Goal: Information Seeking & Learning: Compare options

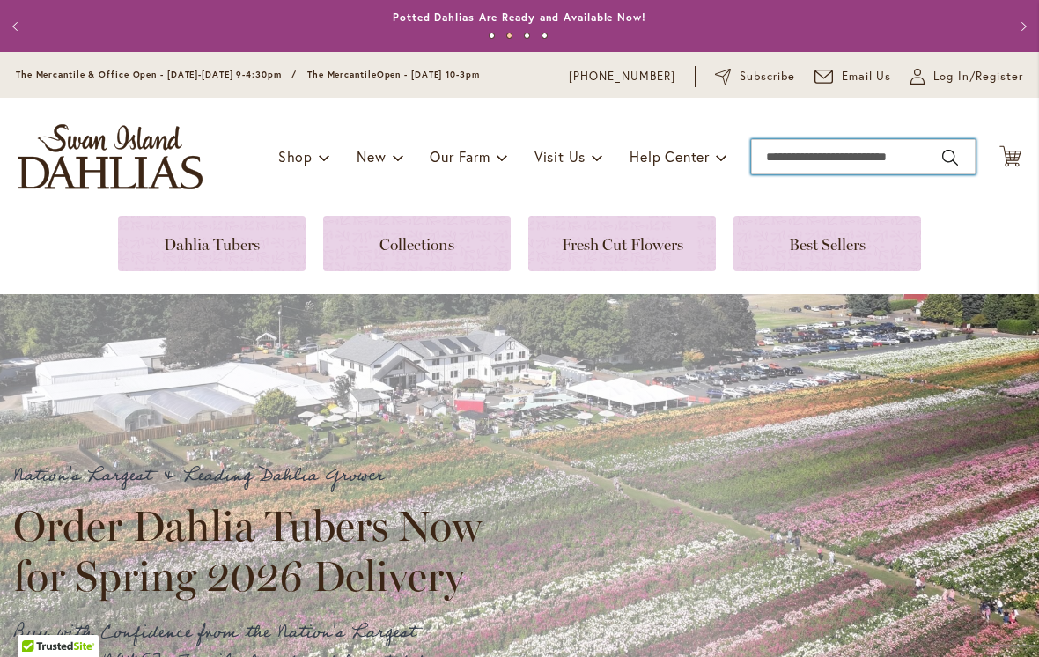
click at [785, 159] on input "Search" at bounding box center [863, 156] width 225 height 35
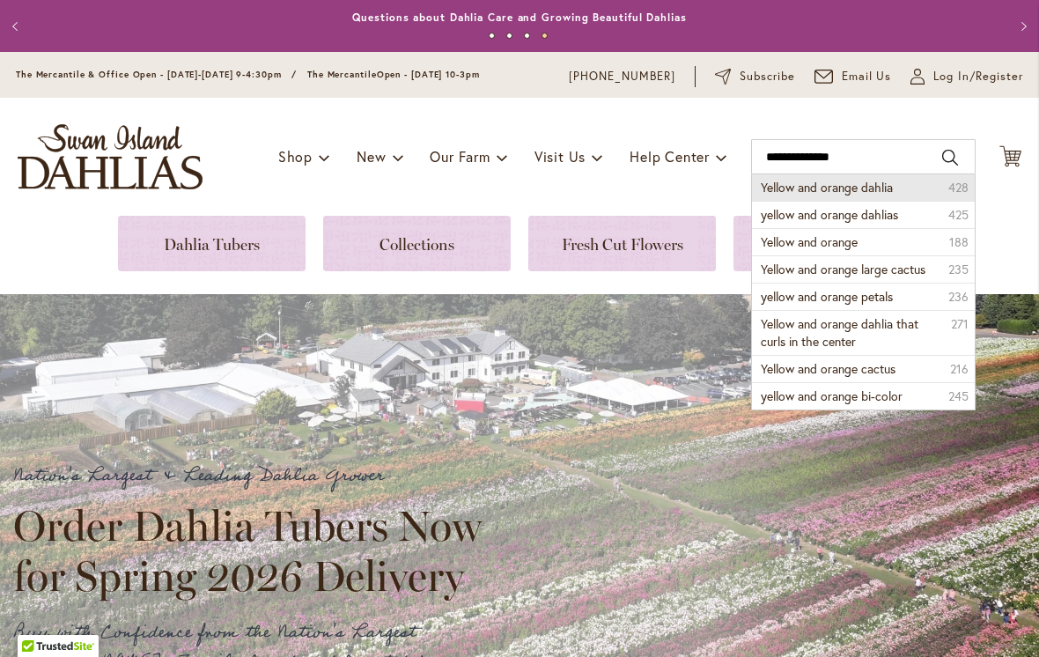
click at [883, 191] on span "Yellow and orange dahlia" at bounding box center [827, 187] width 132 height 17
type input "**********"
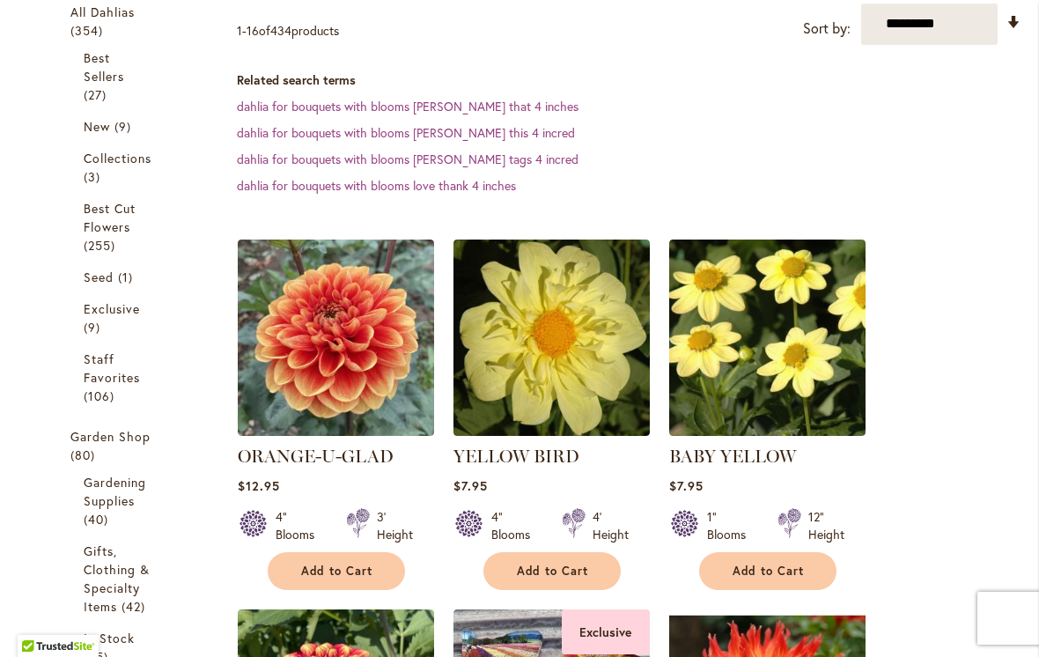
scroll to position [365, 0]
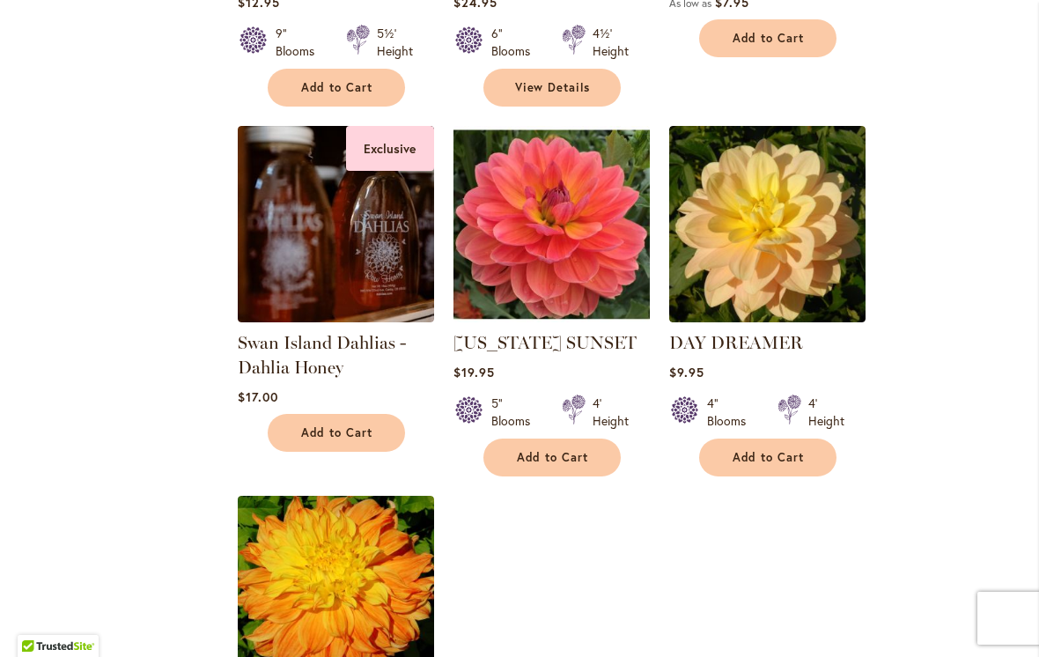
scroll to position [1938, 0]
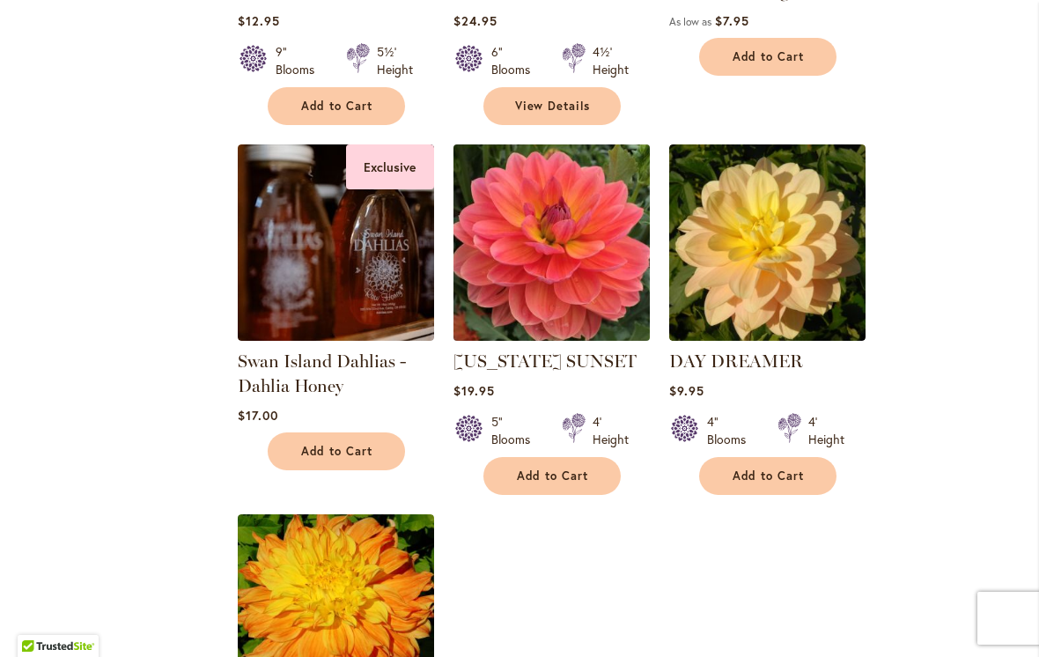
click at [587, 239] on img at bounding box center [551, 242] width 206 height 206
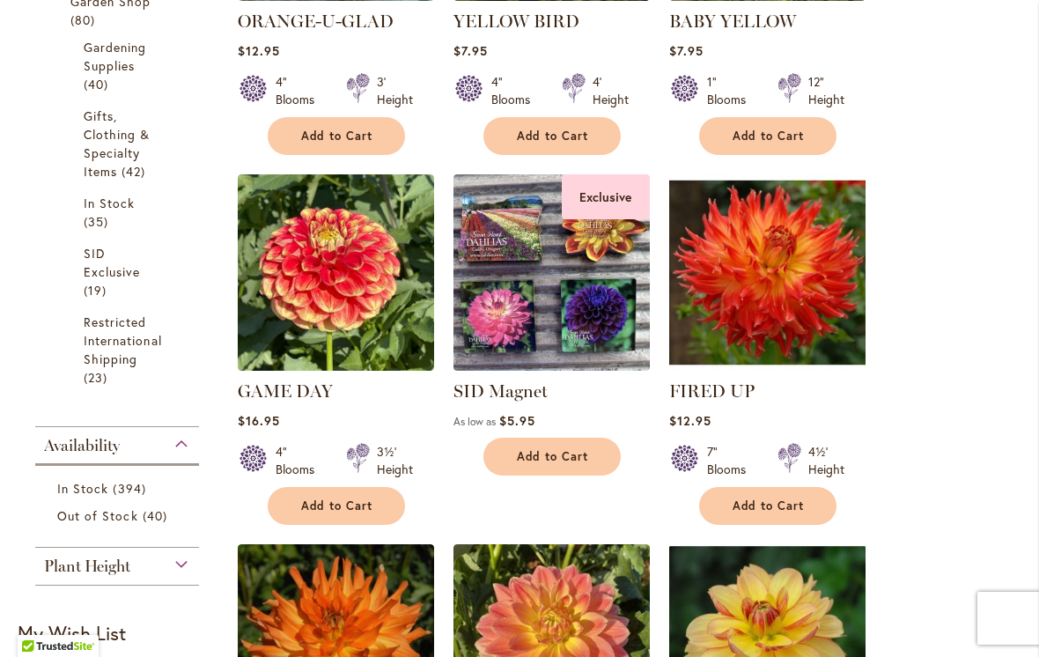
scroll to position [805, 0]
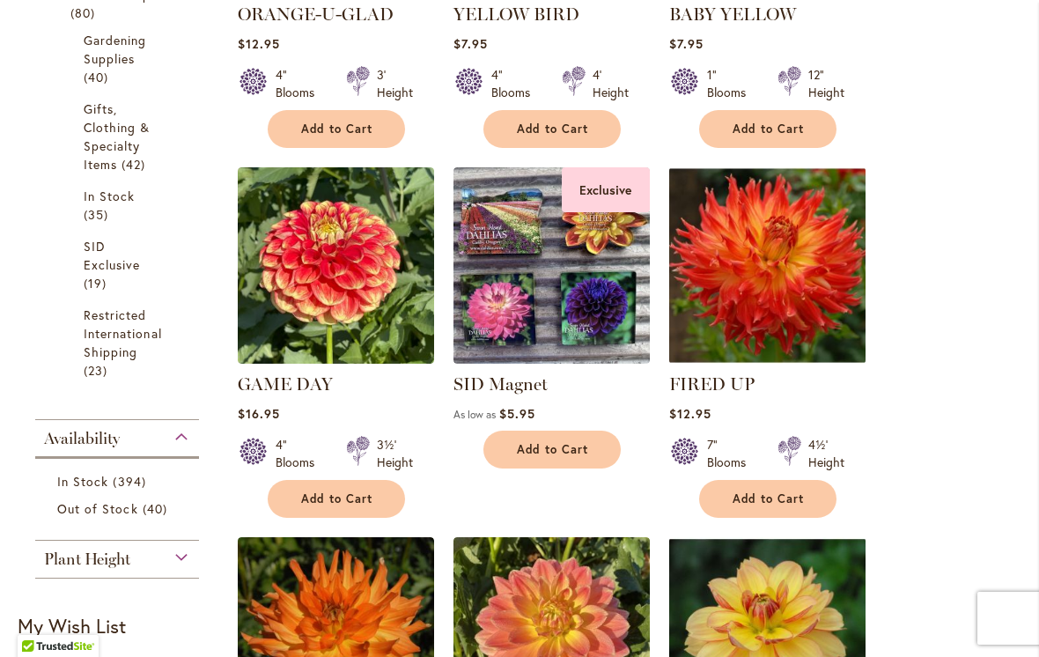
click at [782, 260] on img at bounding box center [767, 265] width 206 height 206
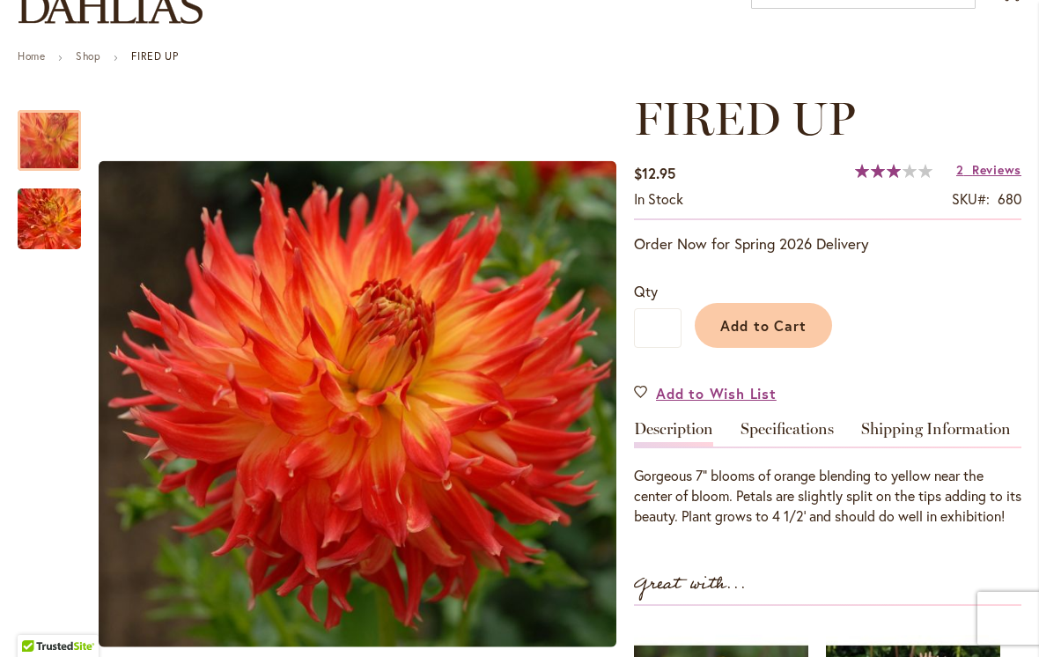
scroll to position [163, 0]
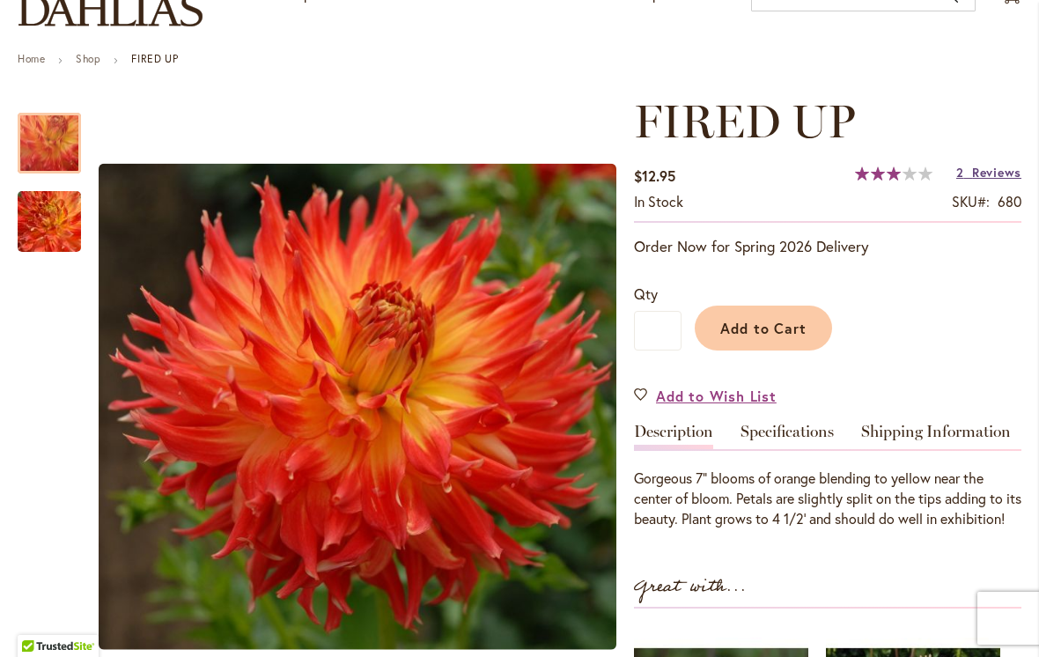
click at [995, 177] on span "Reviews" at bounding box center [996, 172] width 49 height 17
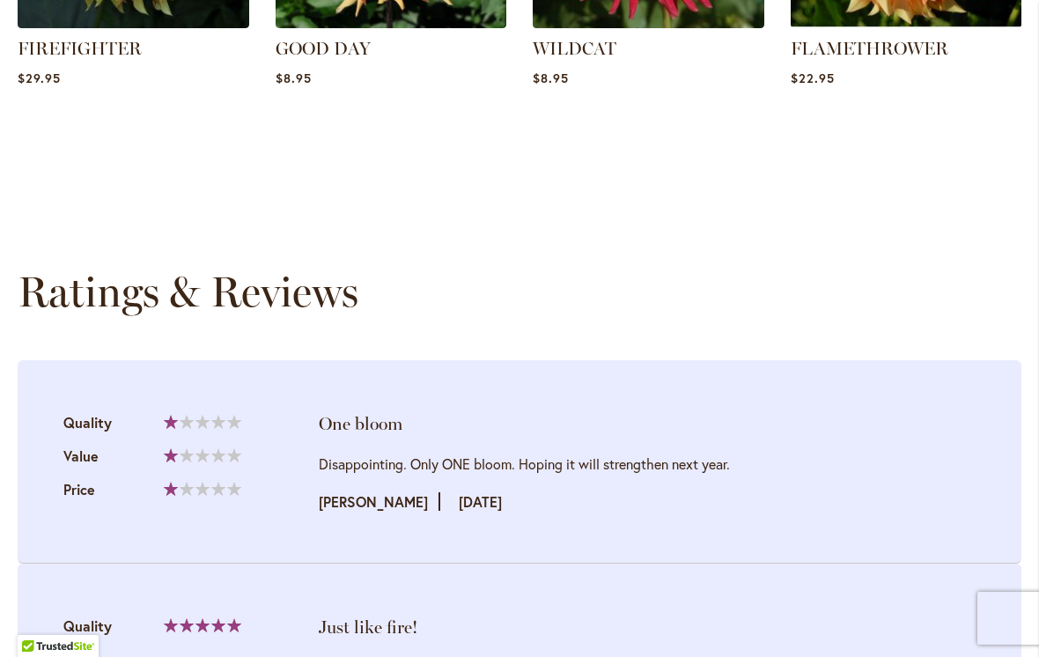
scroll to position [1495, 0]
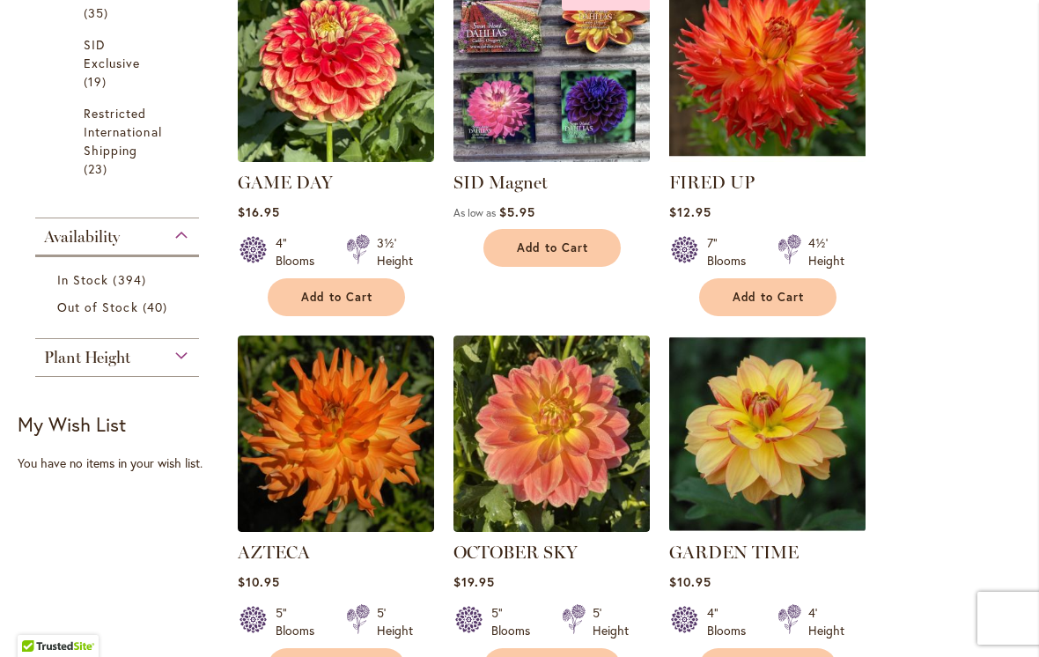
scroll to position [1023, 0]
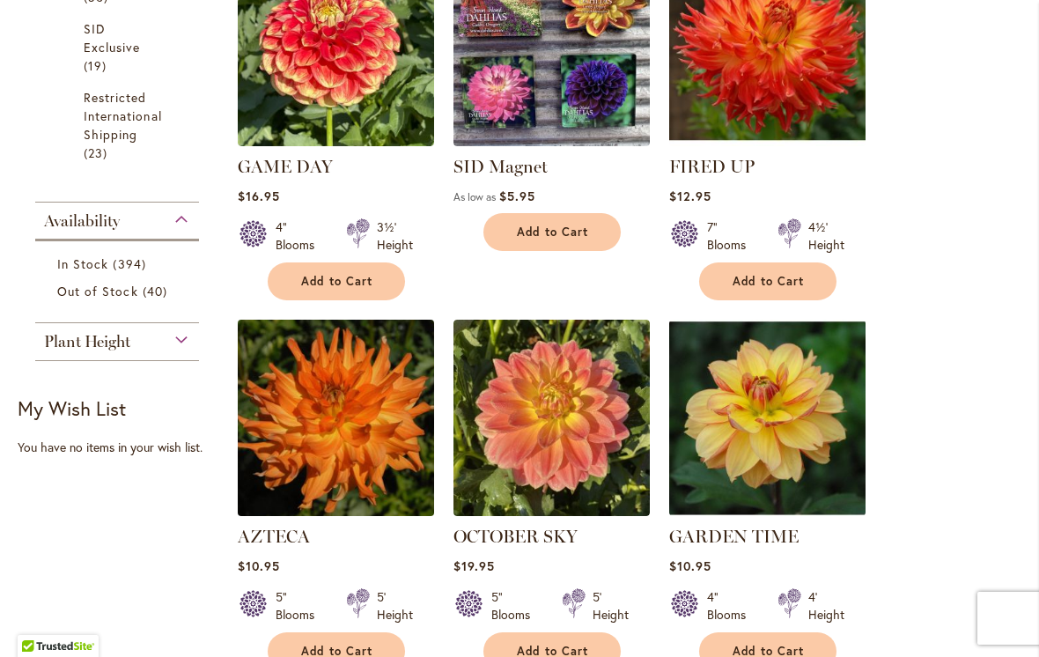
click at [358, 405] on img at bounding box center [336, 417] width 206 height 206
click at [377, 419] on img at bounding box center [336, 417] width 206 height 206
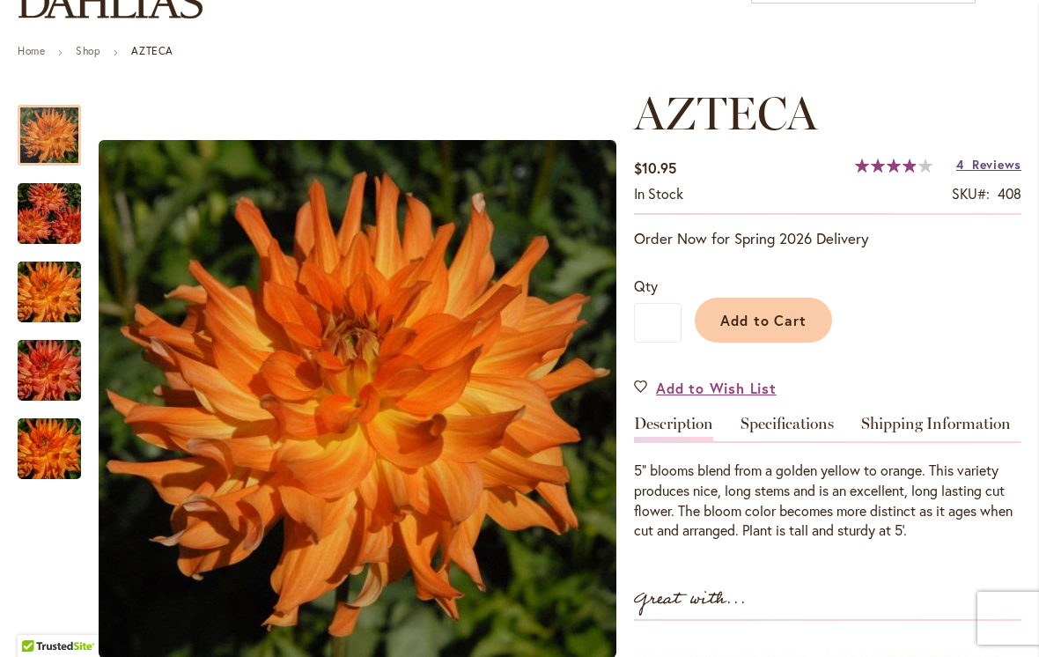
click at [997, 169] on span "Reviews" at bounding box center [996, 164] width 49 height 17
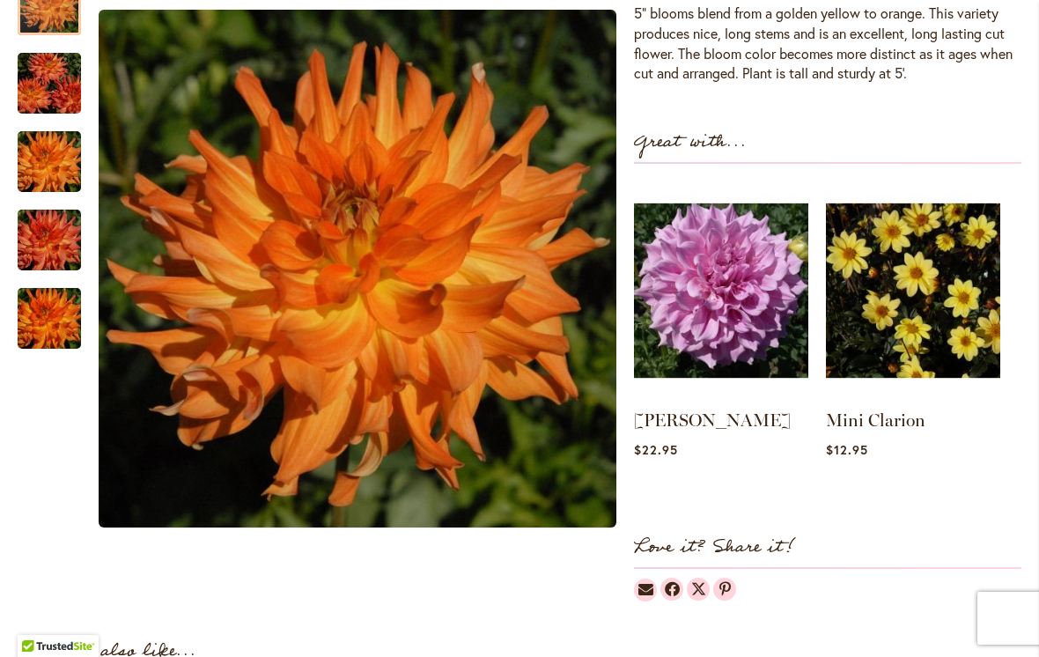
scroll to position [611, 0]
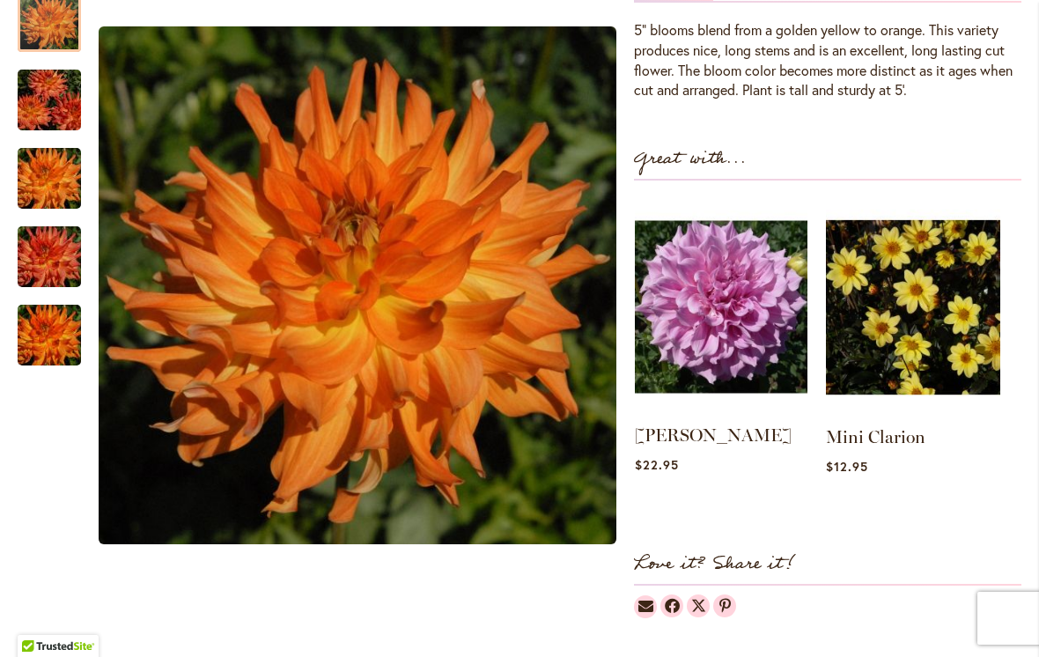
click at [750, 314] on img at bounding box center [721, 307] width 173 height 216
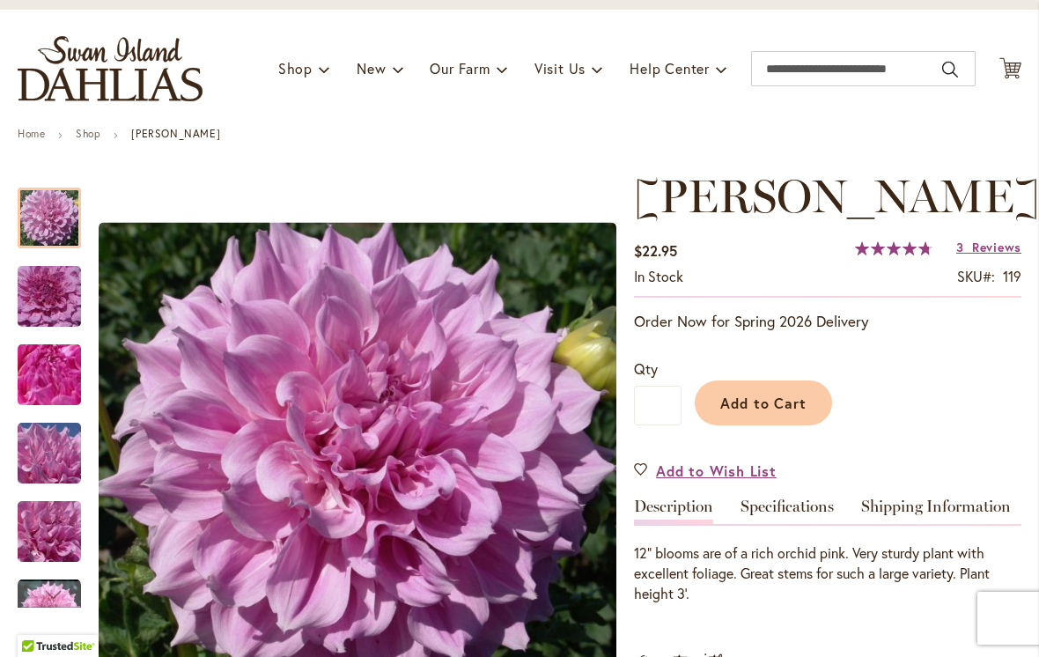
scroll to position [81, 0]
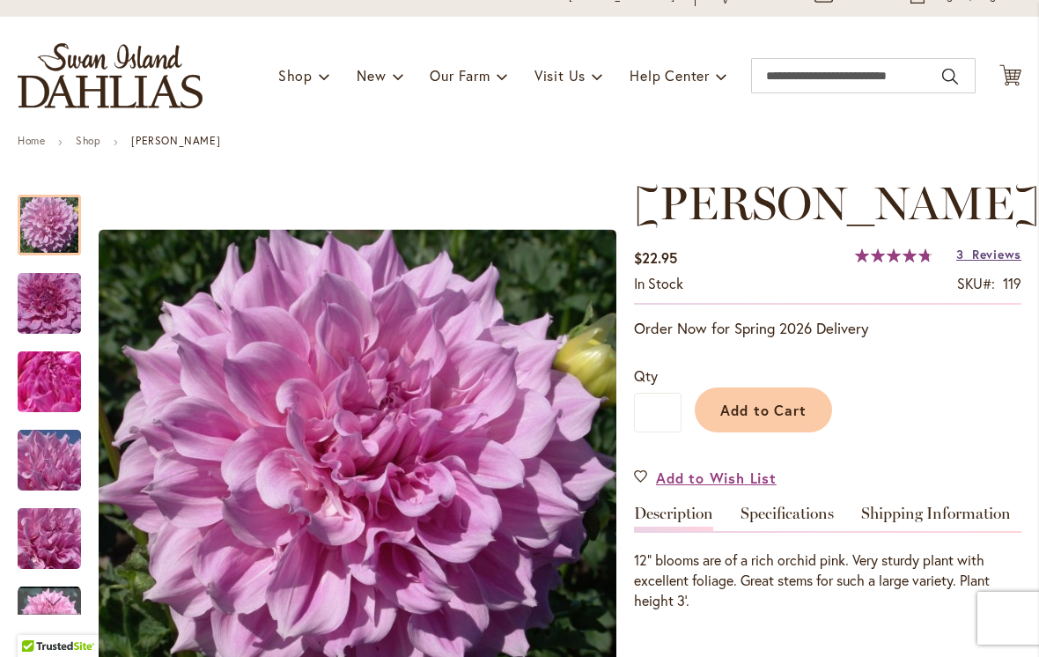
click at [998, 260] on span "Reviews" at bounding box center [996, 254] width 49 height 17
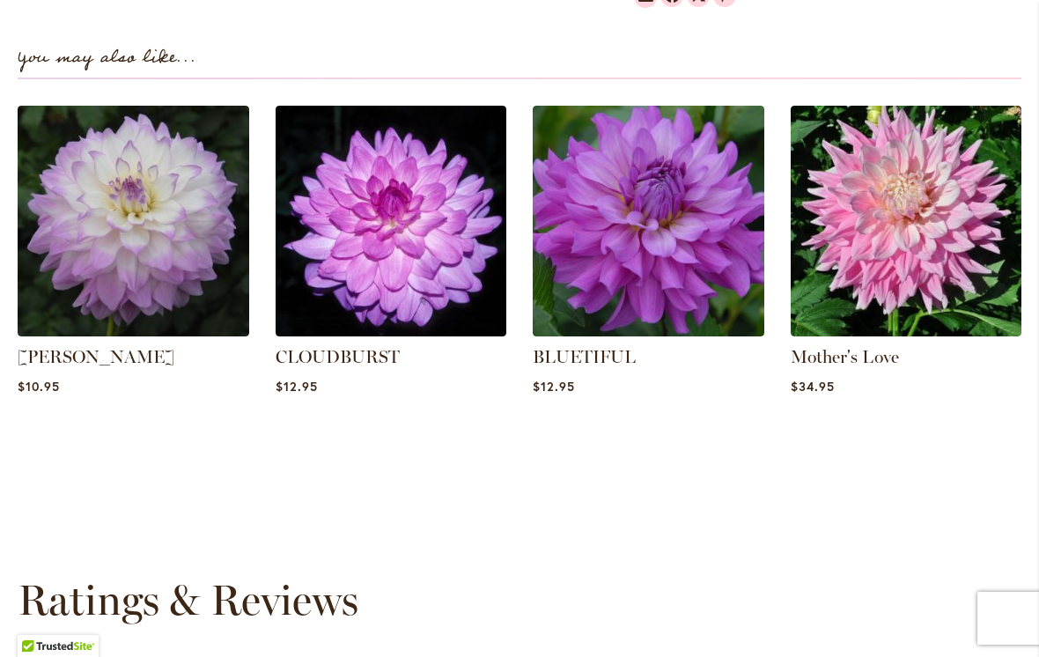
scroll to position [1204, 0]
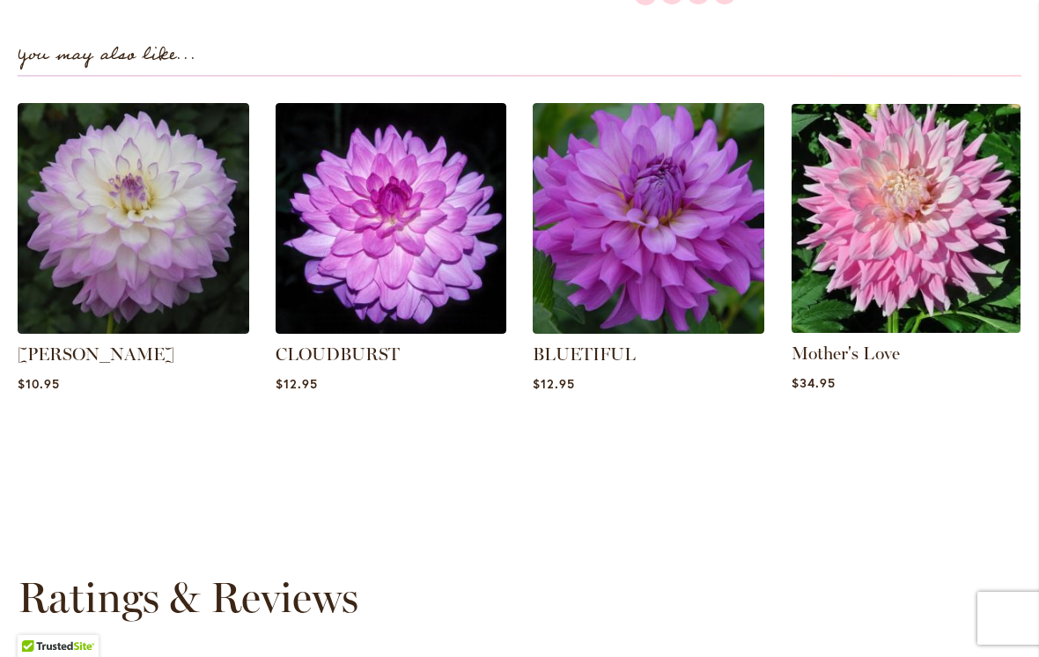
click at [922, 211] on img at bounding box center [906, 218] width 241 height 241
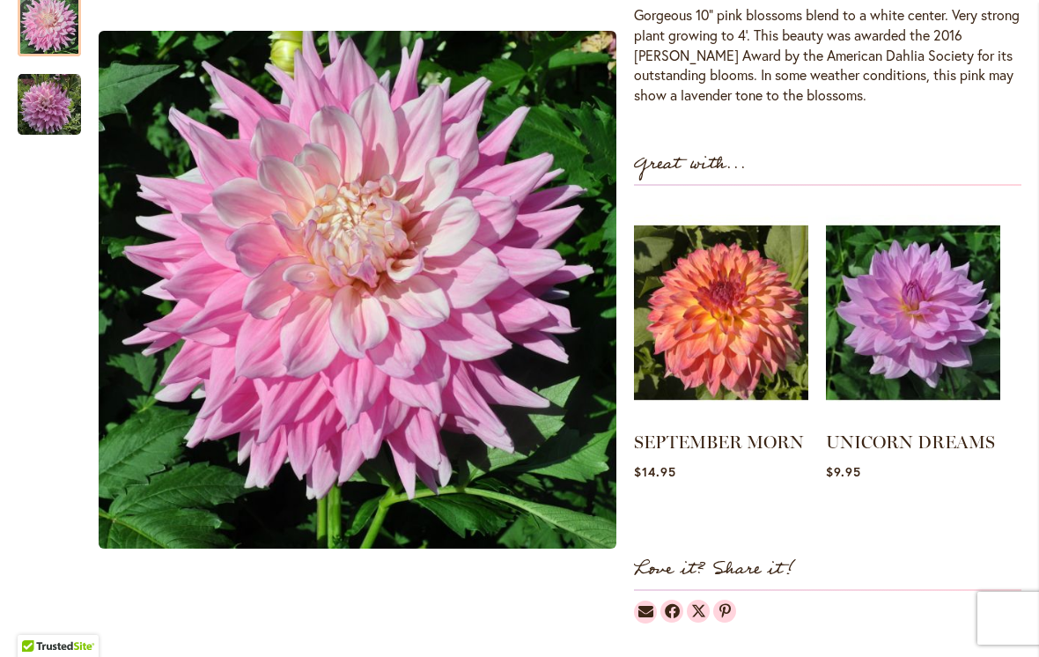
scroll to position [628, 0]
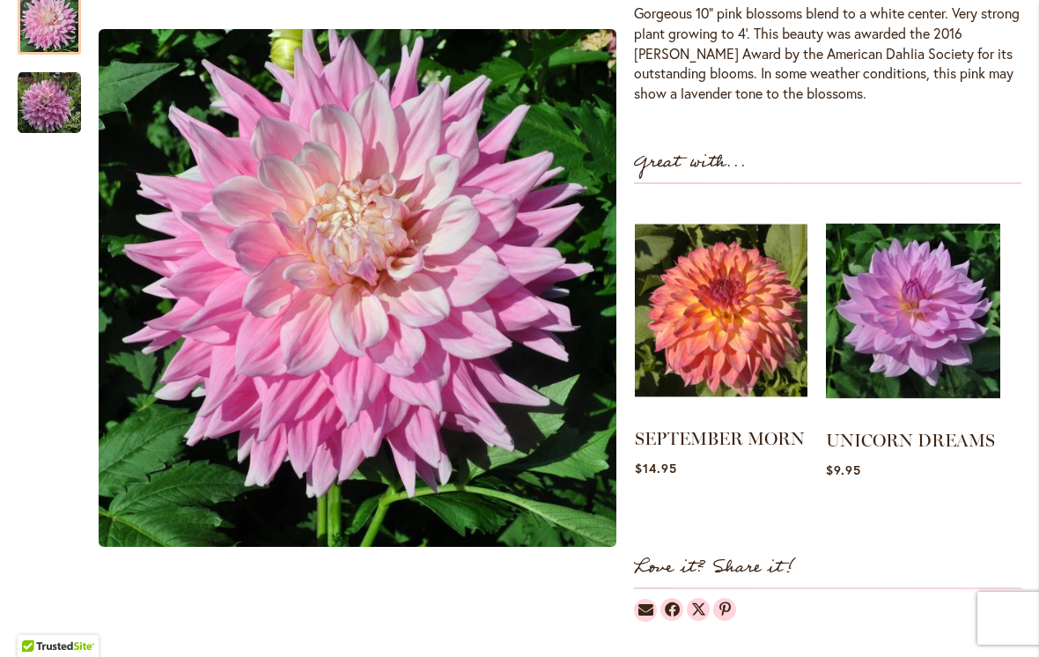
click at [751, 307] on img at bounding box center [721, 311] width 173 height 216
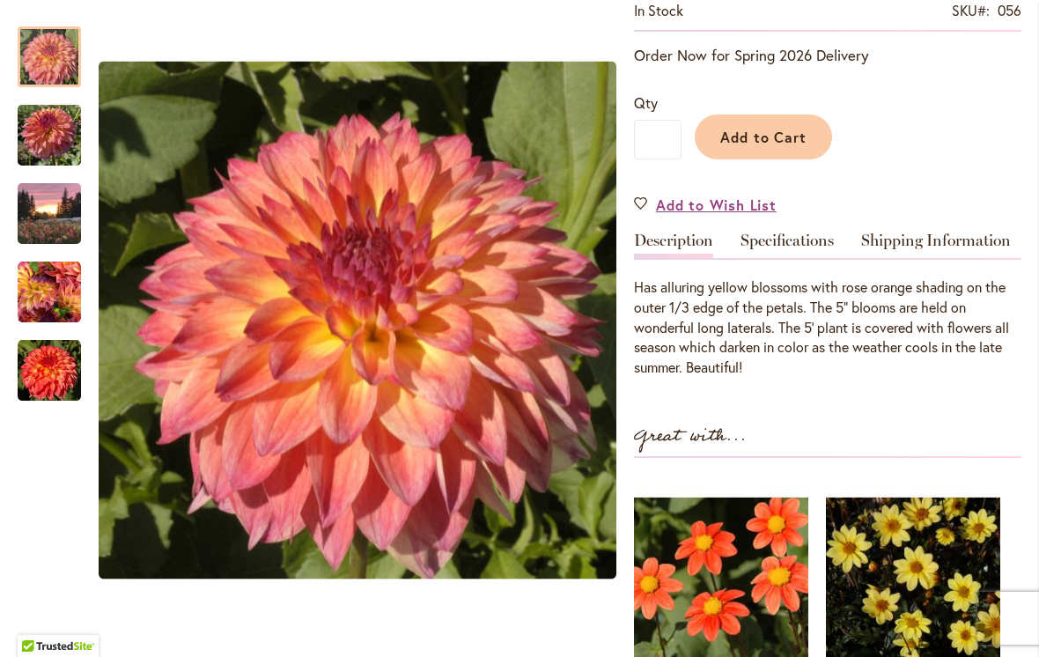
scroll to position [408, 0]
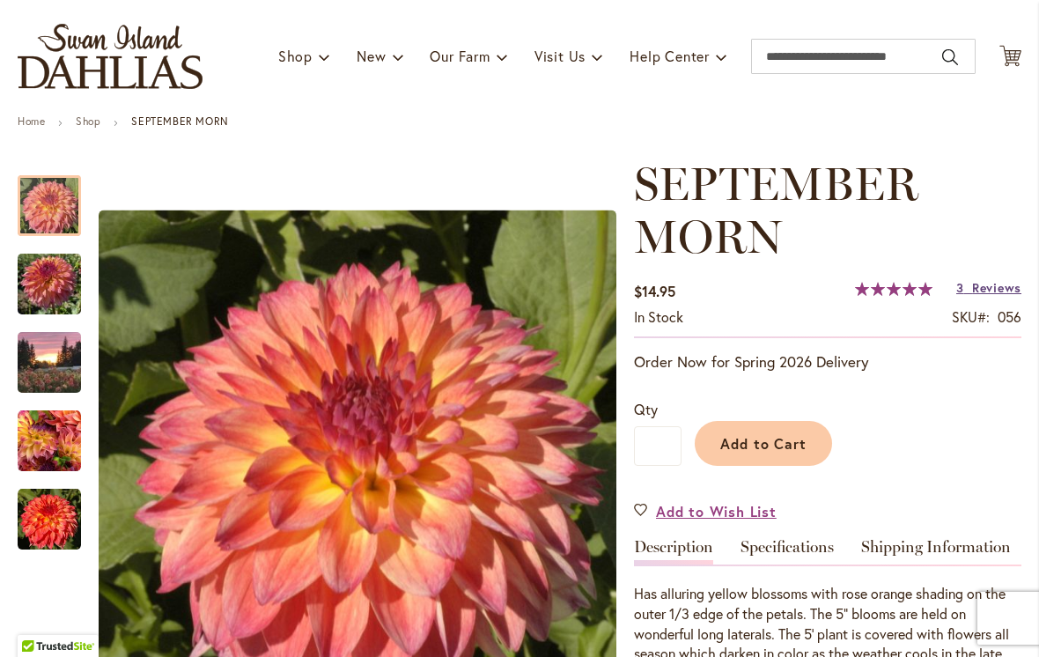
click at [1004, 285] on span "Reviews" at bounding box center [996, 287] width 49 height 17
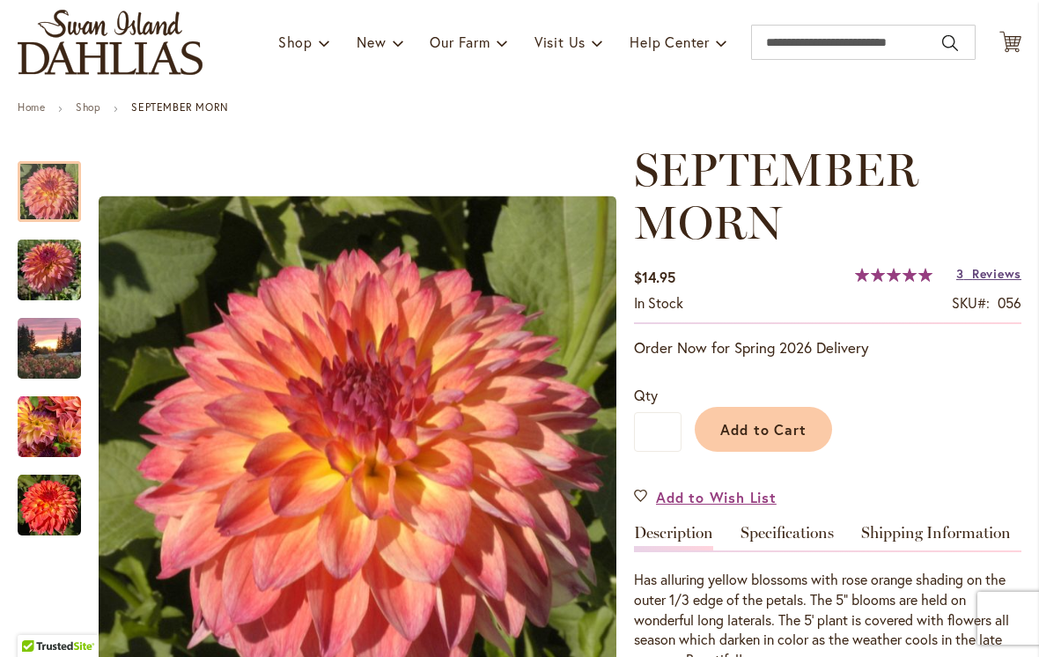
scroll to position [114, 0]
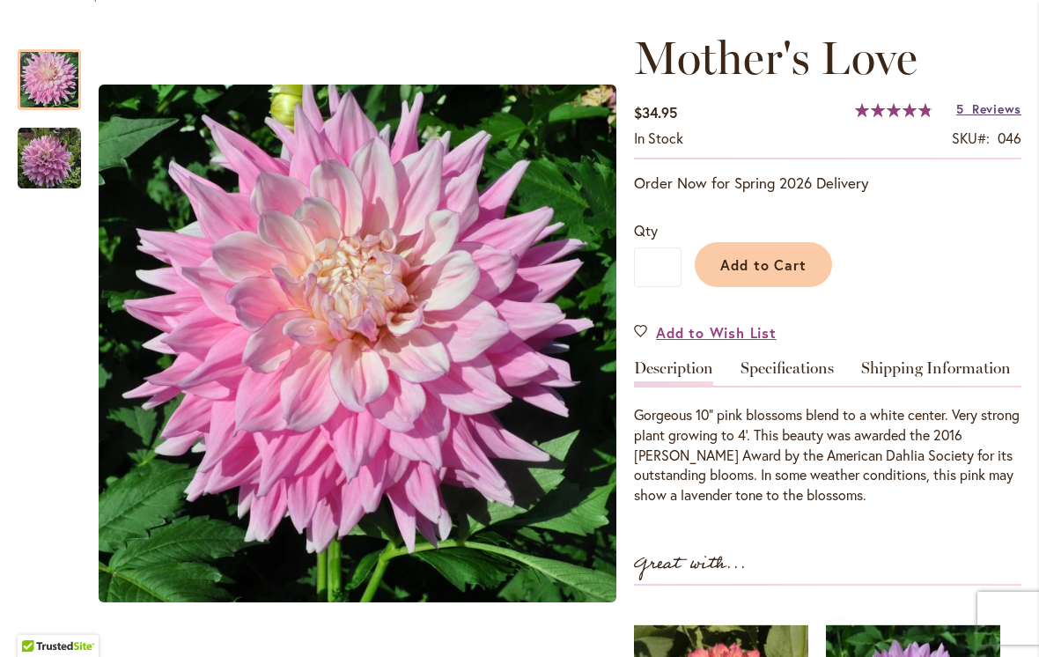
click at [997, 113] on span "Reviews" at bounding box center [996, 108] width 49 height 17
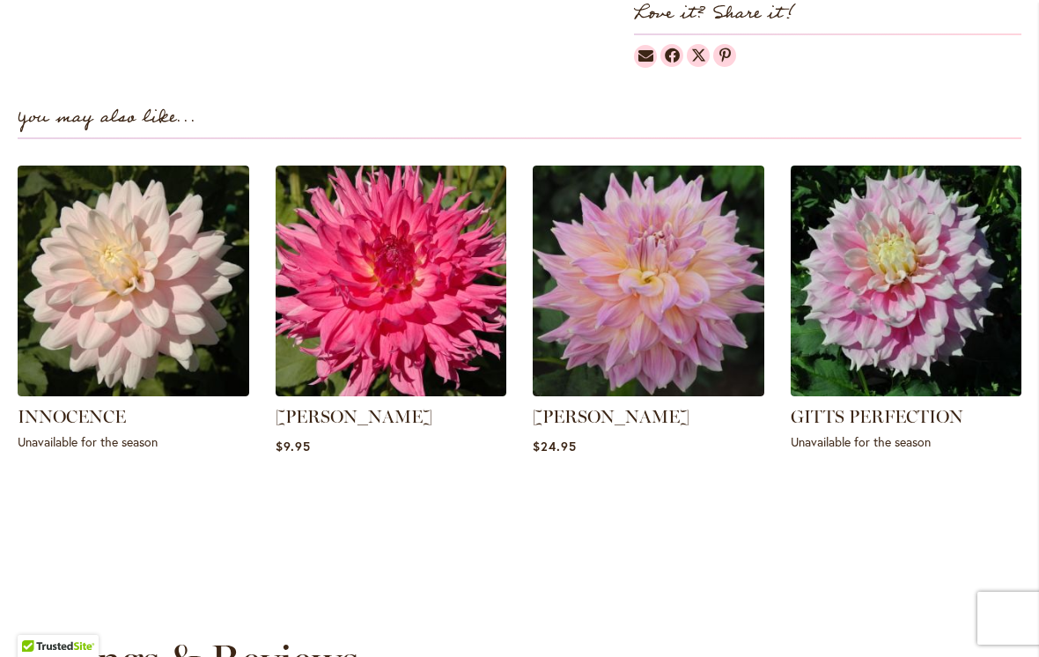
scroll to position [1180, 0]
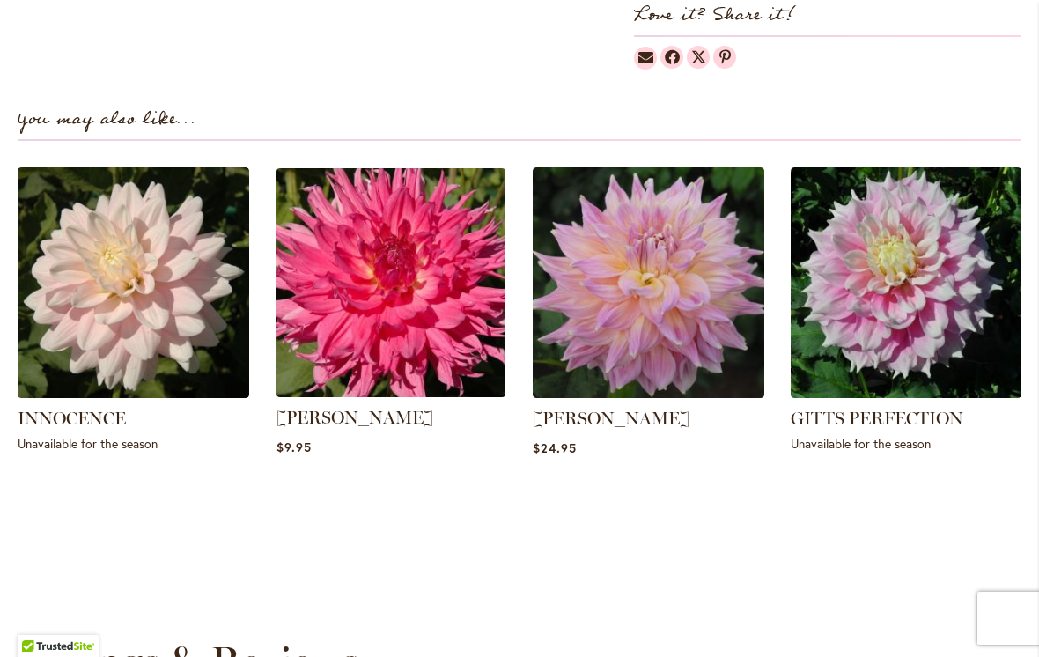
click at [427, 299] on img at bounding box center [390, 282] width 241 height 241
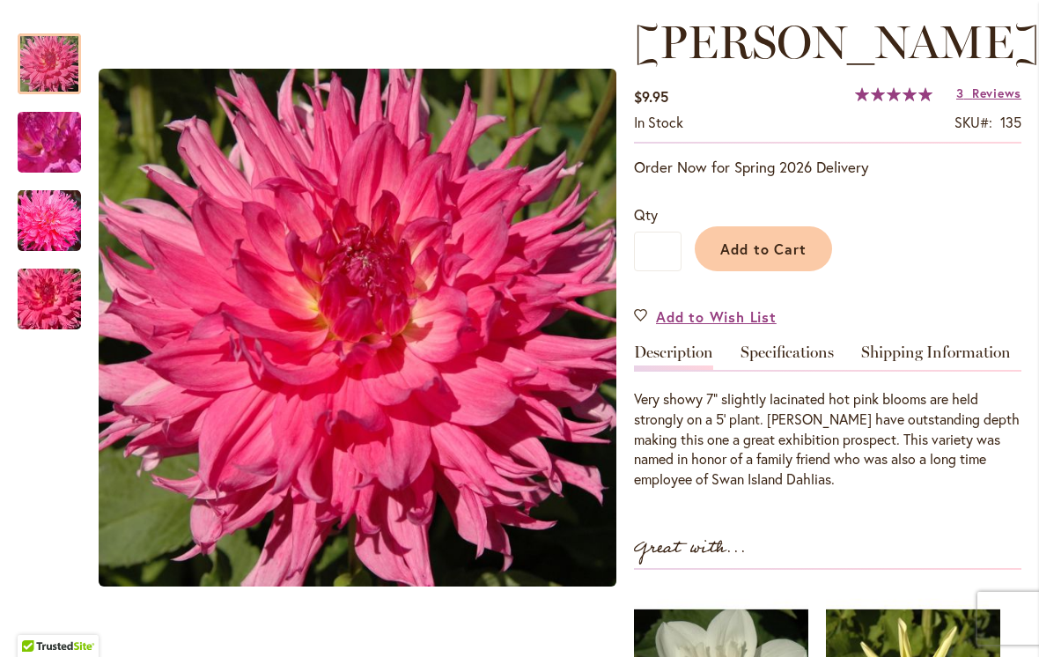
scroll to position [218, 0]
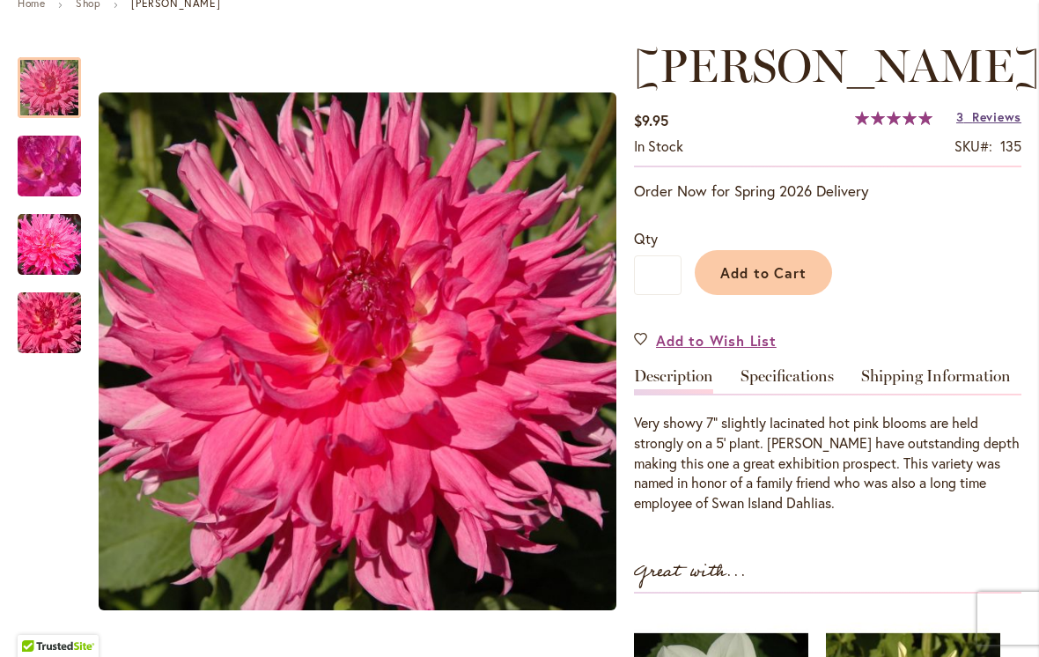
click at [997, 125] on span "Reviews" at bounding box center [996, 116] width 49 height 17
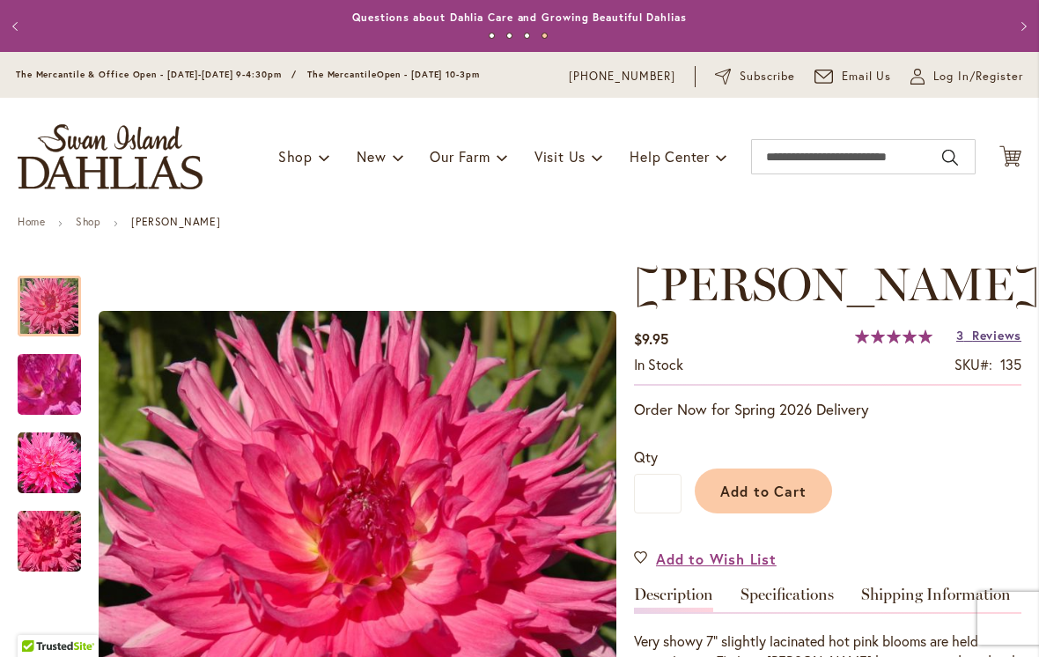
scroll to position [0, 0]
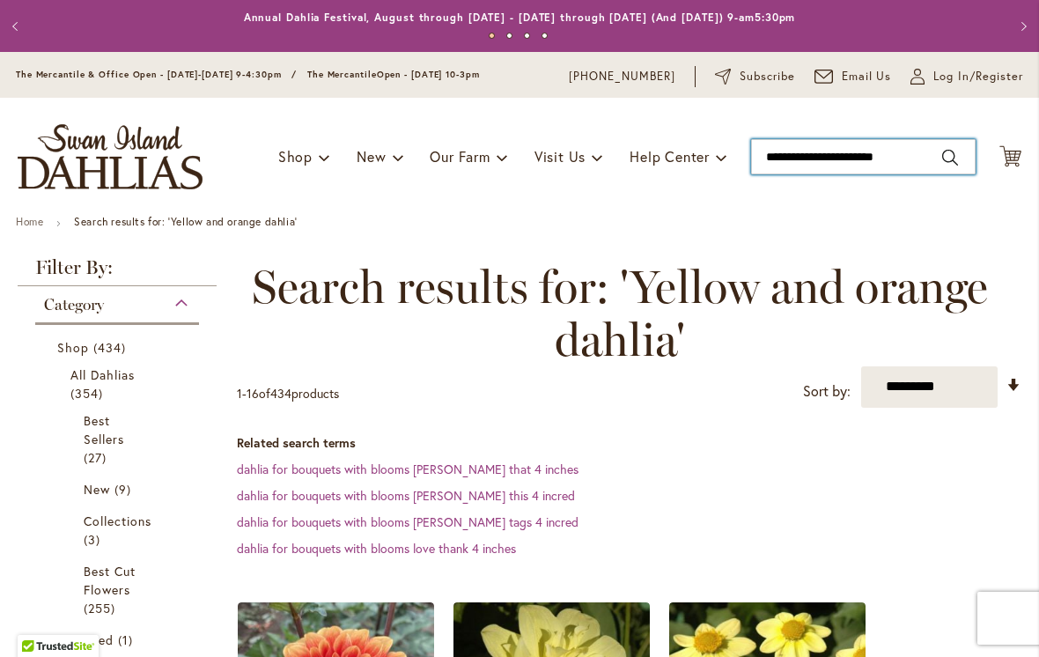
click at [935, 162] on input "**********" at bounding box center [863, 156] width 225 height 35
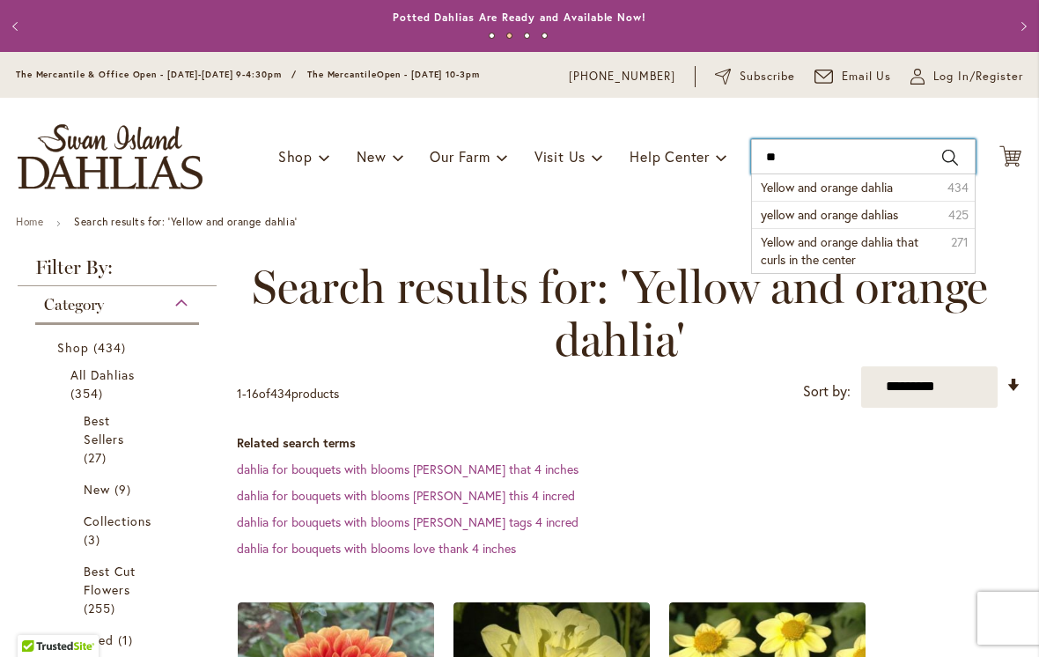
type input "*"
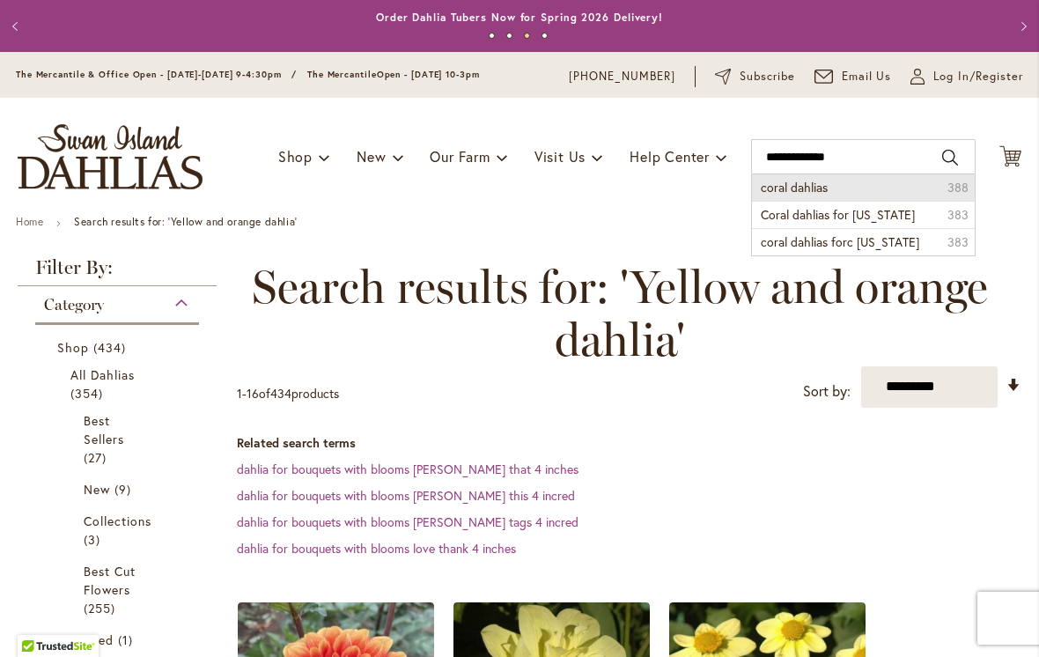
click at [837, 189] on li "coral dahlias 388" at bounding box center [863, 187] width 223 height 26
type input "**********"
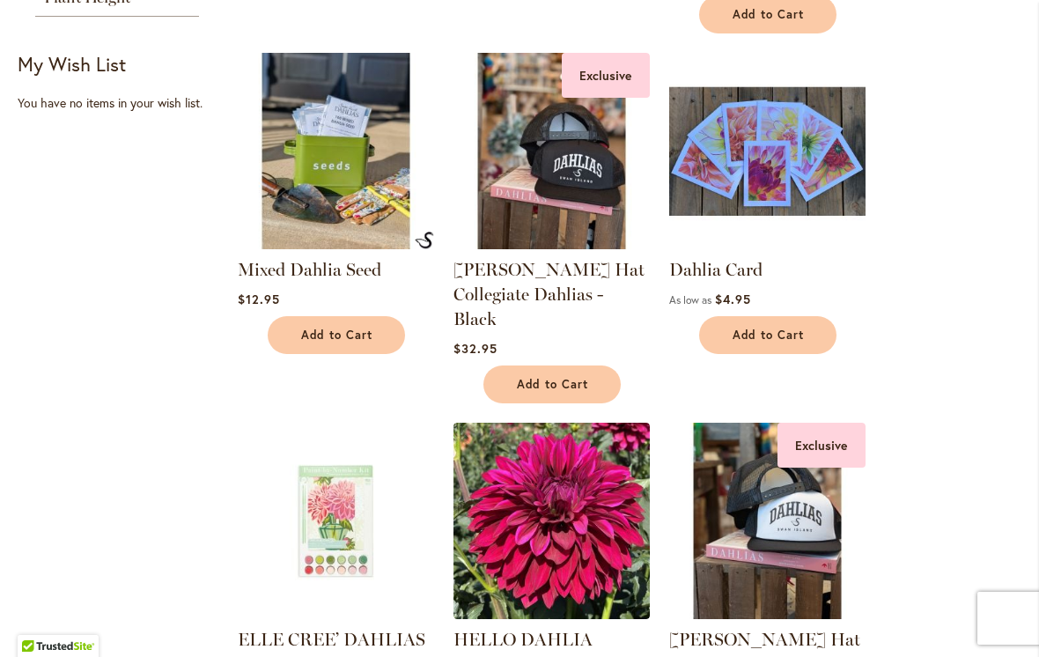
scroll to position [1381, 0]
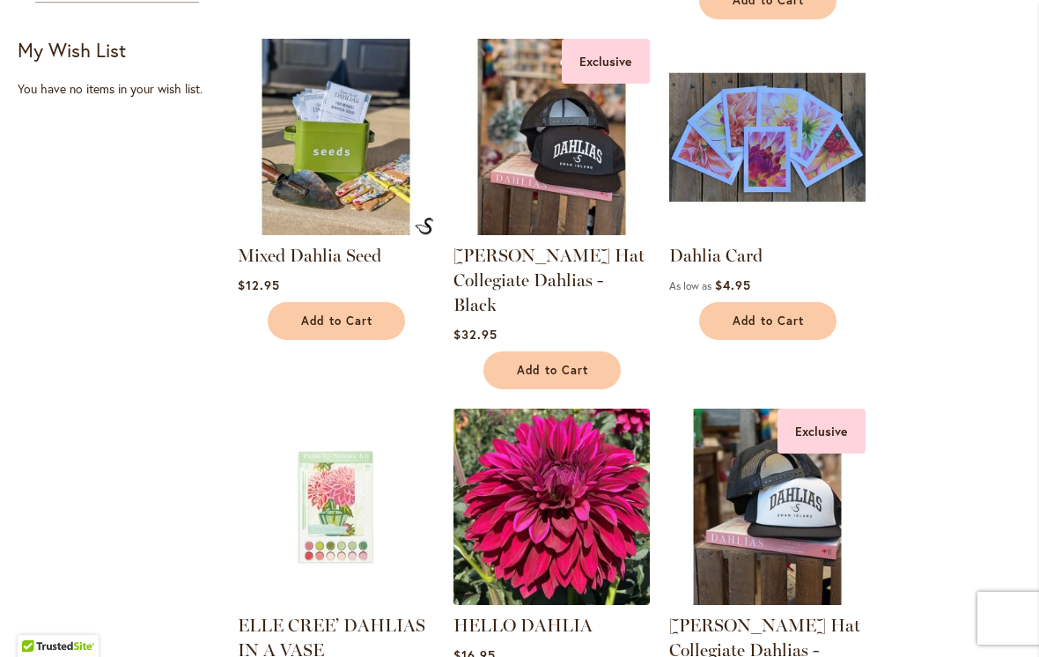
click at [577, 469] on img at bounding box center [551, 506] width 206 height 206
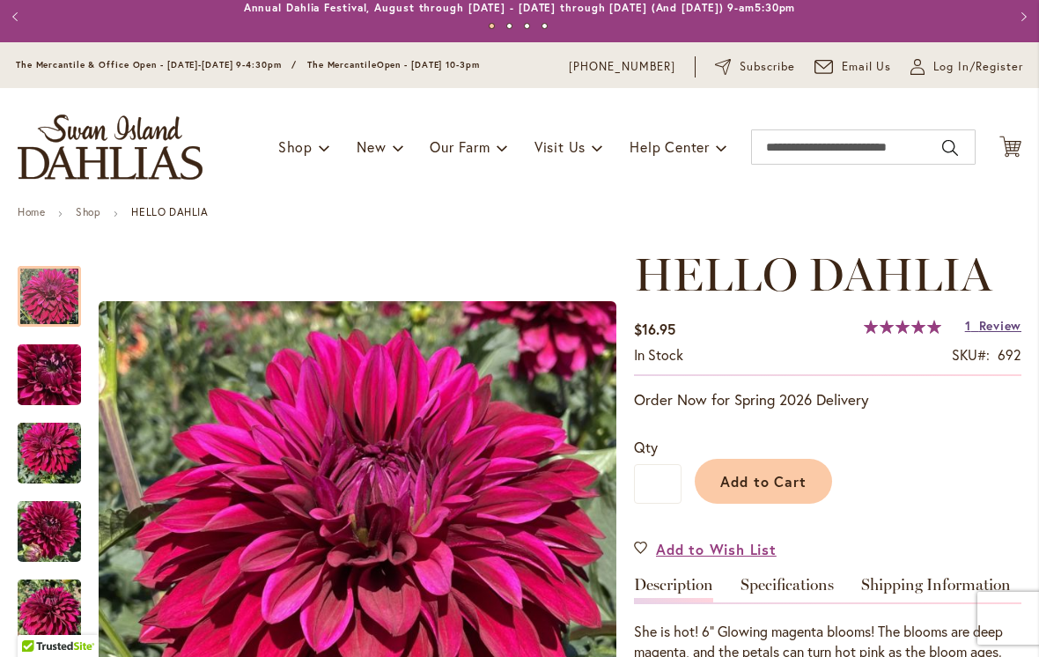
click at [1003, 329] on span "Review" at bounding box center [1000, 325] width 42 height 17
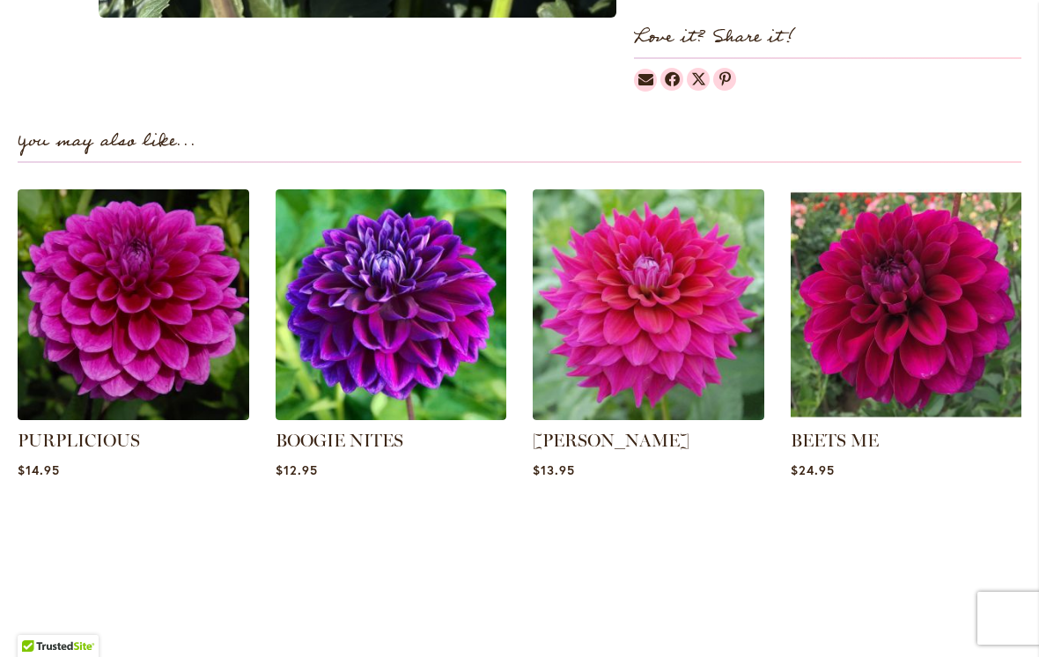
scroll to position [1128, 0]
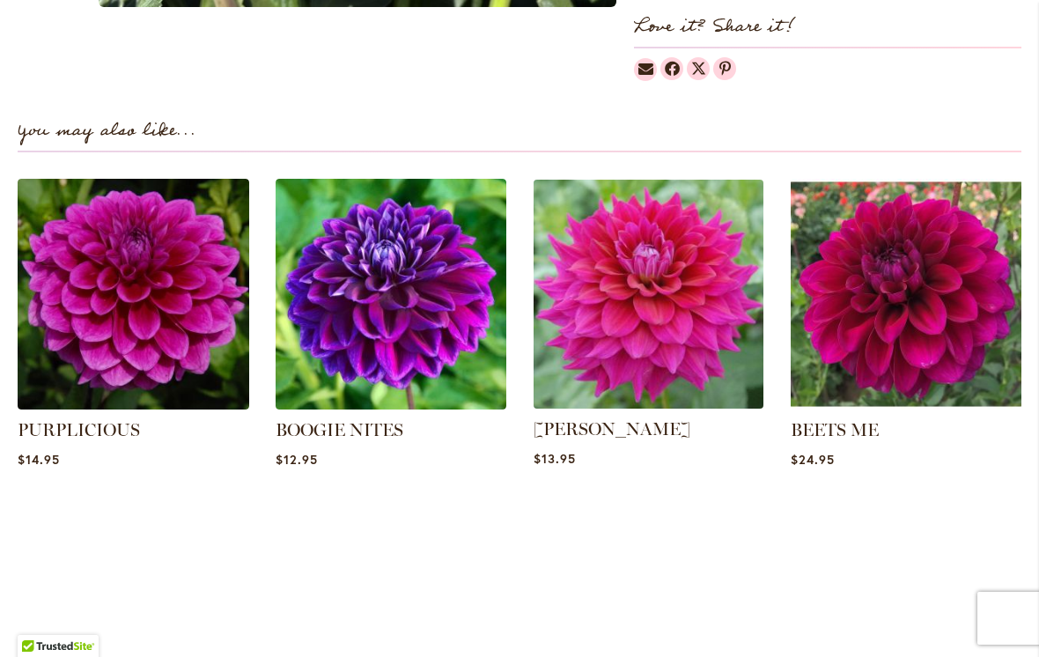
click at [680, 249] on img at bounding box center [648, 294] width 241 height 241
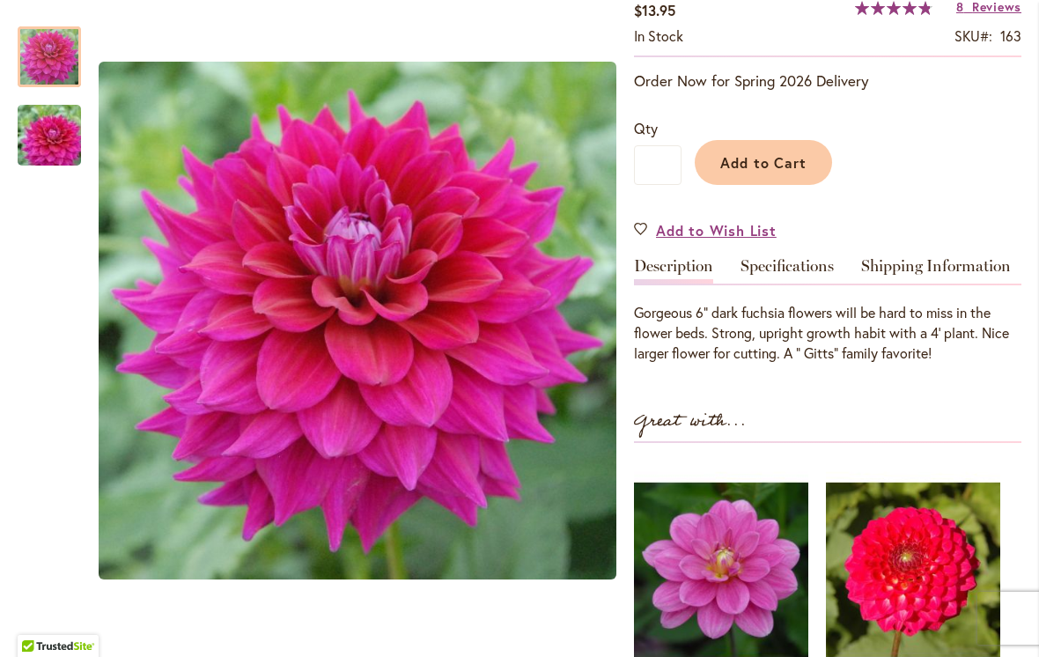
scroll to position [282, 0]
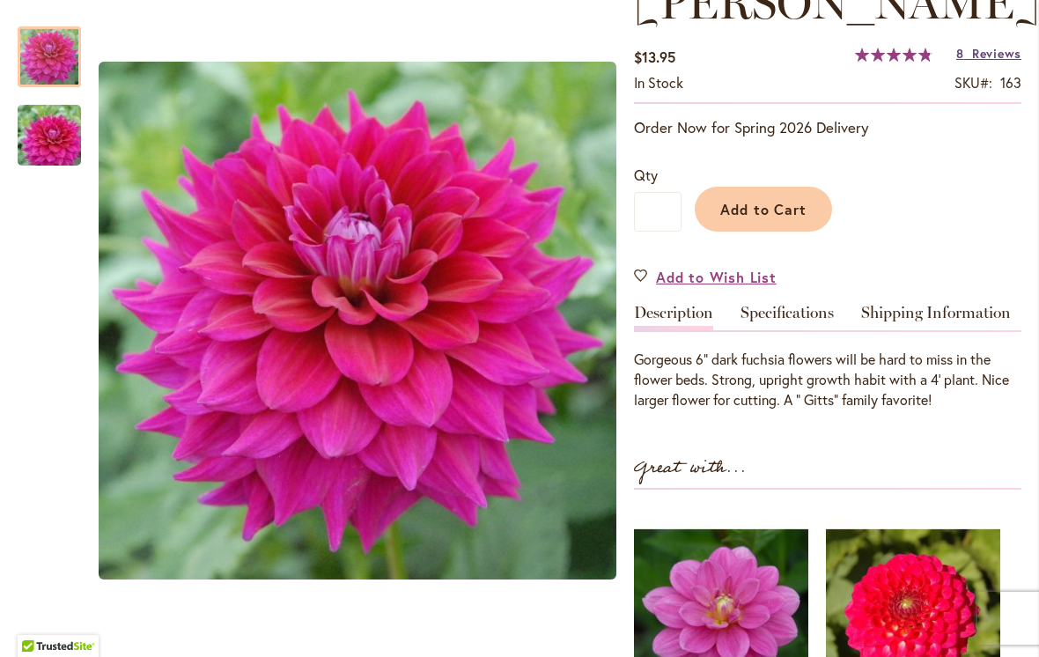
click at [999, 59] on span "Reviews" at bounding box center [996, 53] width 49 height 17
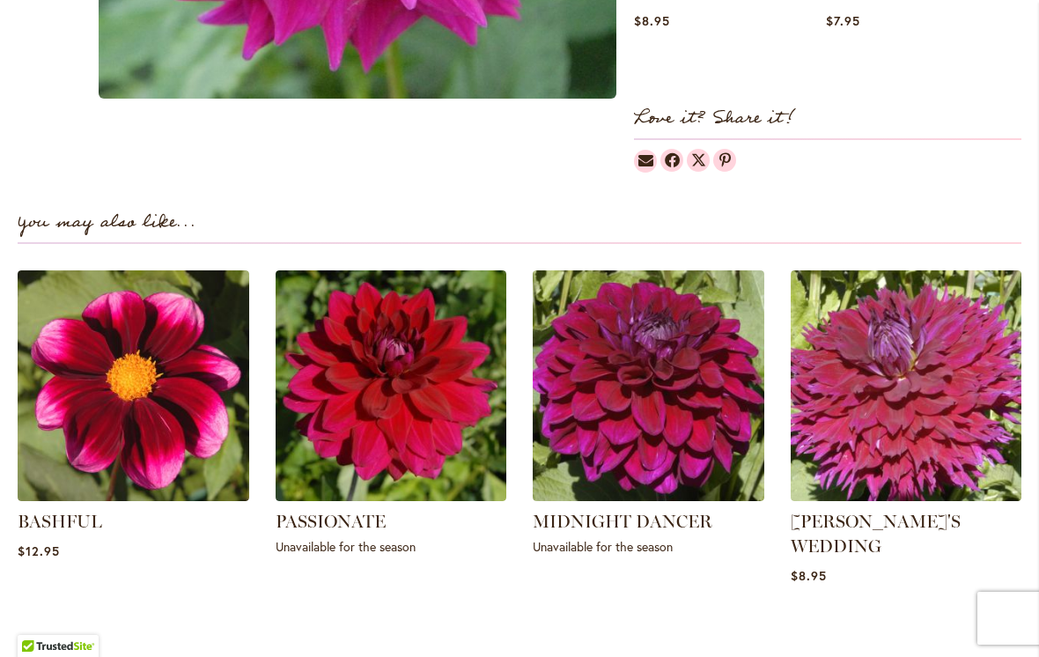
scroll to position [1033, 0]
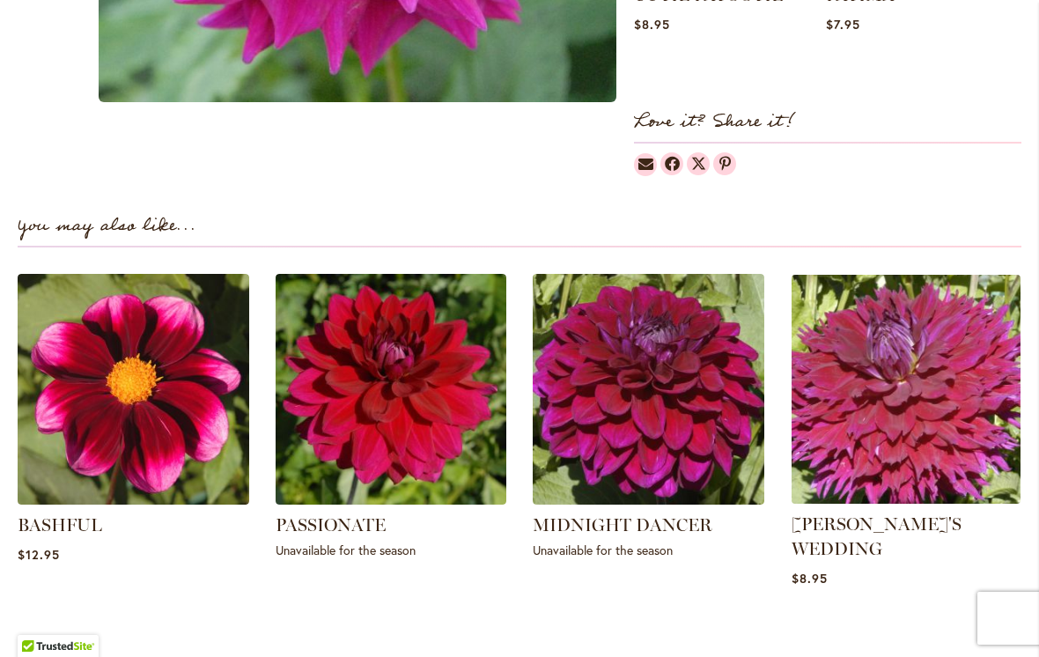
click at [941, 384] on img at bounding box center [906, 389] width 241 height 241
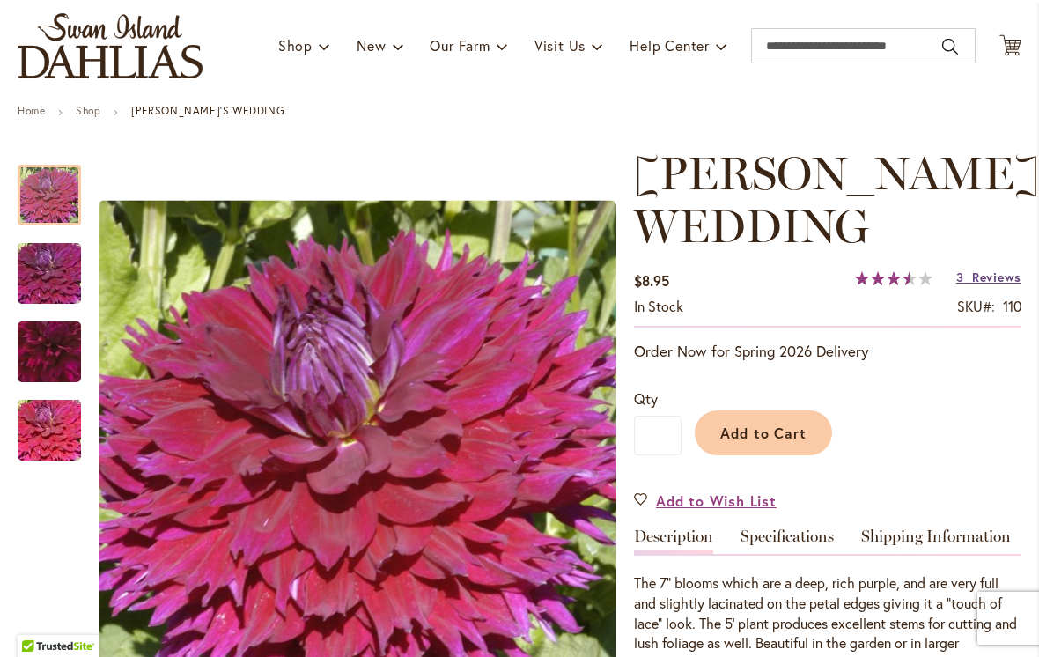
click at [1004, 285] on span "Reviews" at bounding box center [996, 277] width 49 height 17
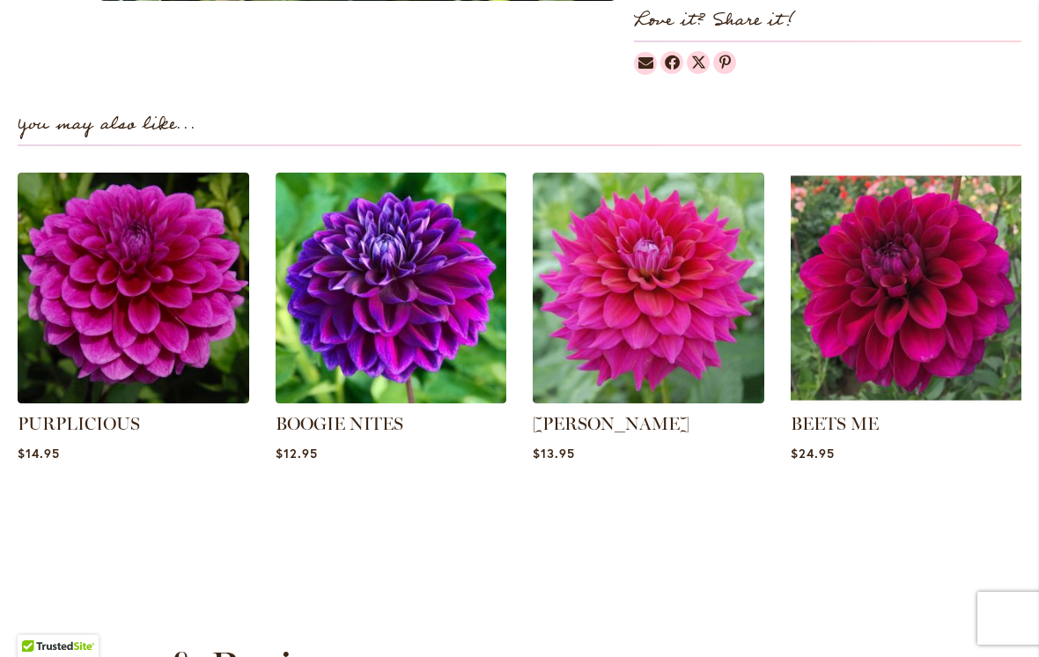
scroll to position [1140, 0]
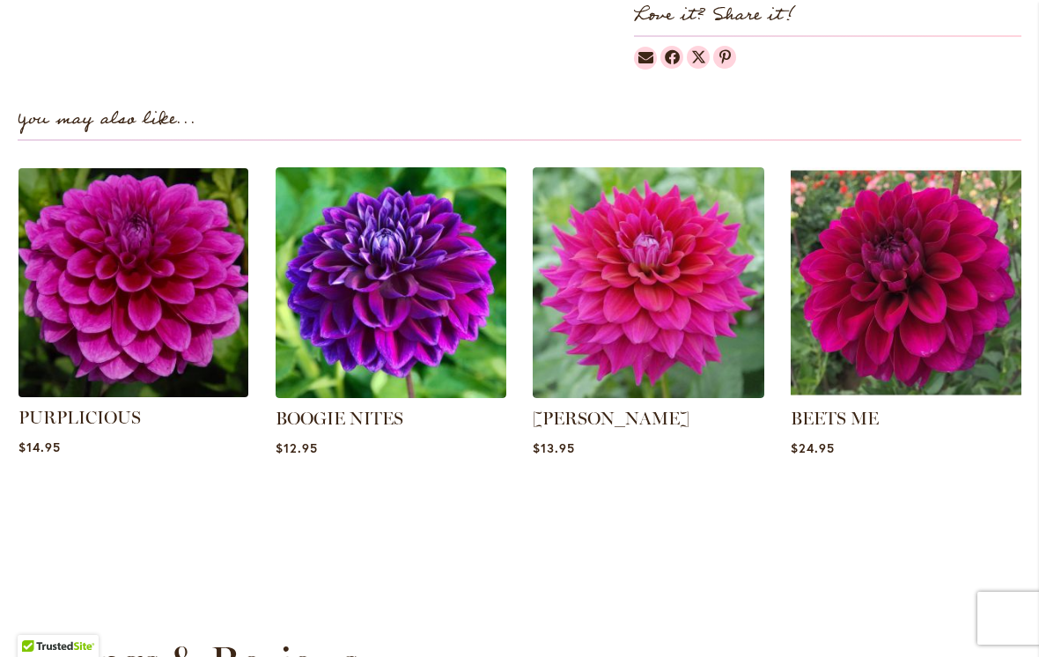
click at [156, 284] on img at bounding box center [132, 282] width 241 height 241
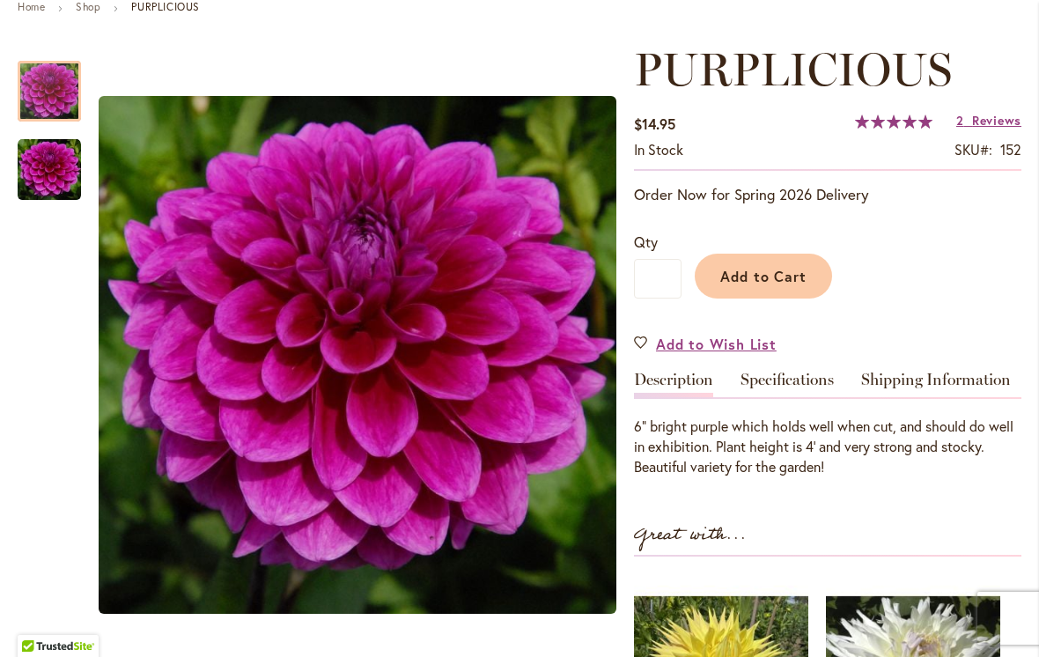
scroll to position [215, 0]
click at [993, 125] on span "Reviews" at bounding box center [996, 120] width 49 height 17
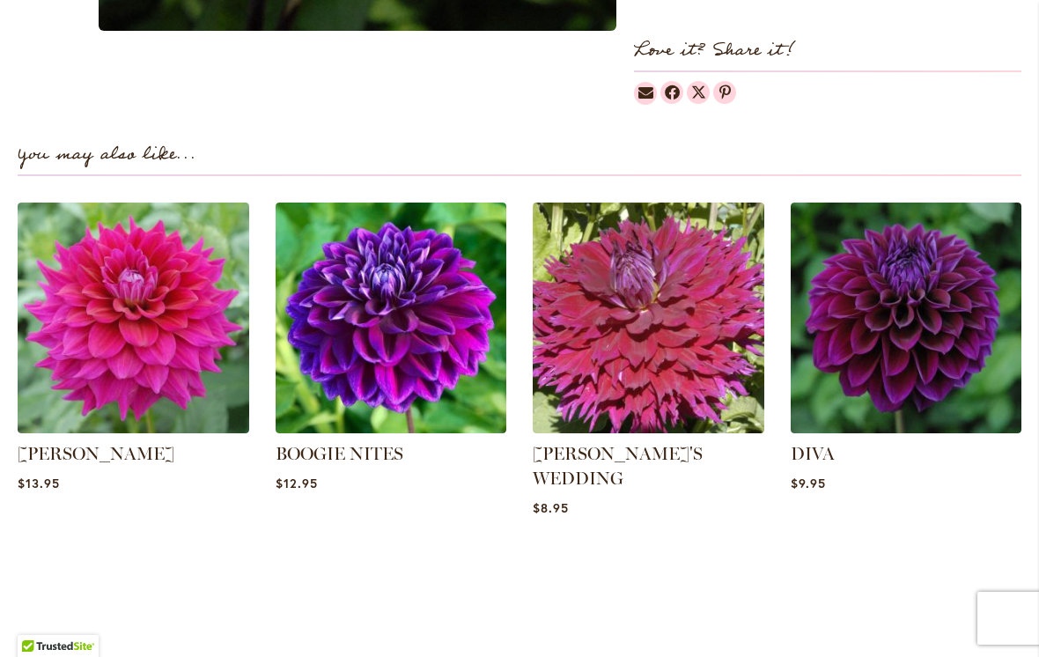
scroll to position [1131, 0]
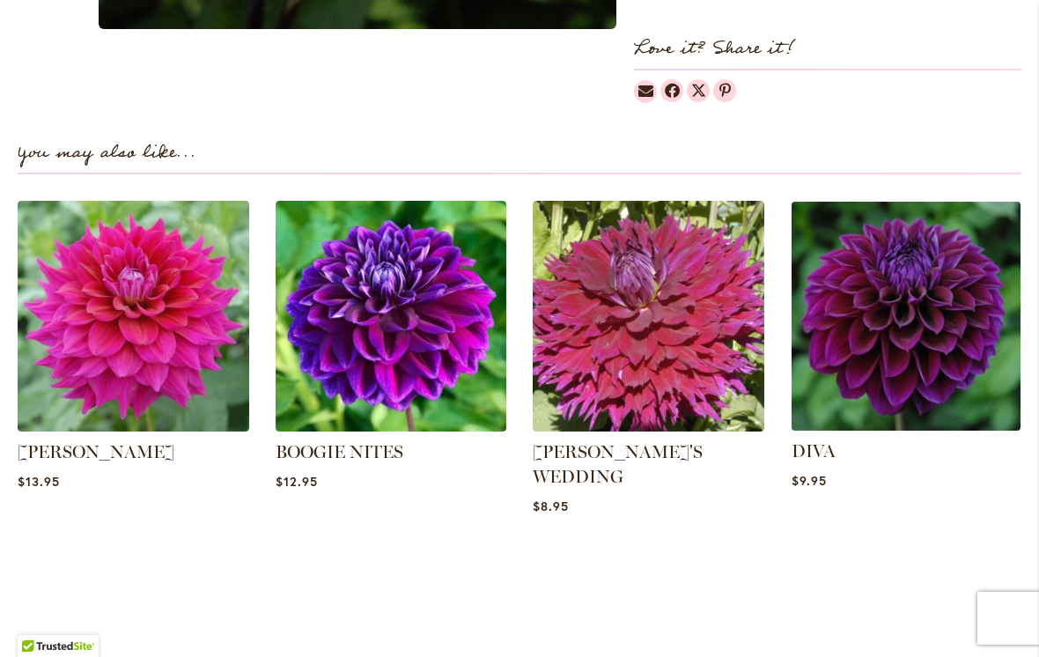
click at [952, 310] on img at bounding box center [906, 316] width 241 height 241
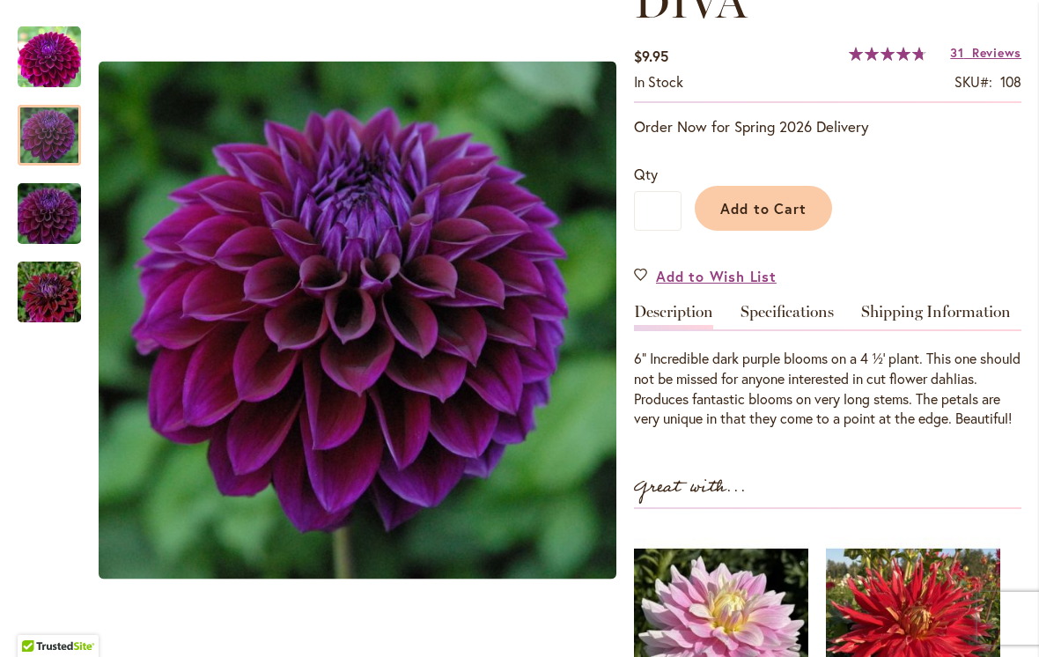
scroll to position [288, 0]
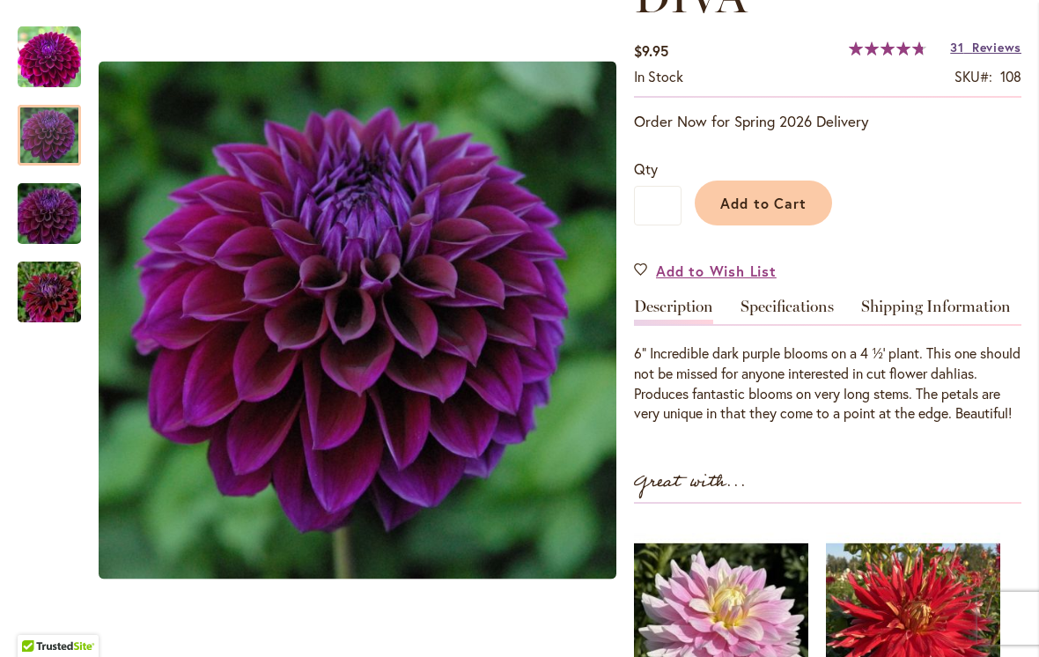
click at [1006, 55] on span "Reviews" at bounding box center [996, 47] width 49 height 17
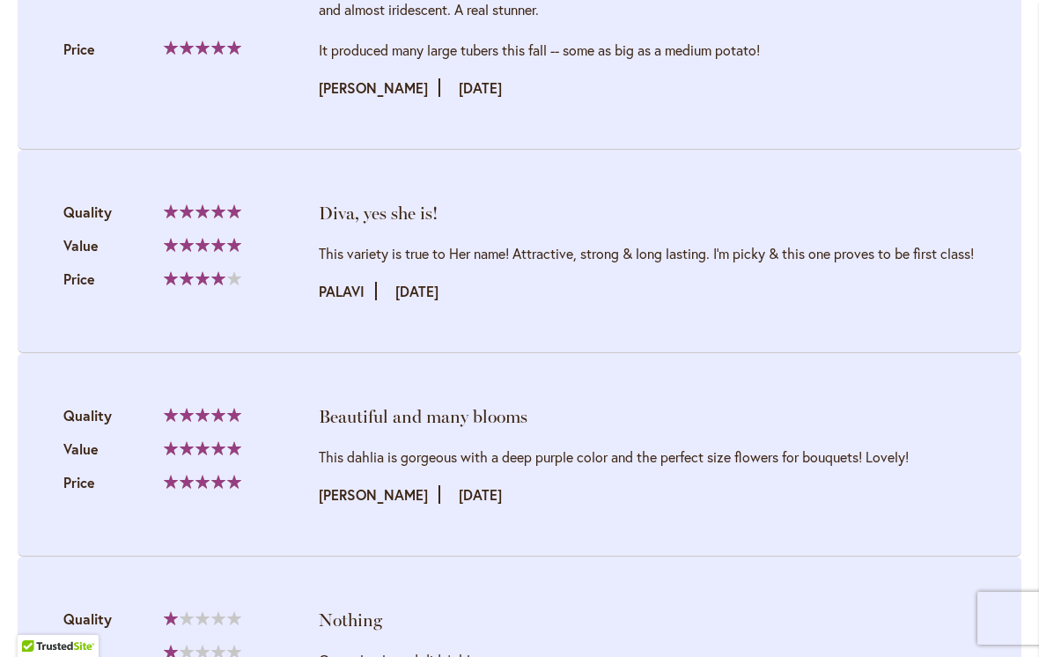
scroll to position [2512, 0]
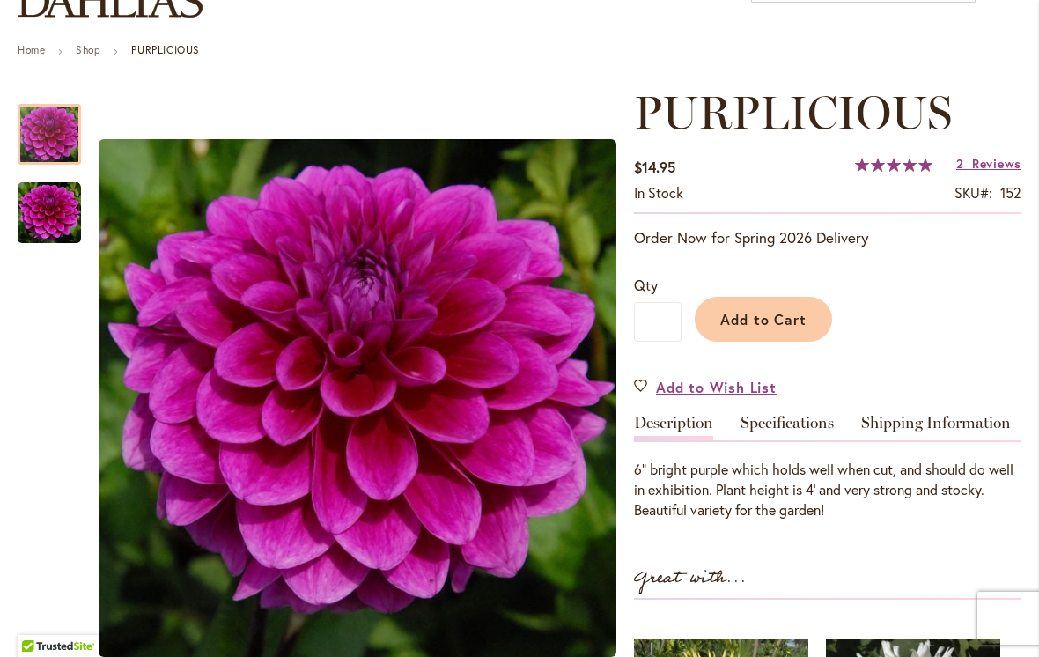
scroll to position [160, 0]
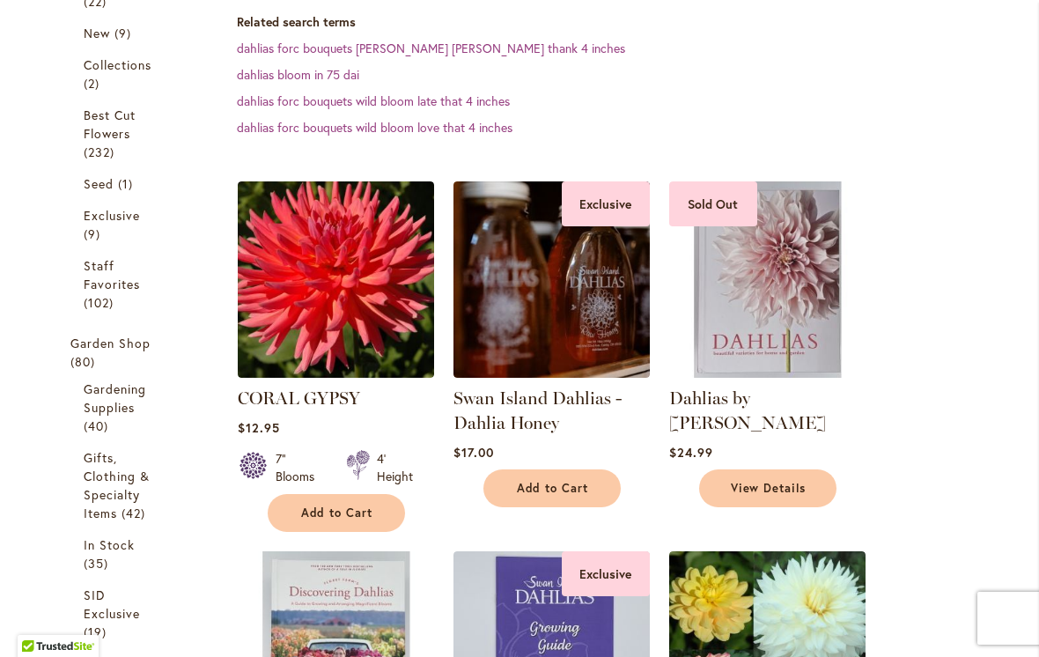
scroll to position [462, 0]
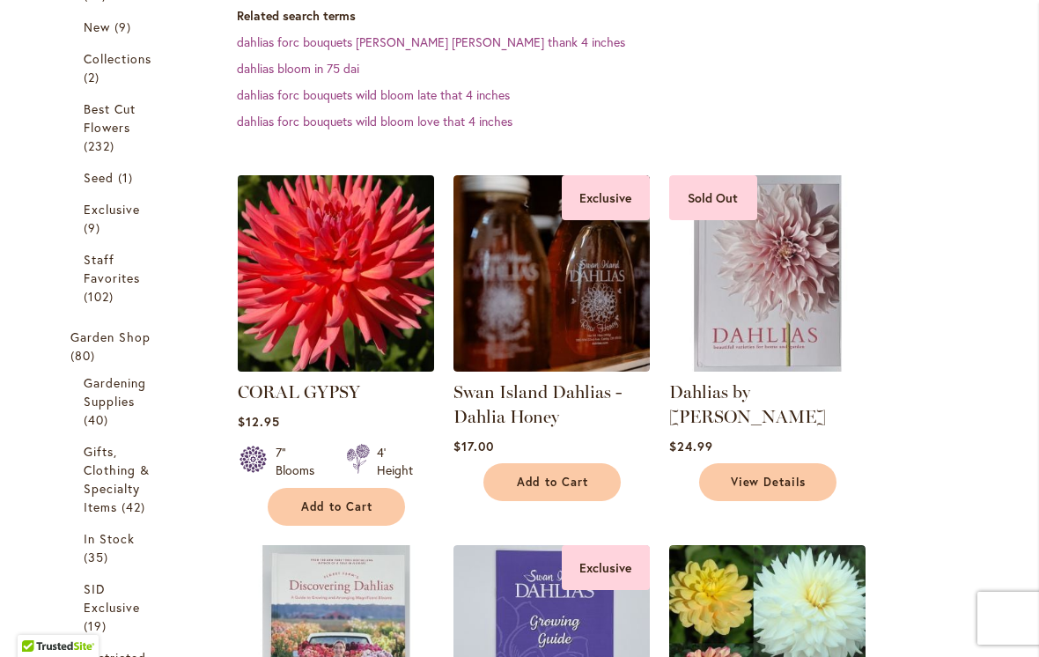
click at [340, 284] on img at bounding box center [336, 273] width 206 height 206
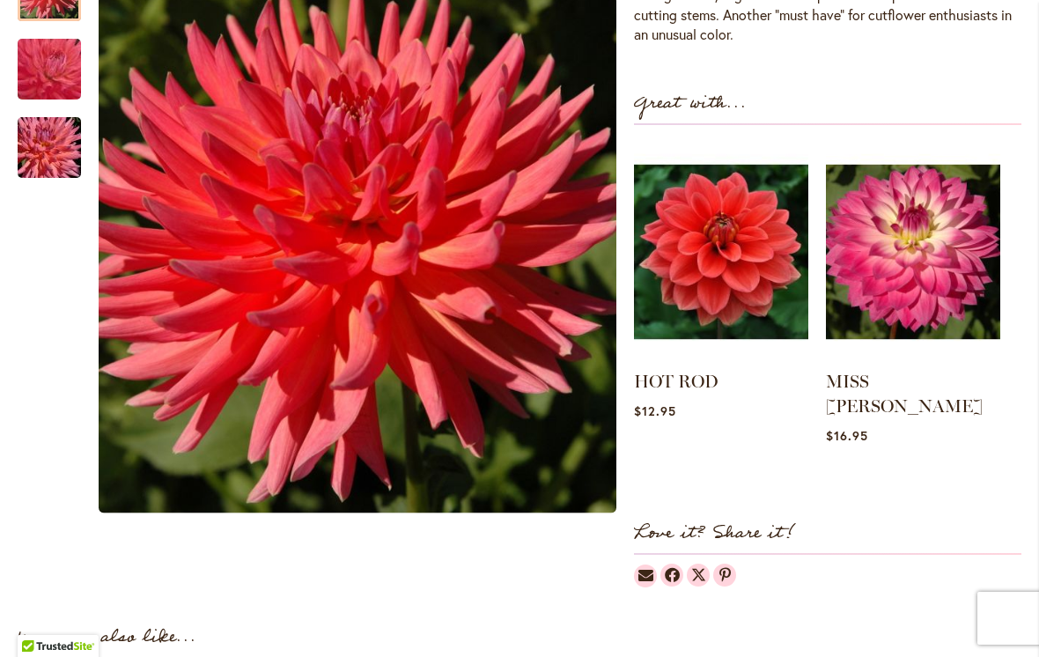
scroll to position [668, 0]
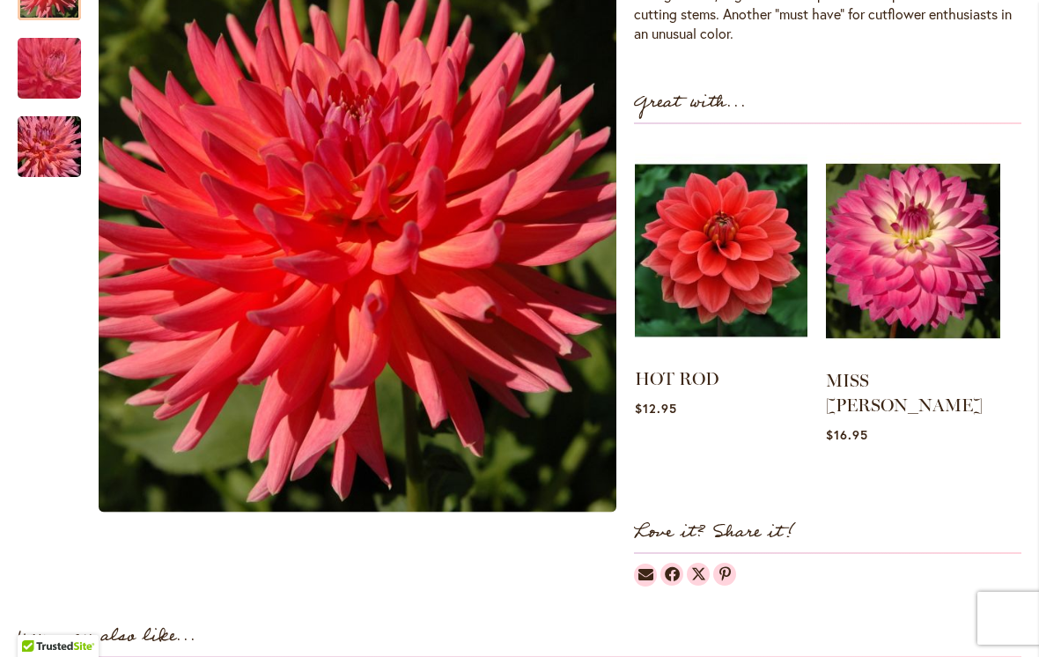
click at [742, 257] on img at bounding box center [721, 251] width 173 height 216
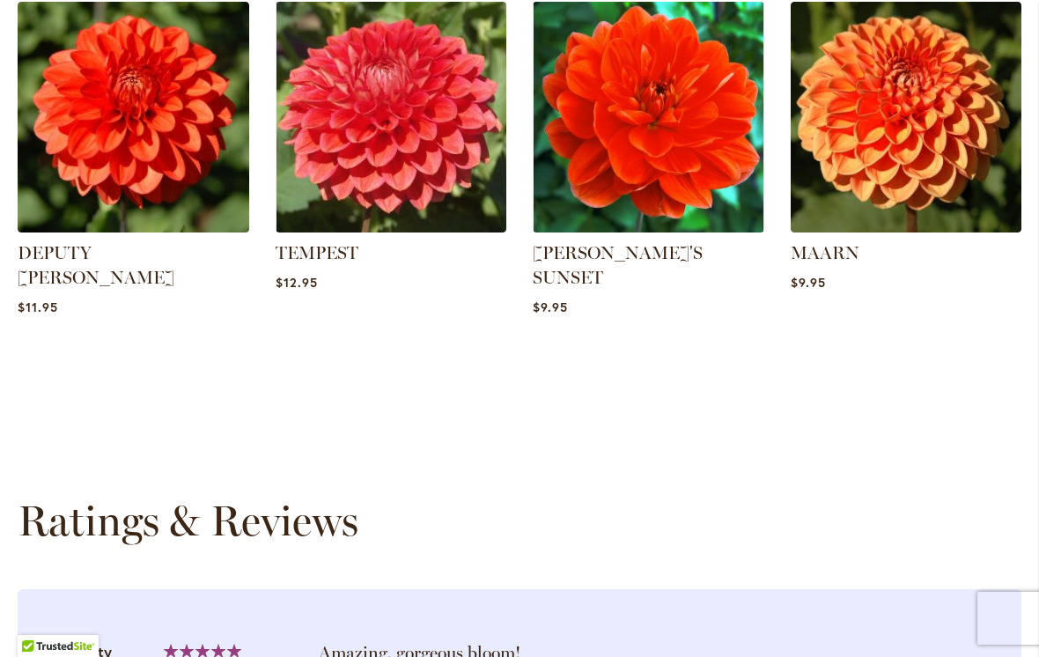
scroll to position [1300, 0]
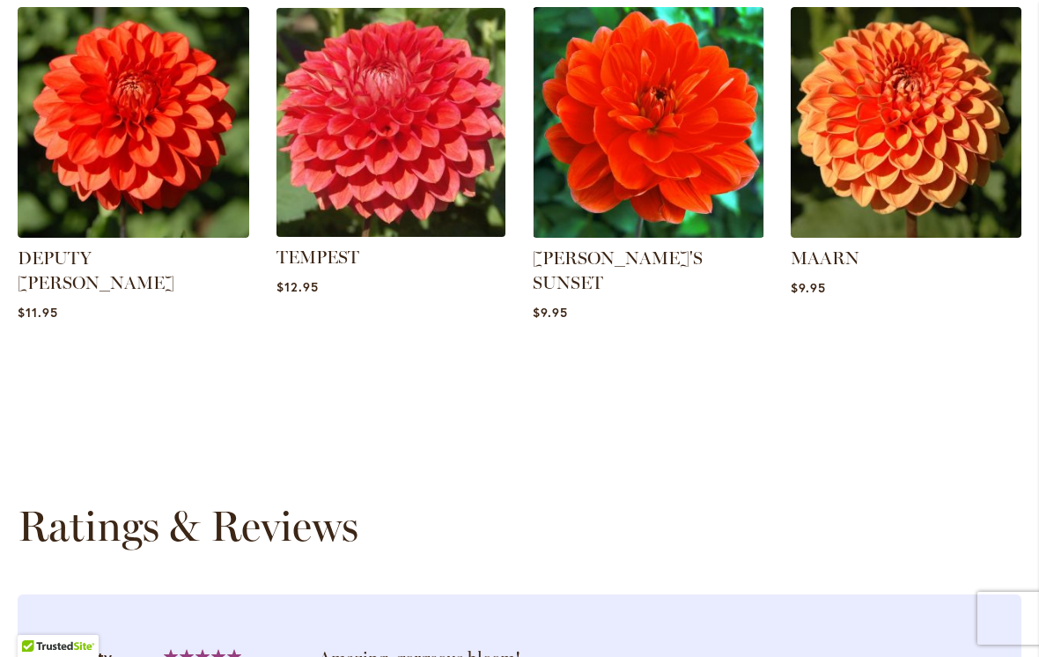
click at [387, 165] on img at bounding box center [390, 122] width 241 height 241
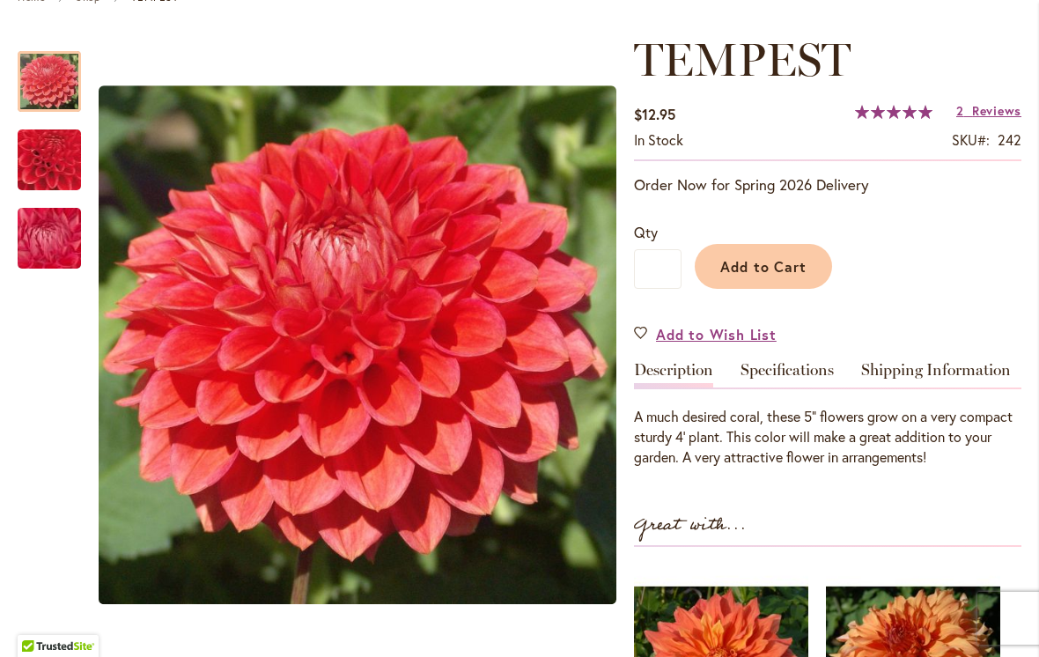
scroll to position [225, 0]
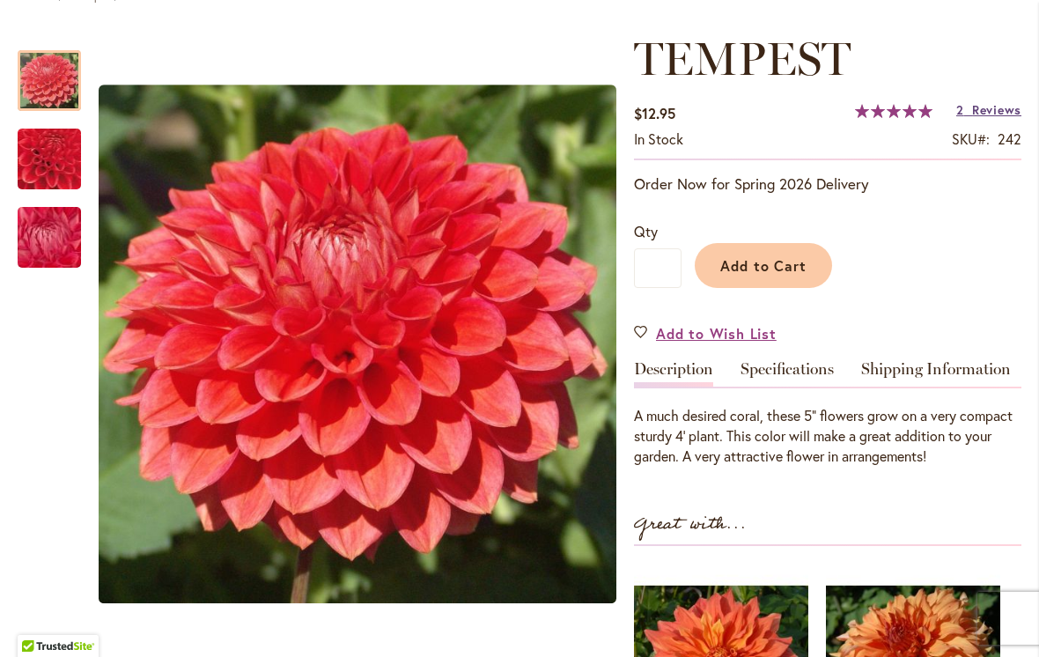
click at [986, 112] on span "Reviews" at bounding box center [996, 109] width 49 height 17
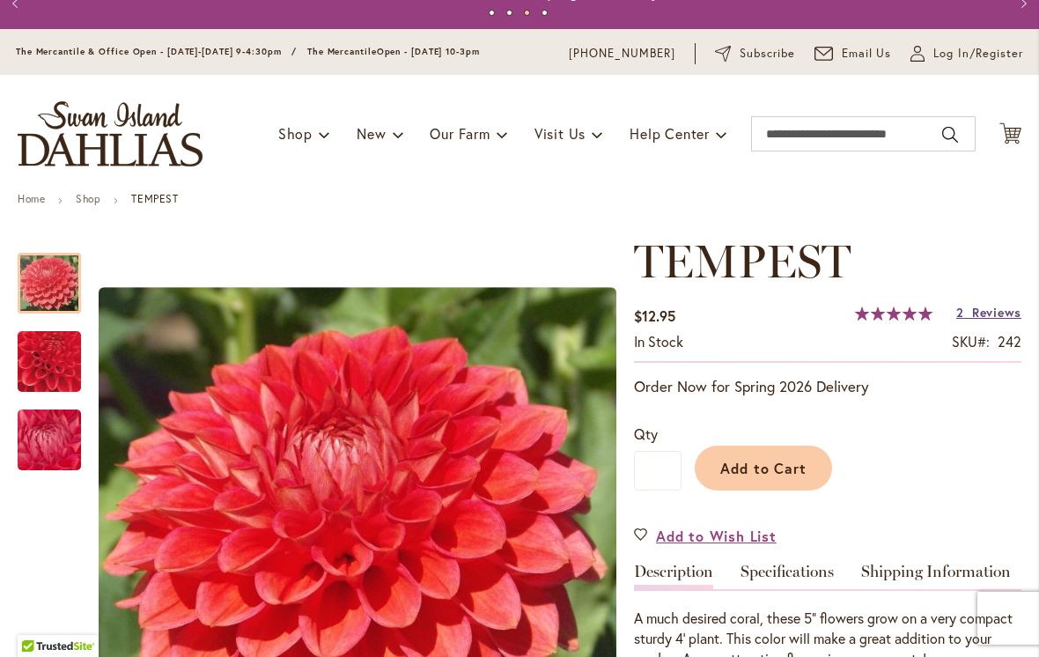
scroll to position [-2, 0]
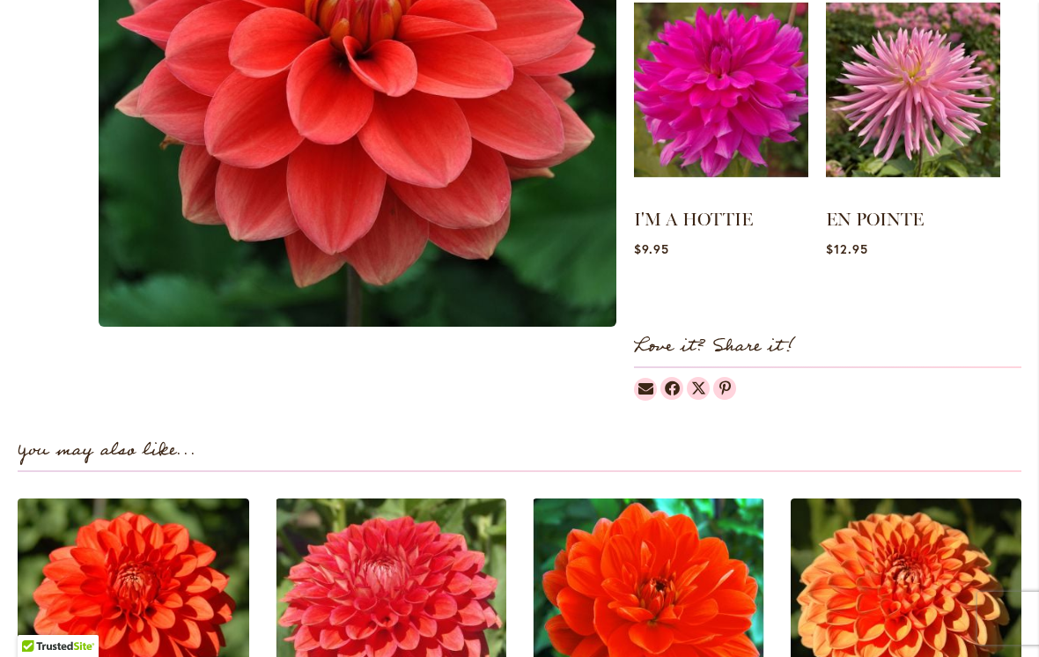
scroll to position [813, 0]
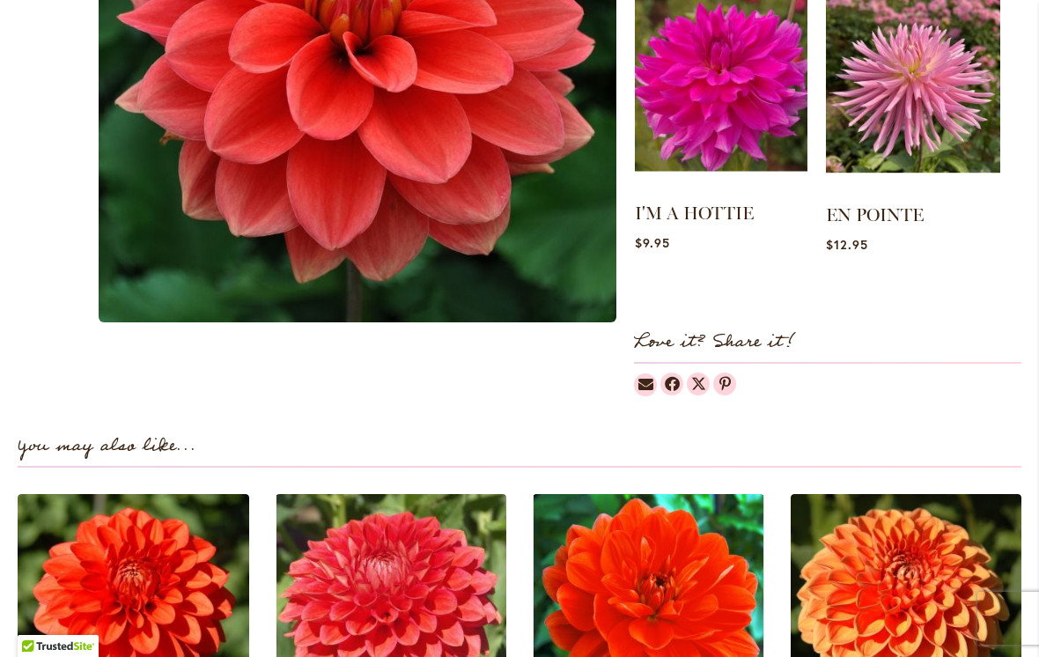
click at [748, 102] on img at bounding box center [721, 85] width 173 height 216
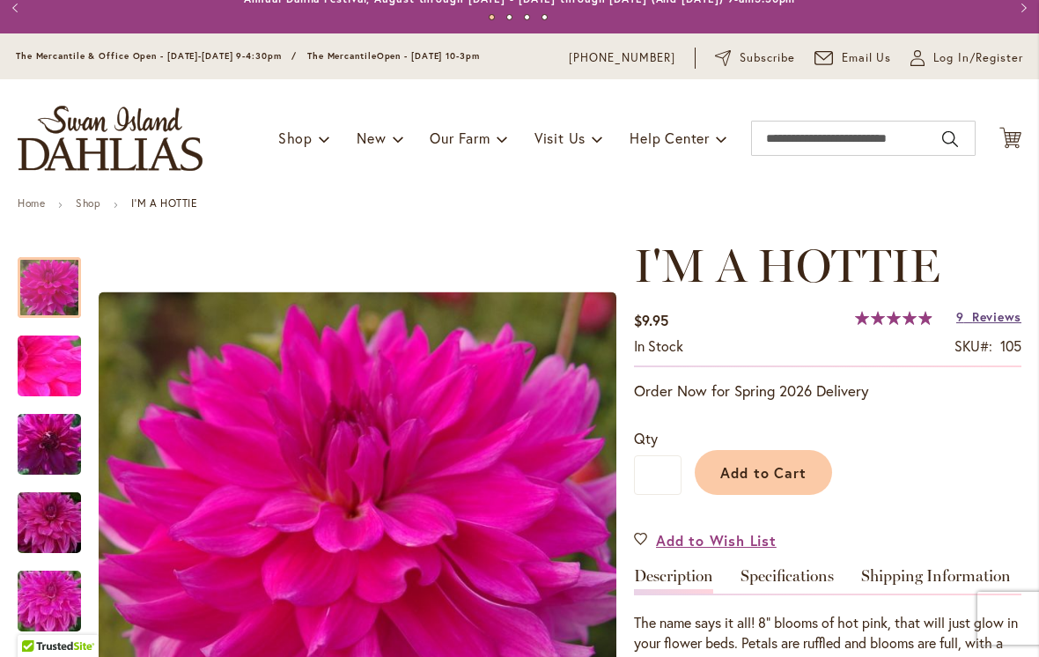
click at [989, 325] on span "Reviews" at bounding box center [996, 316] width 49 height 17
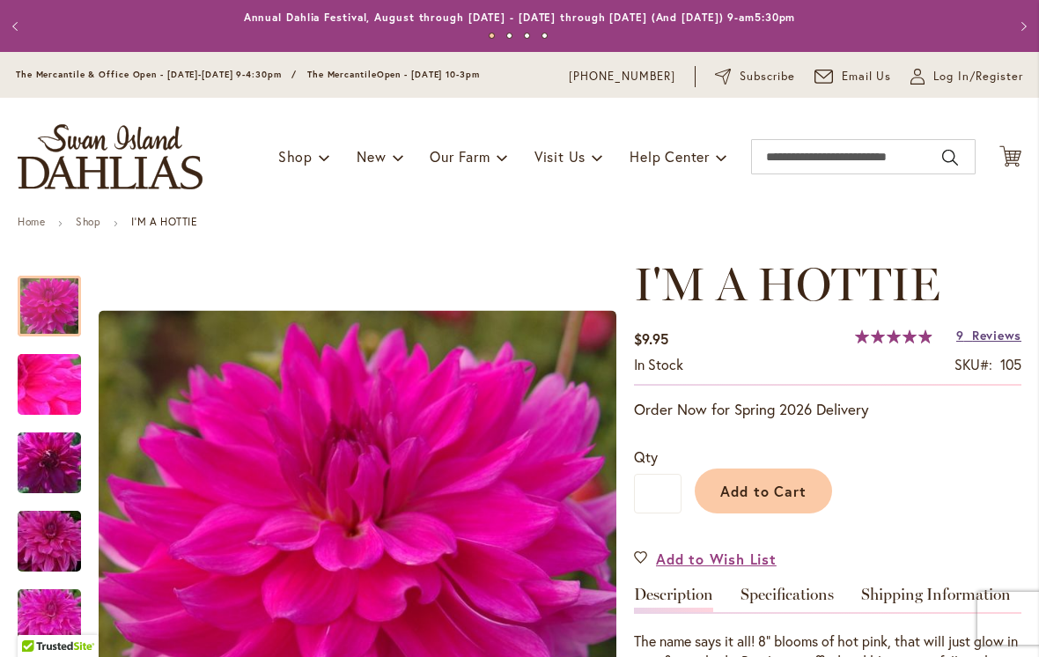
scroll to position [-3, 0]
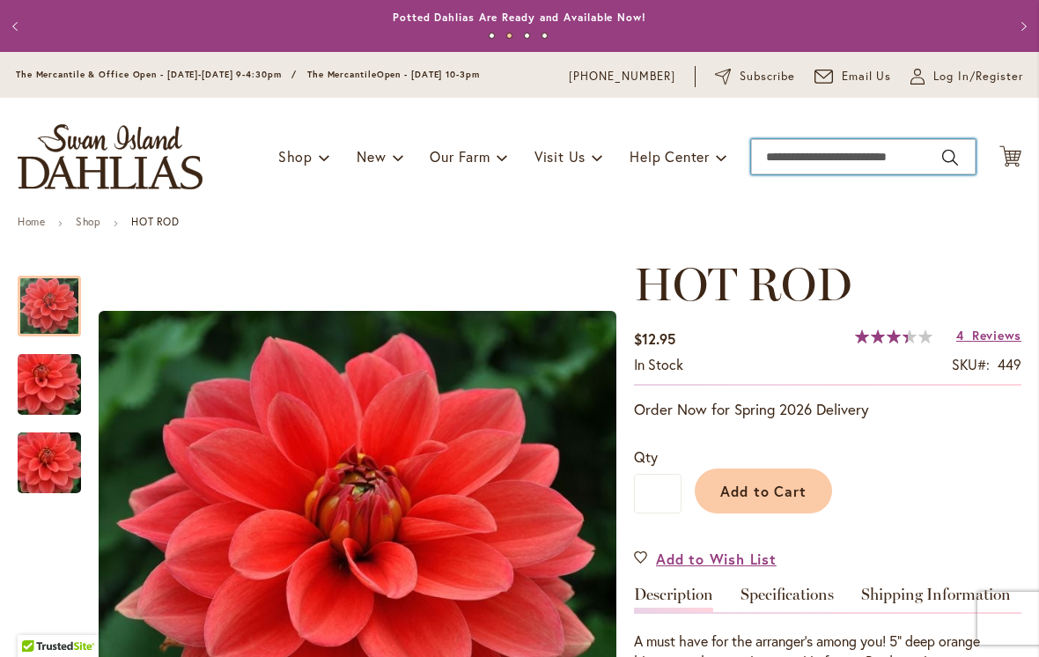
click at [778, 148] on input "Search" at bounding box center [863, 156] width 225 height 35
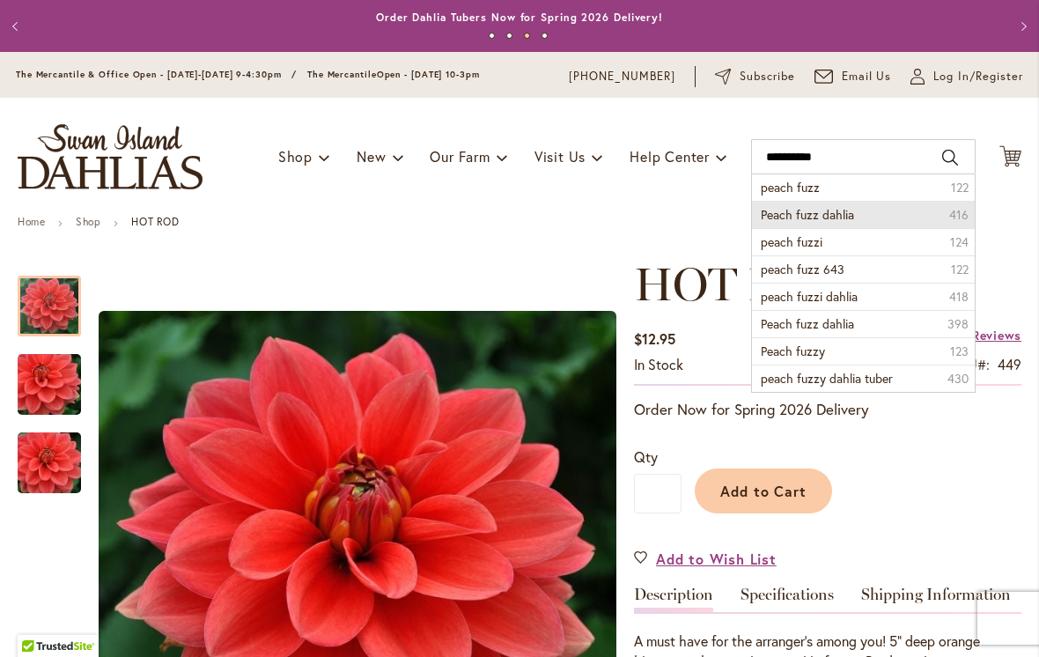
click at [851, 209] on span "Peach fuzz dahlia" at bounding box center [807, 214] width 93 height 17
type input "**********"
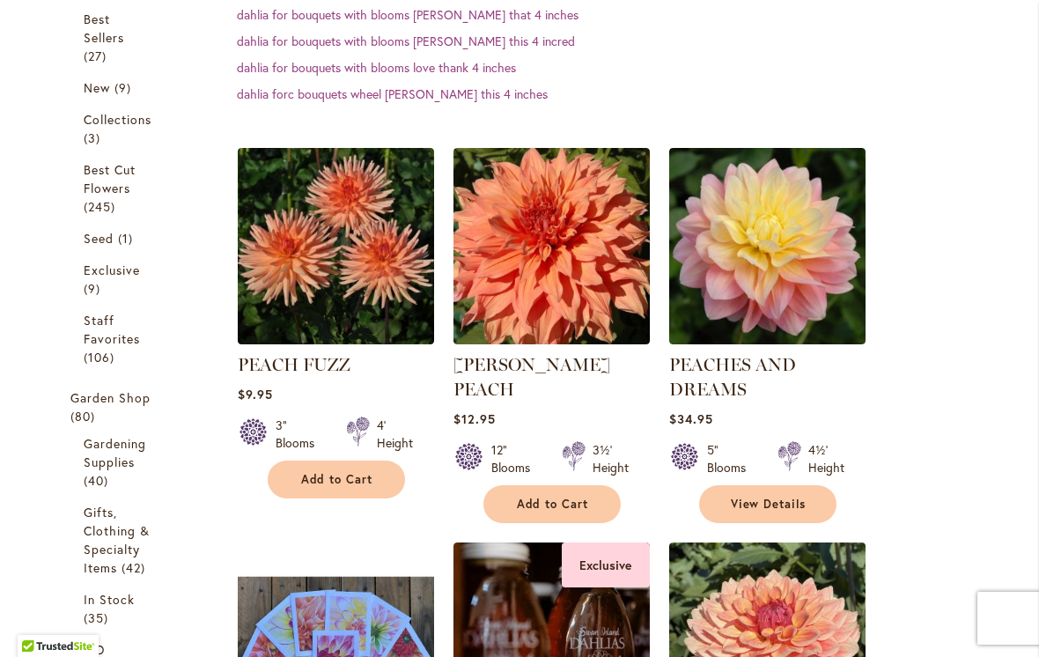
scroll to position [406, 0]
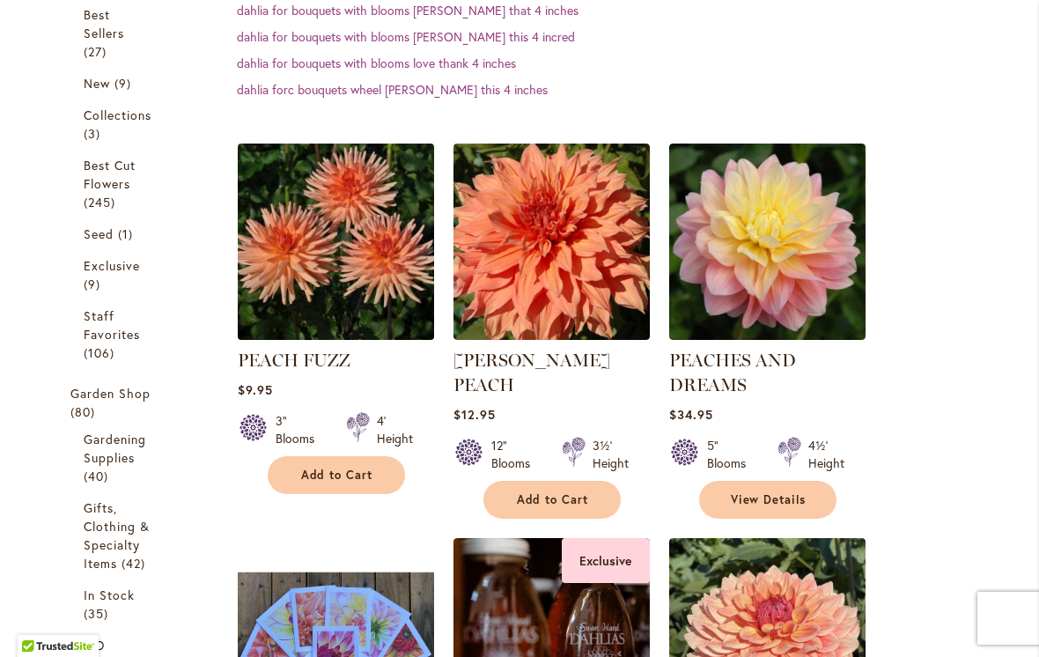
click at [360, 246] on img at bounding box center [336, 241] width 206 height 206
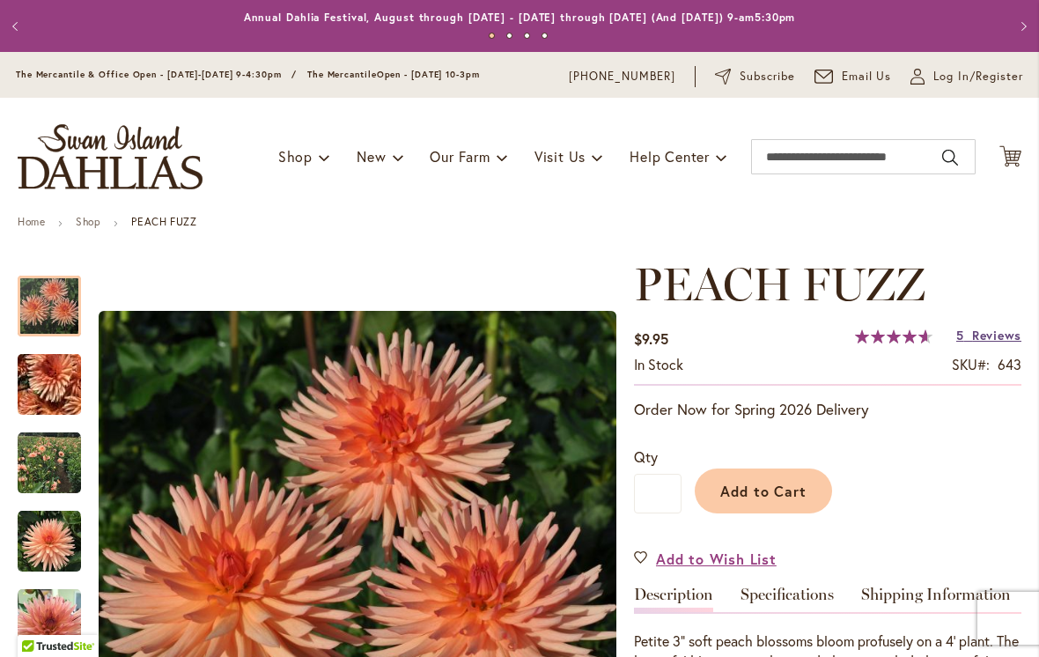
click at [986, 336] on span "Reviews" at bounding box center [996, 335] width 49 height 17
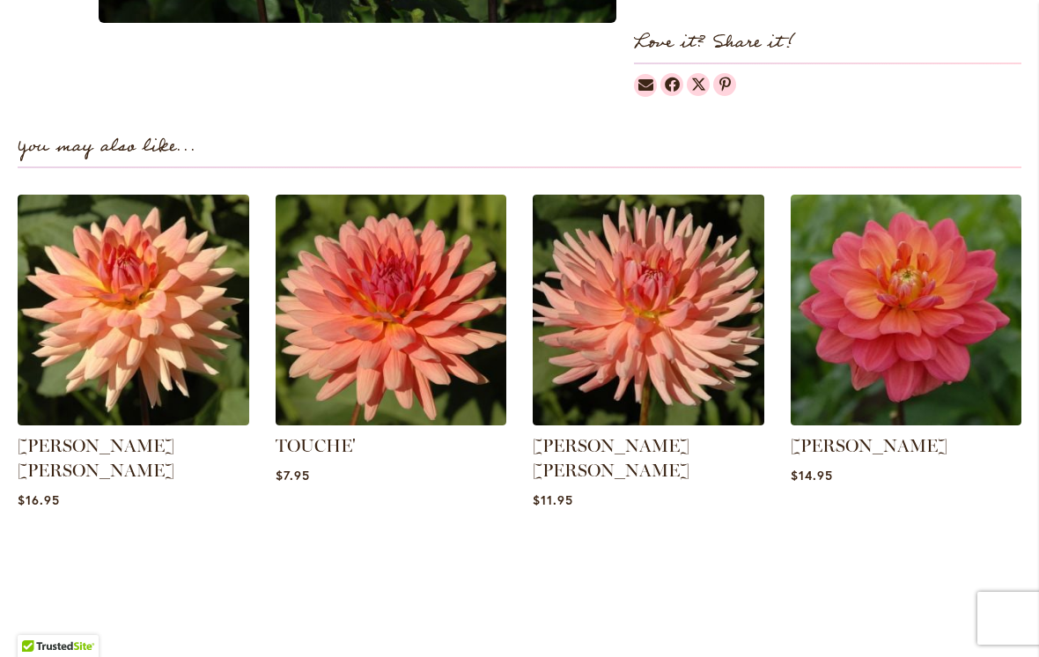
scroll to position [1135, 0]
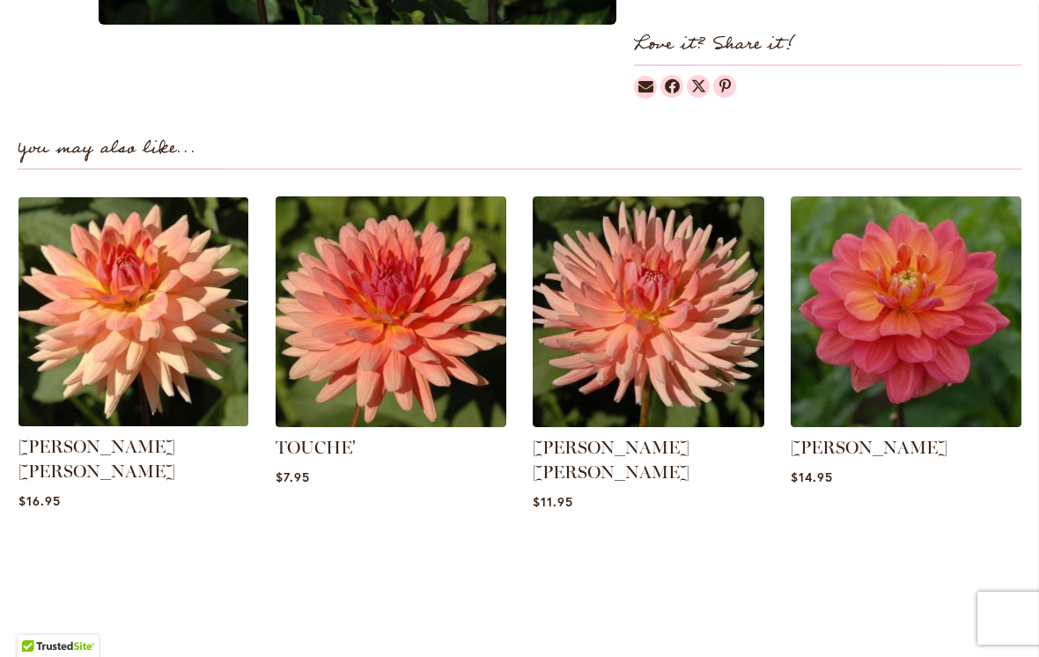
click at [166, 266] on img at bounding box center [132, 311] width 241 height 241
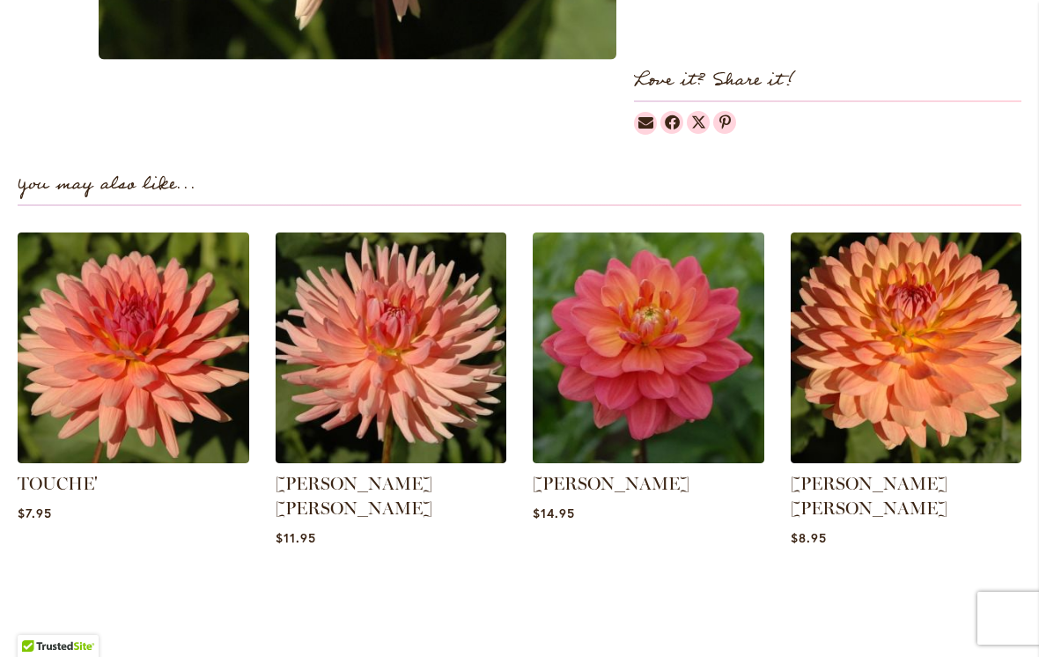
scroll to position [1169, 0]
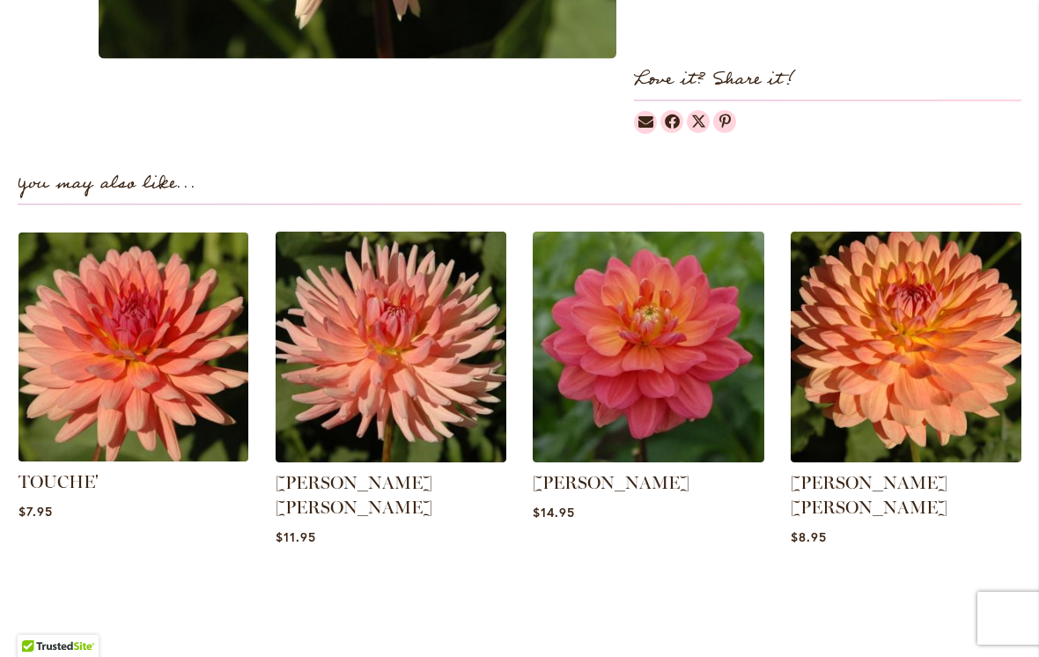
click at [166, 301] on img at bounding box center [132, 346] width 241 height 241
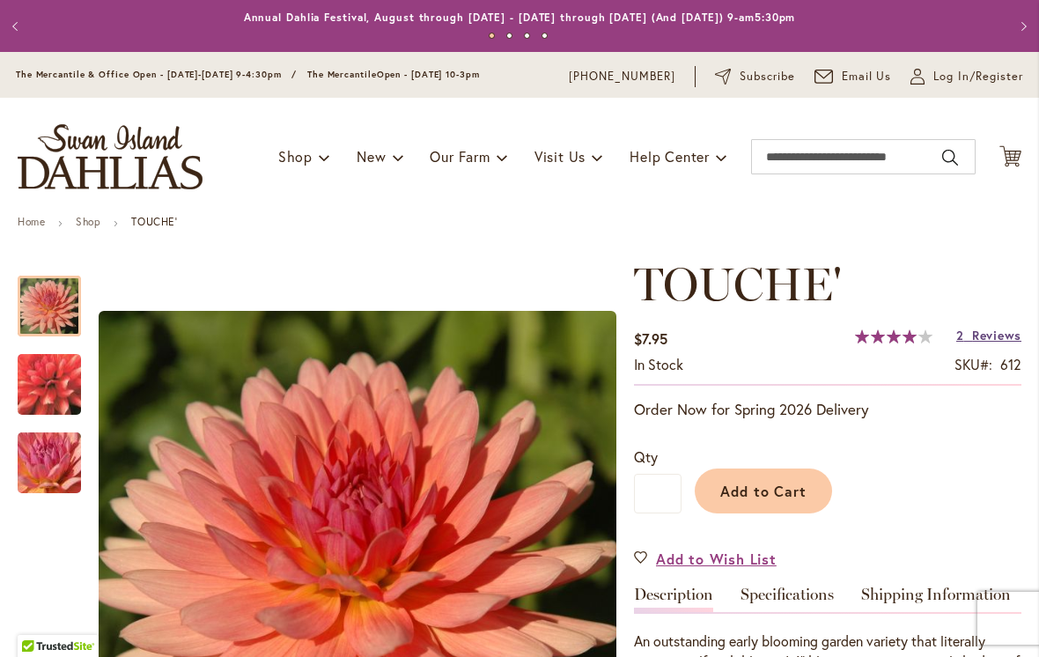
click at [993, 337] on span "Reviews" at bounding box center [996, 335] width 49 height 17
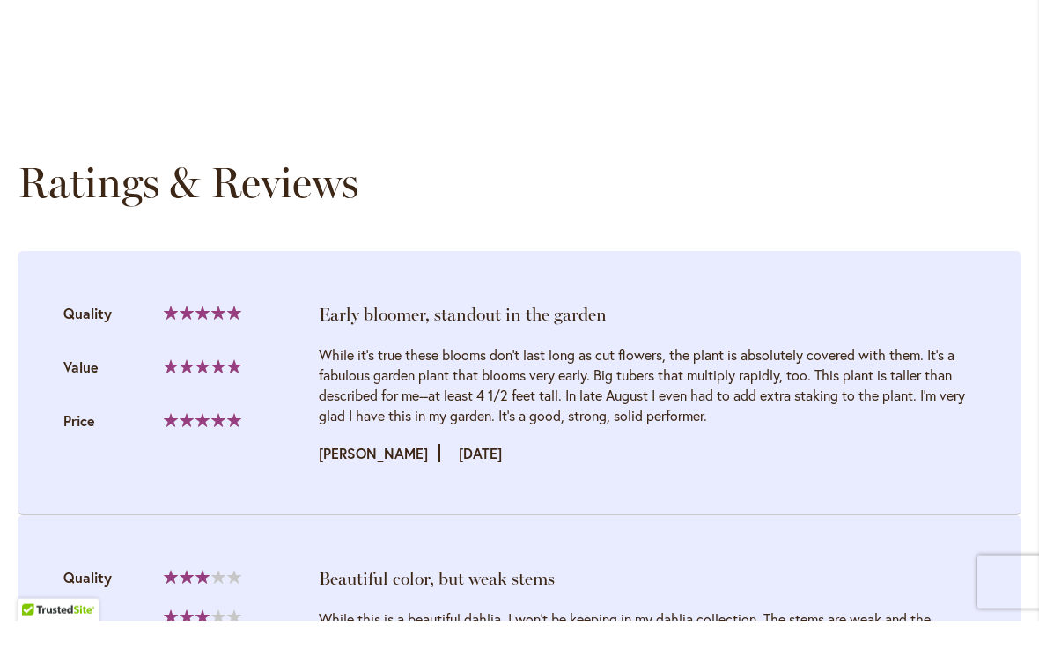
scroll to position [1788, 0]
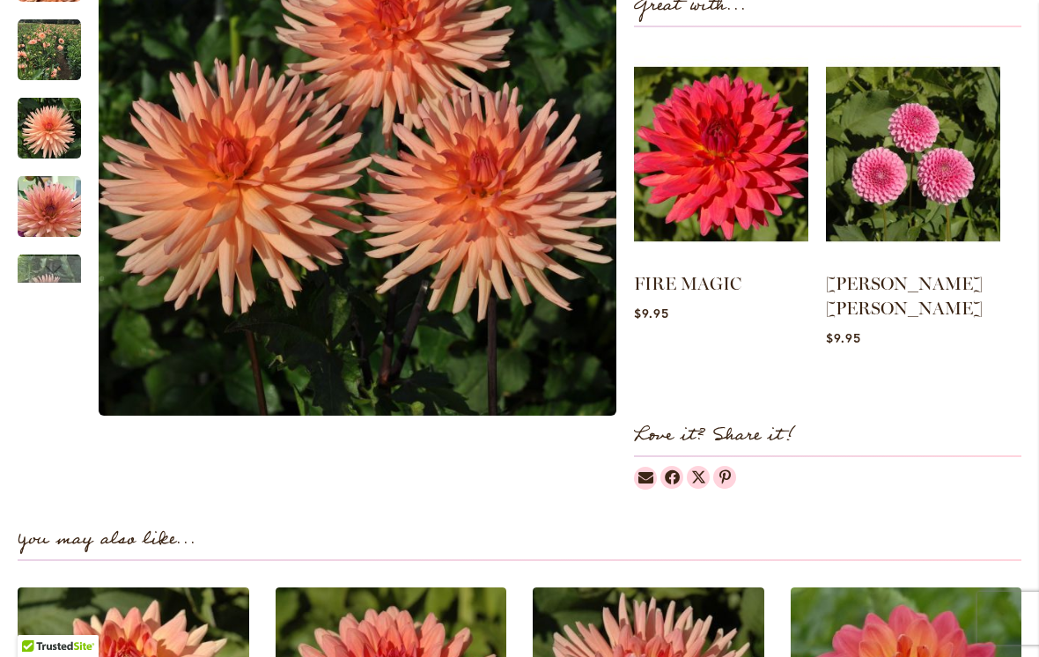
scroll to position [749, 0]
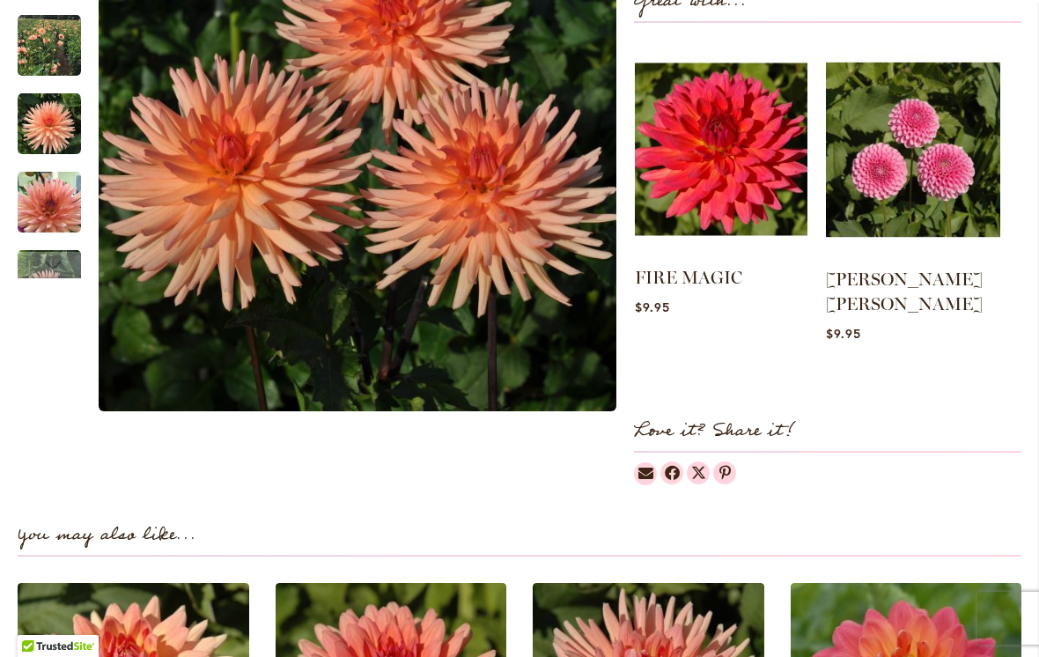
click at [766, 168] on img at bounding box center [721, 149] width 173 height 216
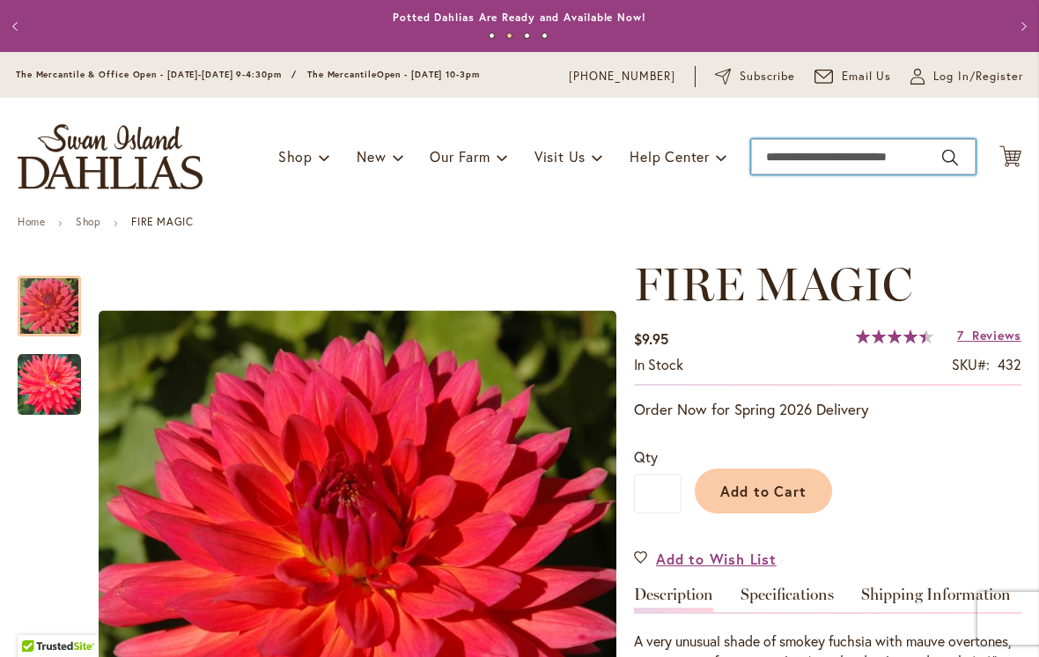
click at [919, 171] on input "Search" at bounding box center [863, 156] width 225 height 35
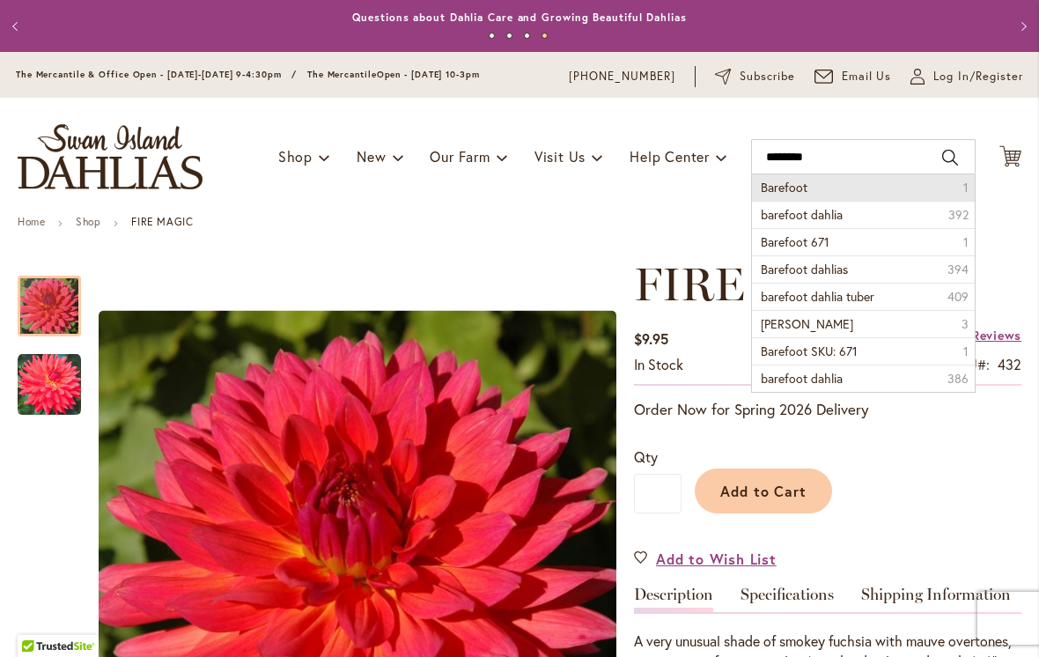
click at [869, 199] on li "Barefoot 1" at bounding box center [863, 187] width 223 height 26
type input "********"
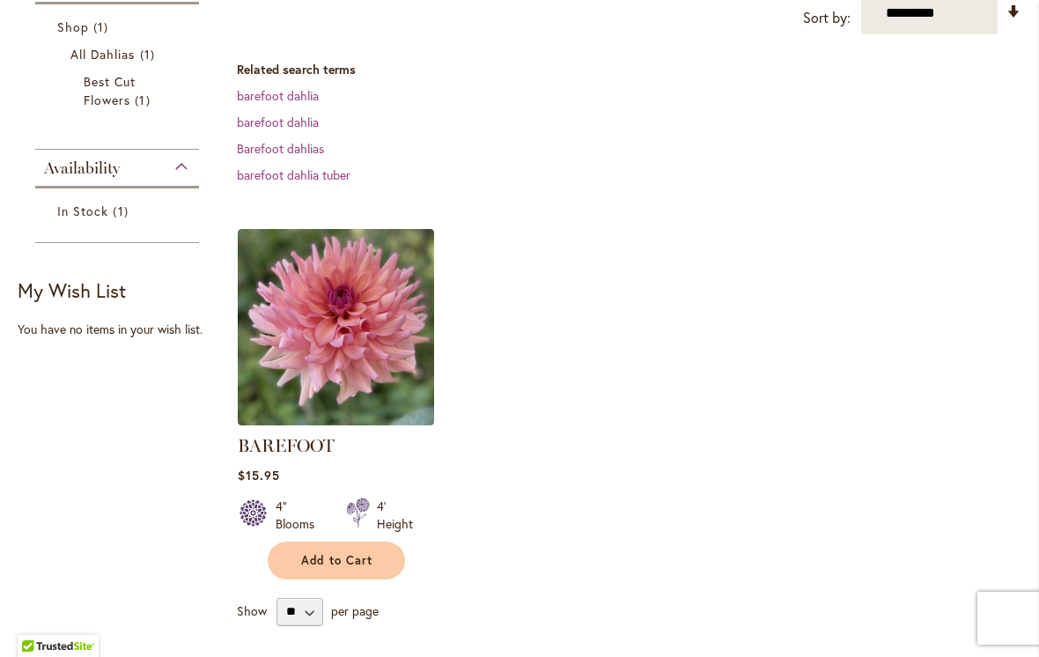
scroll to position [321, 0]
click at [880, 444] on ol "BAREFOOT Rating: 89% 3 Reviews $15.95 4" Blooms 4' Height Add to Cart" at bounding box center [629, 403] width 785 height 352
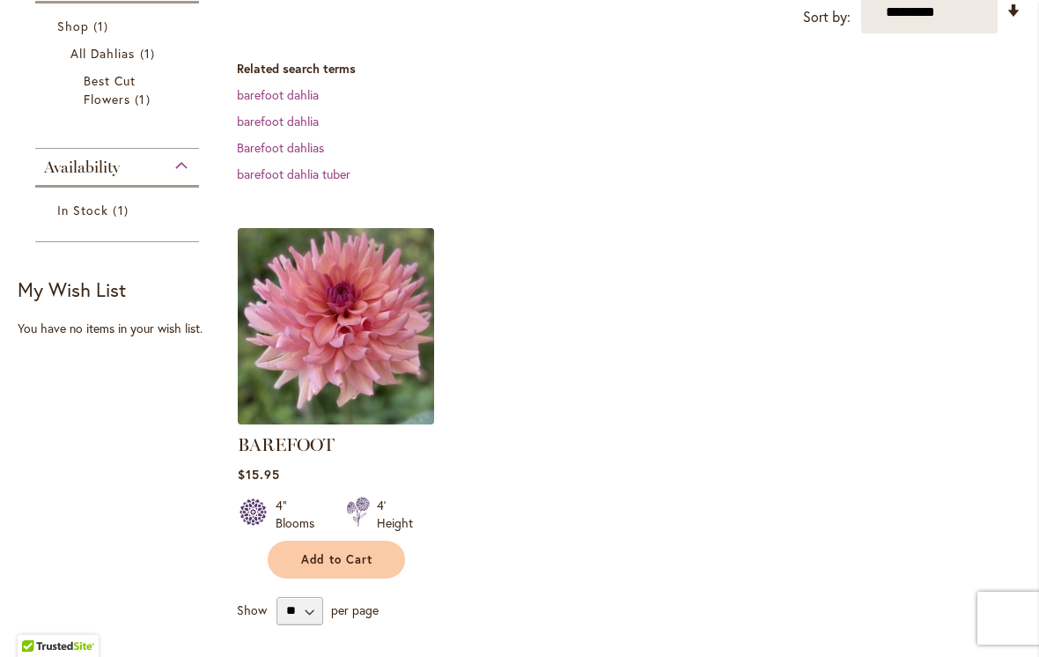
click at [357, 343] on img at bounding box center [336, 326] width 206 height 206
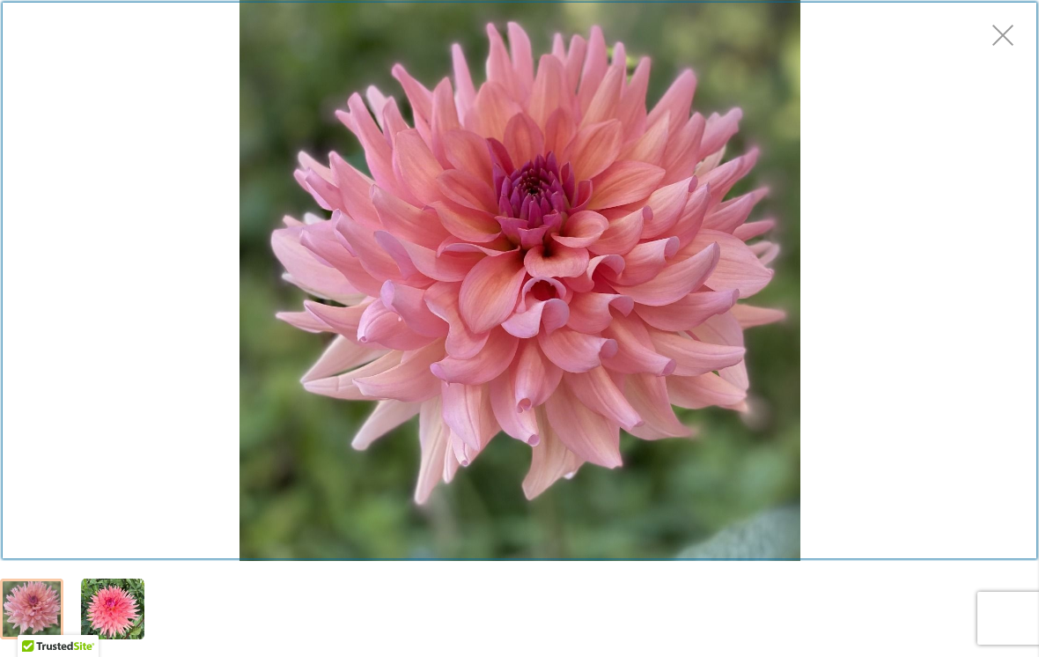
scroll to position [229, 0]
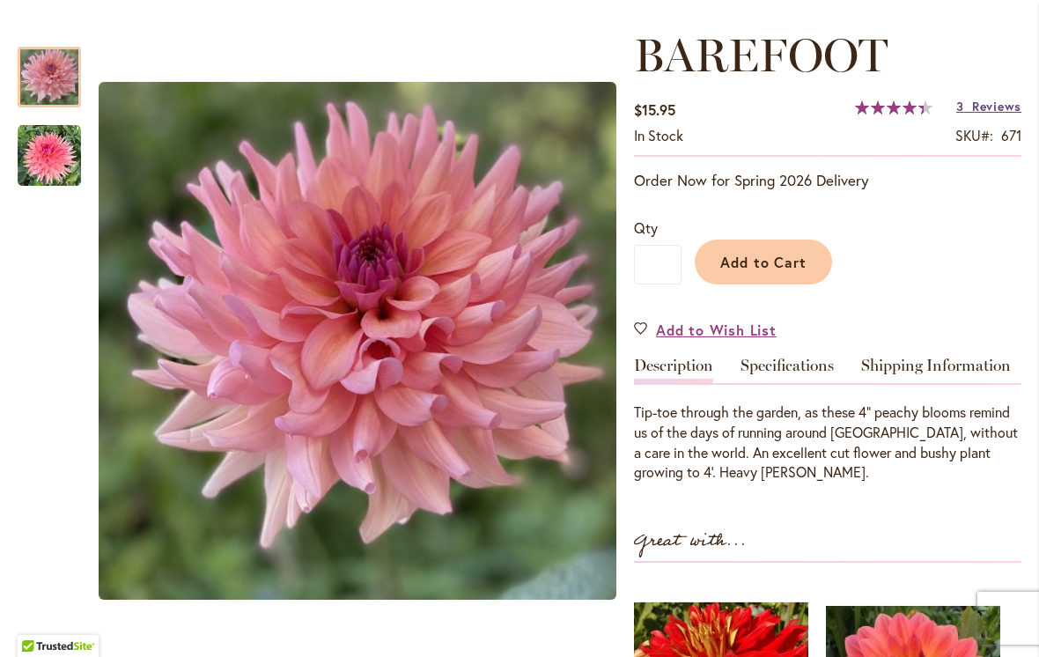
click at [993, 104] on span "Reviews" at bounding box center [996, 106] width 49 height 17
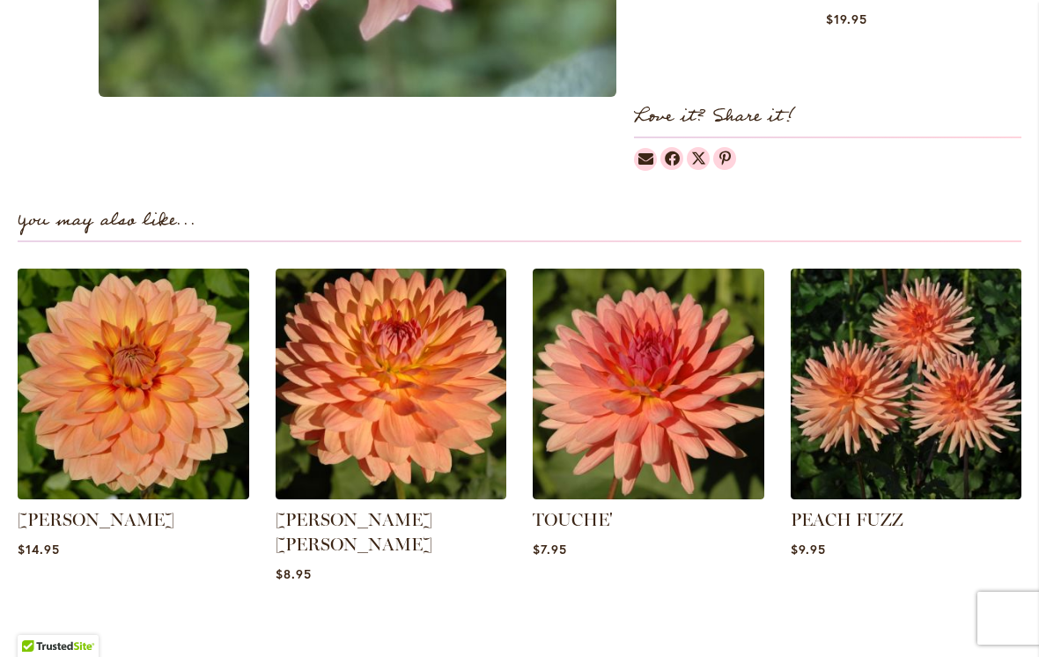
scroll to position [1087, 0]
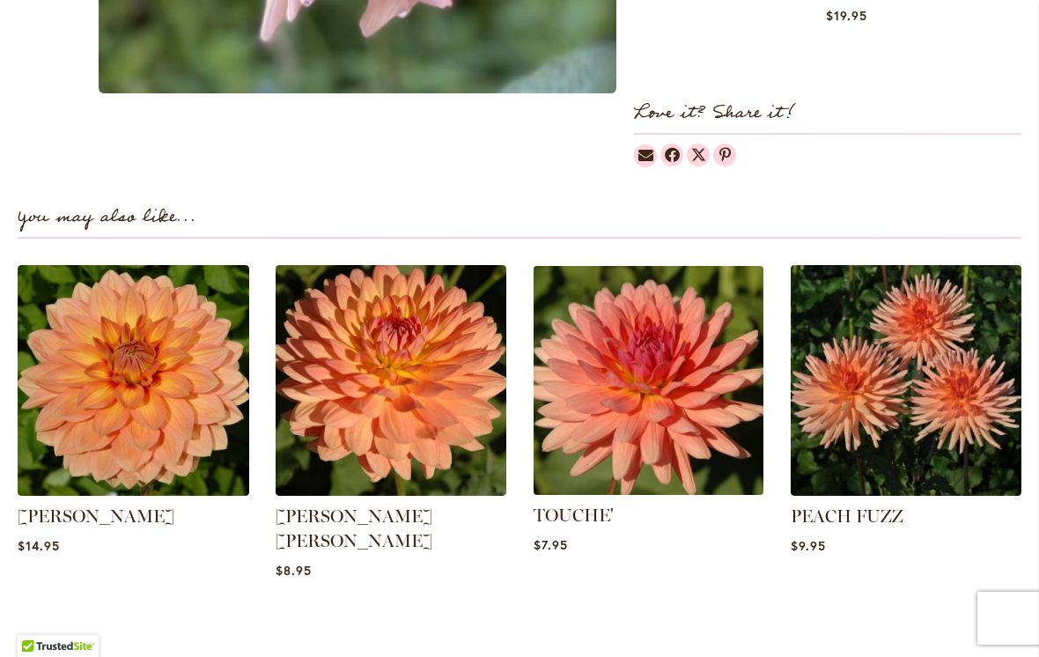
click at [690, 356] on img at bounding box center [648, 380] width 241 height 241
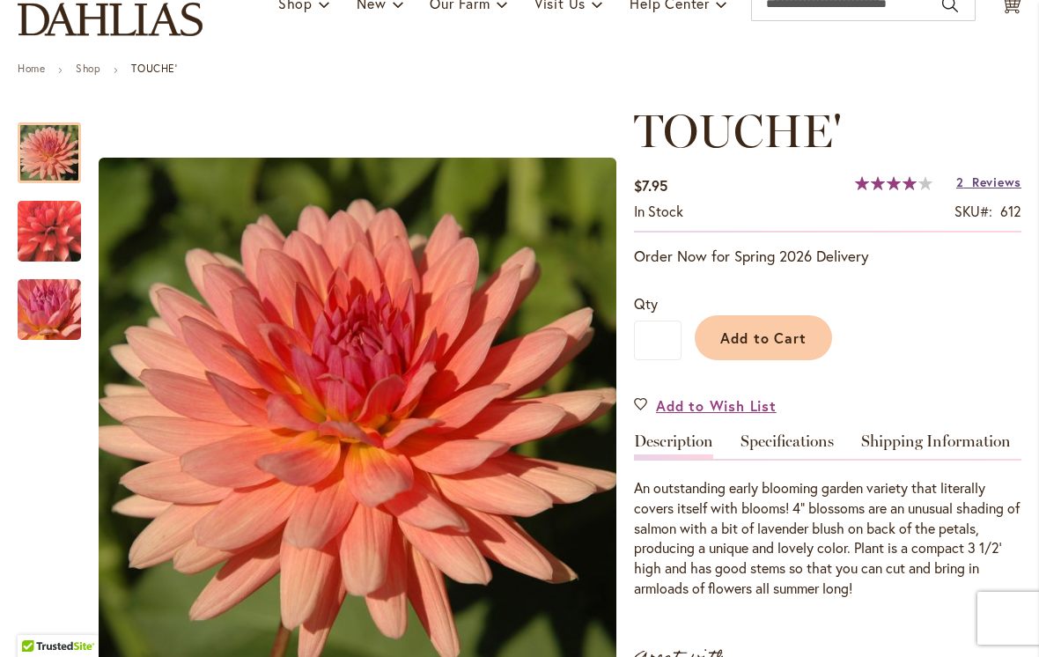
click at [981, 180] on span "Reviews" at bounding box center [996, 182] width 49 height 17
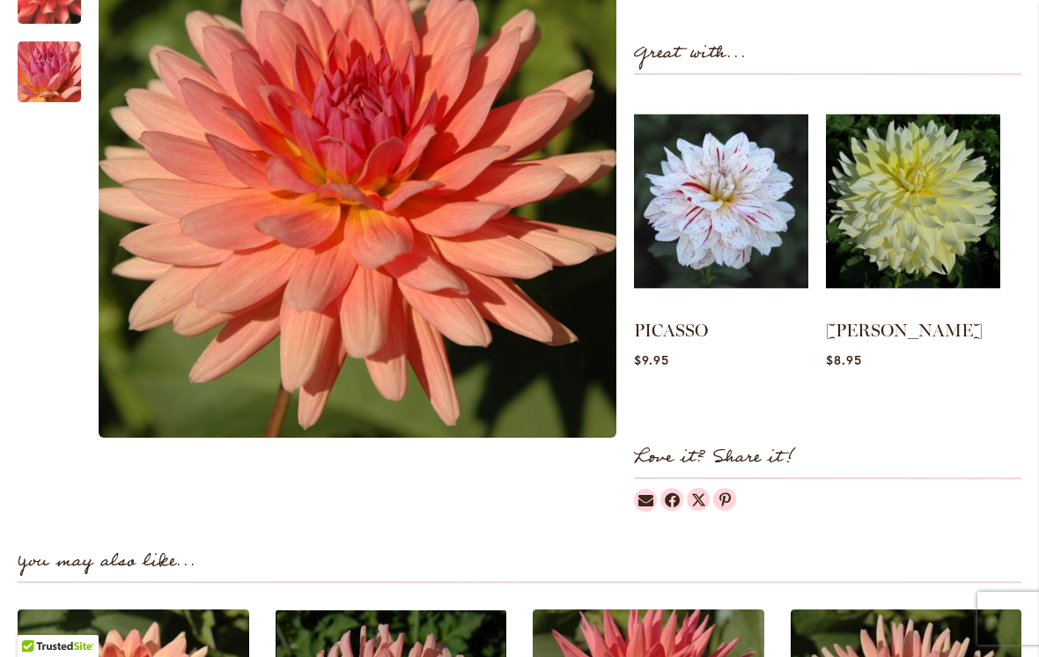
scroll to position [748, 0]
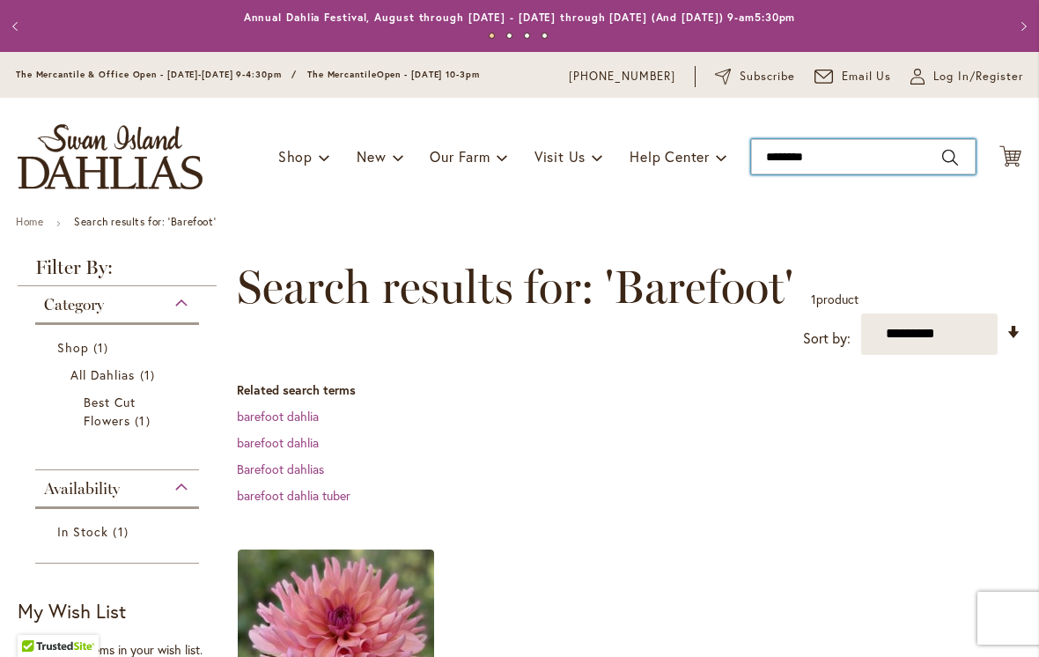
click at [790, 165] on input "********" at bounding box center [863, 156] width 225 height 35
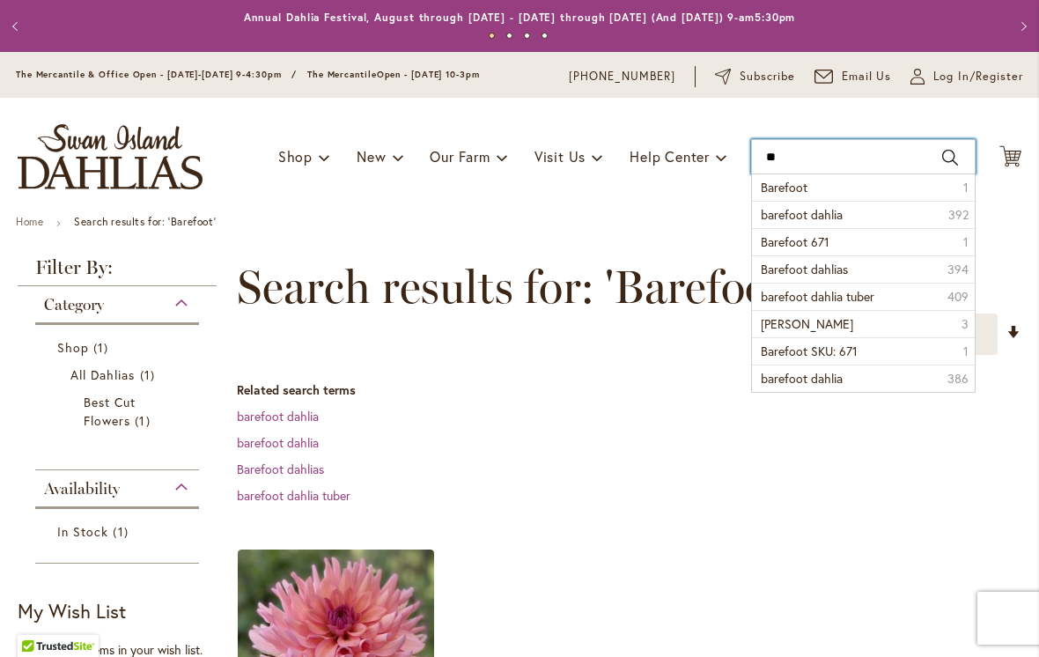
type input "*"
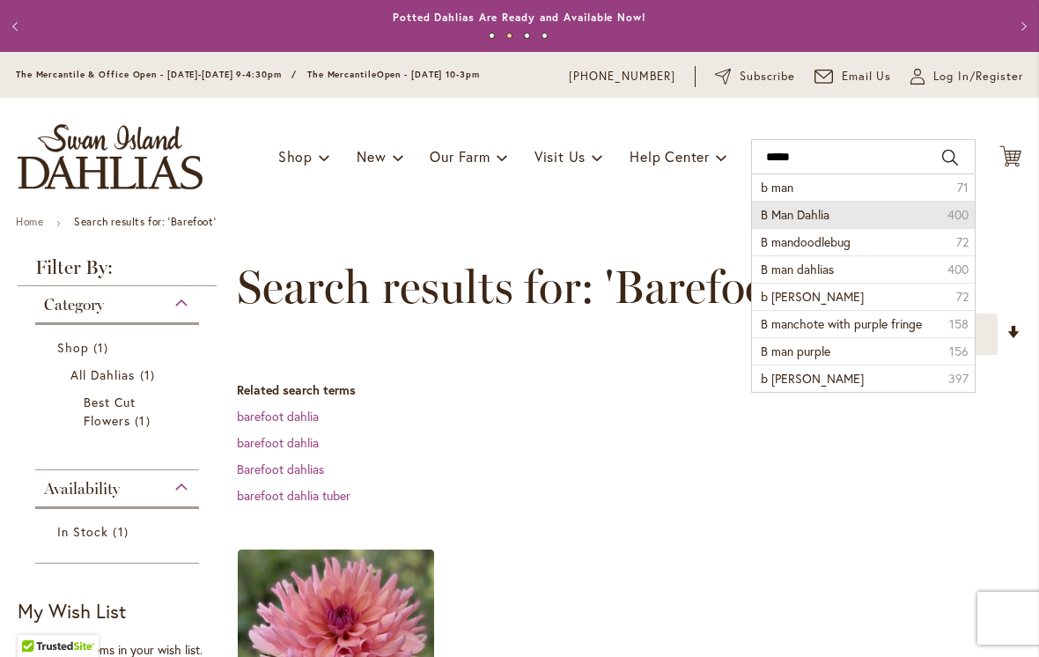
click at [830, 218] on span "B Man Dahlia" at bounding box center [795, 214] width 69 height 17
type input "**********"
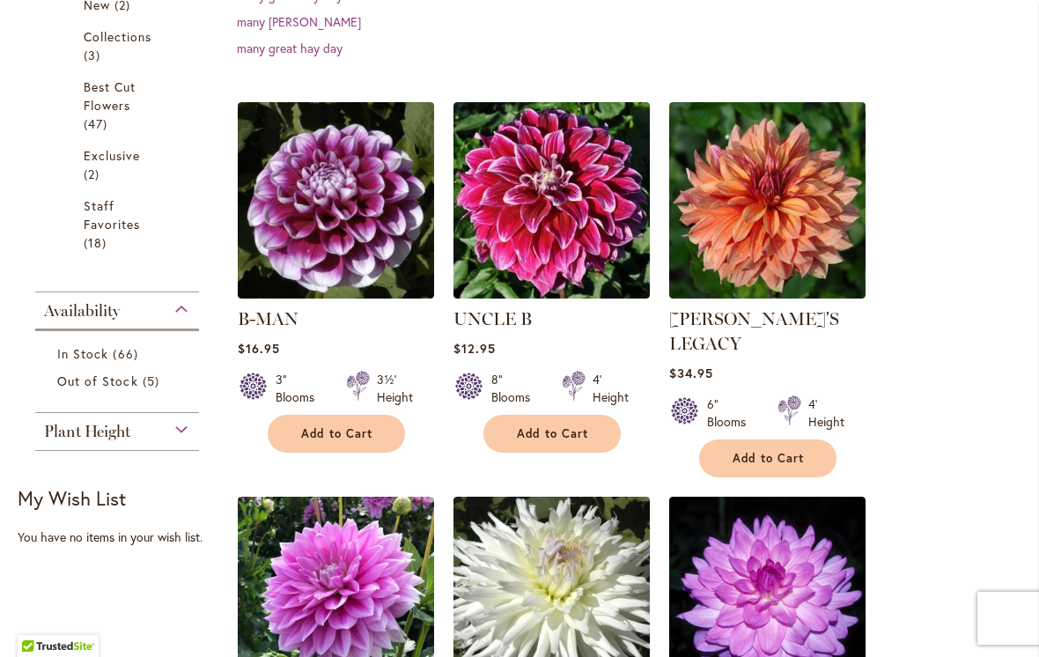
scroll to position [459, 0]
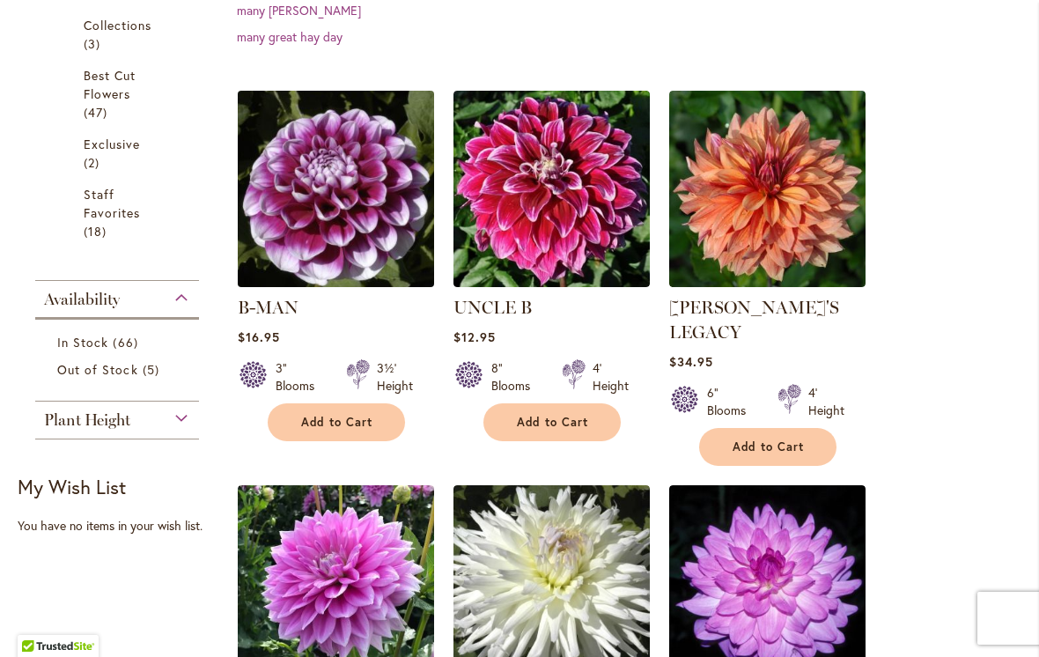
click at [326, 182] on img at bounding box center [336, 188] width 206 height 206
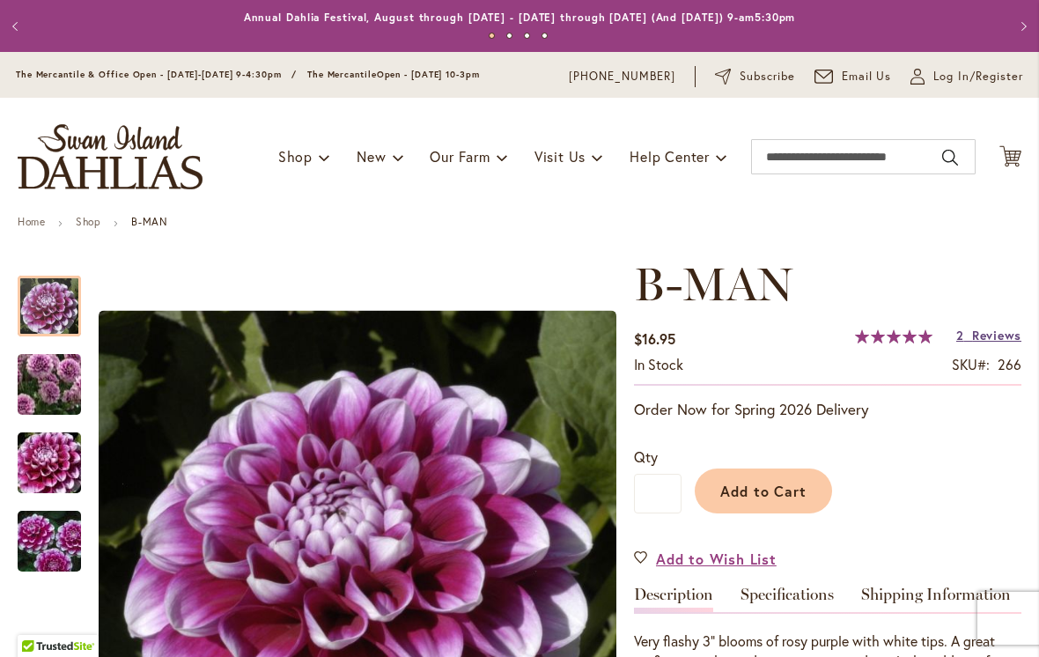
click at [1001, 341] on span "Reviews" at bounding box center [996, 335] width 49 height 17
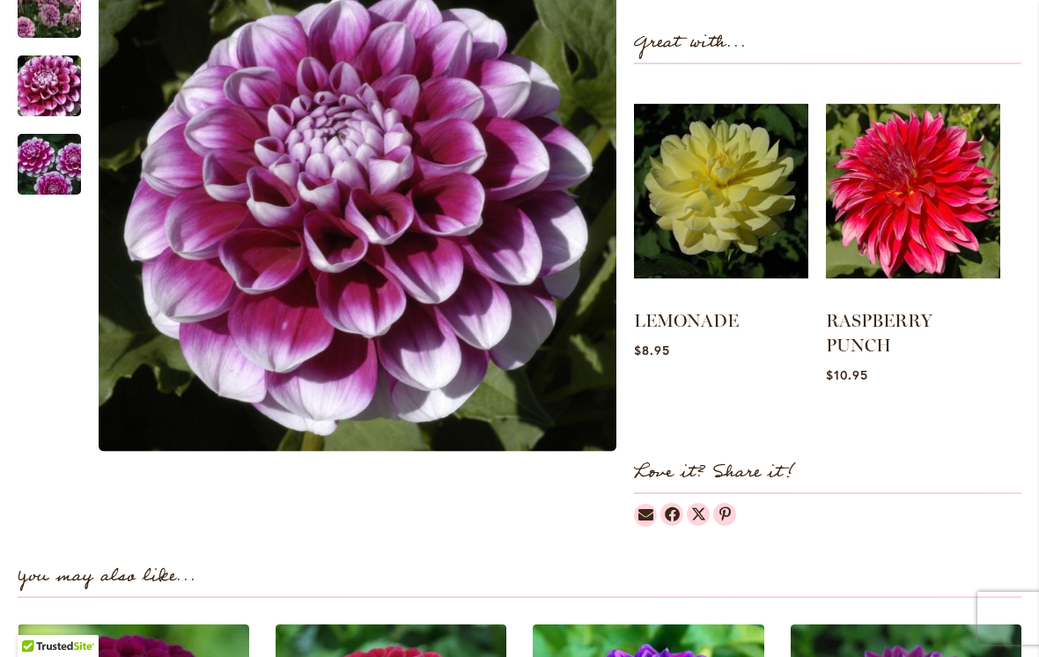
scroll to position [744, 0]
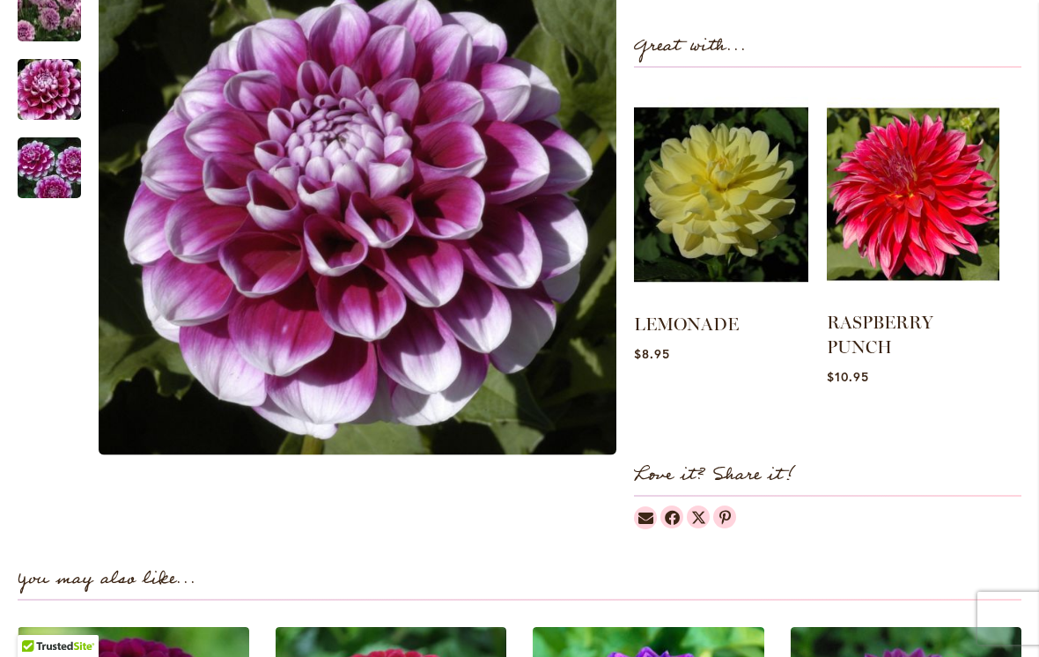
click at [936, 210] on img at bounding box center [913, 194] width 173 height 216
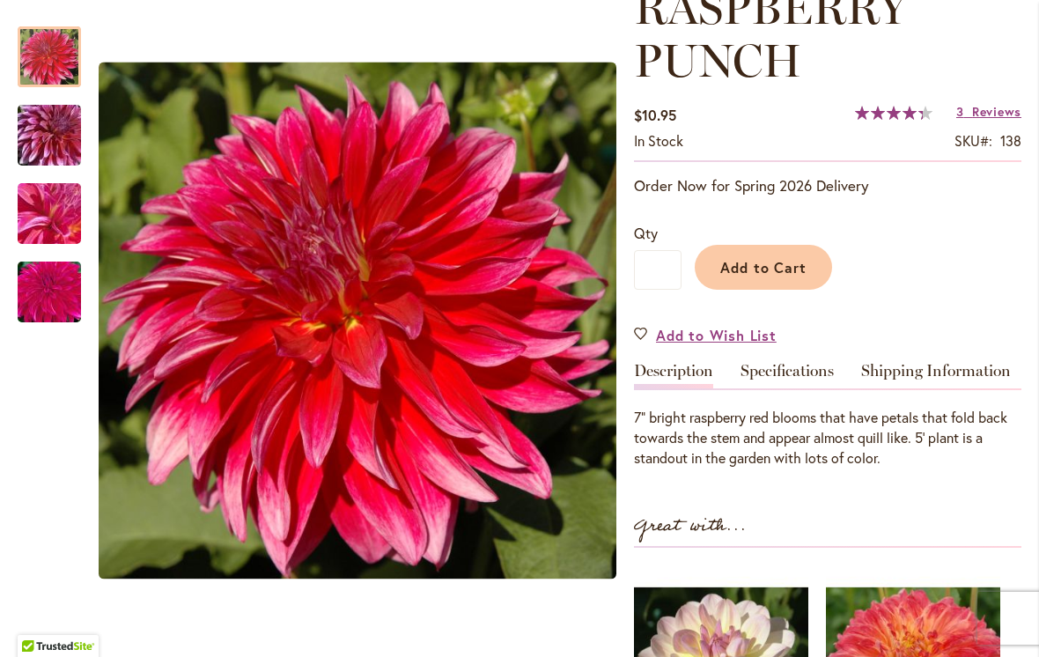
scroll to position [277, 0]
click at [995, 105] on span "Reviews" at bounding box center [996, 110] width 49 height 17
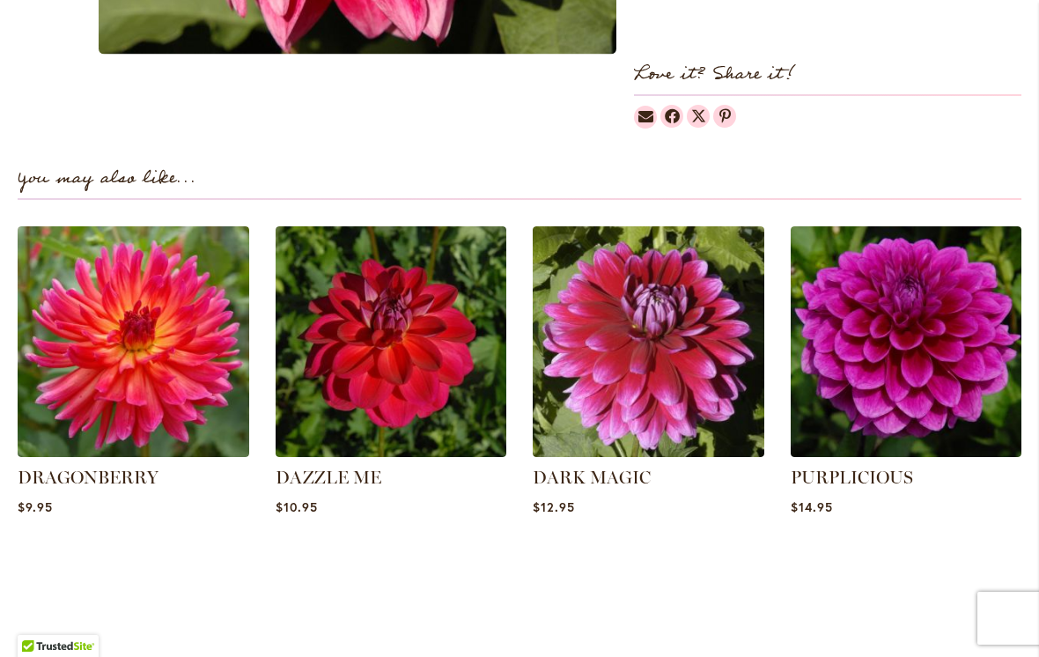
scroll to position [1151, 0]
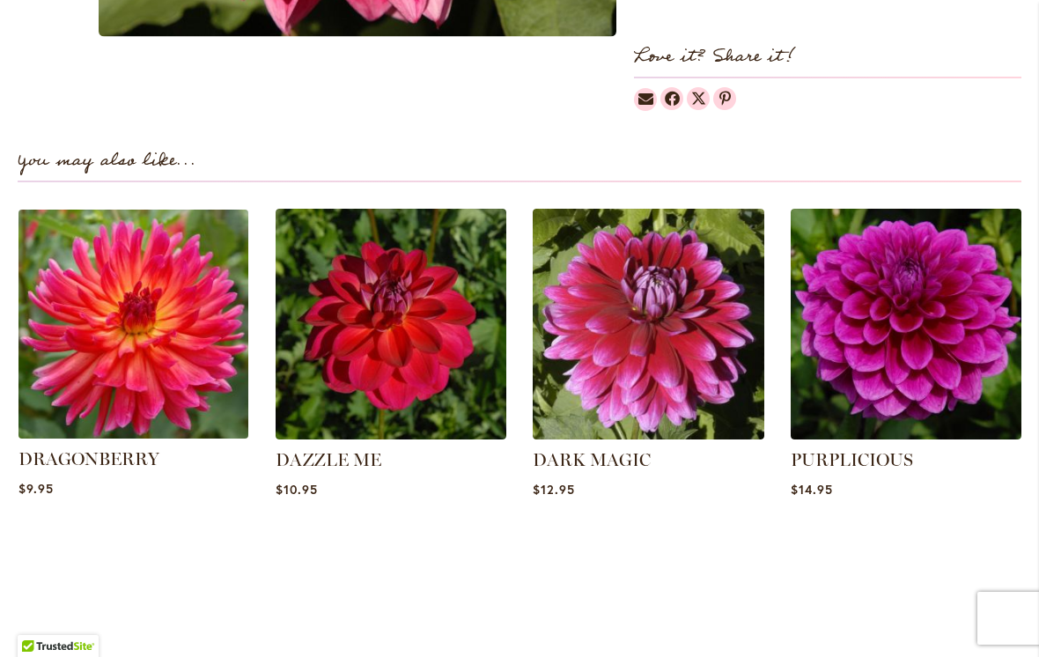
click at [89, 336] on img at bounding box center [132, 323] width 241 height 241
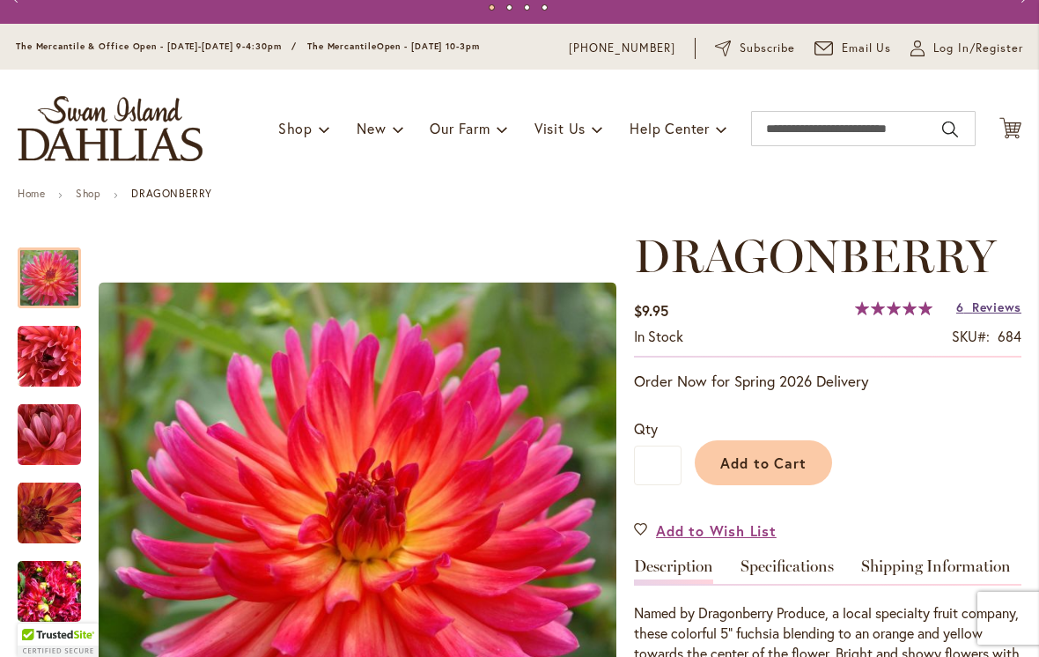
click at [995, 315] on span "Reviews" at bounding box center [996, 307] width 49 height 17
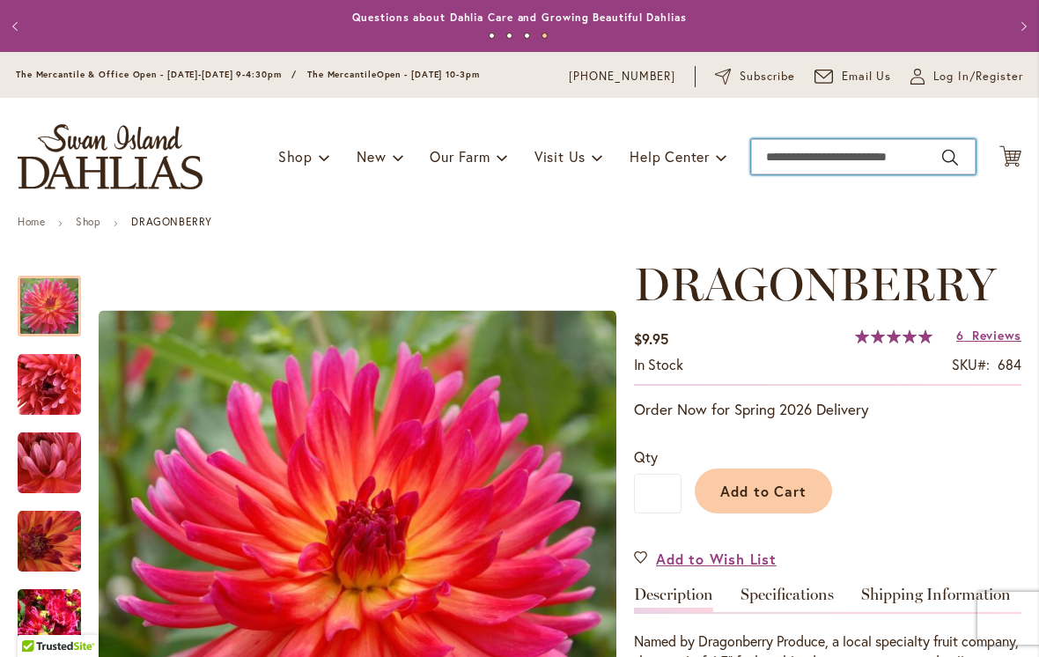
click at [786, 159] on input "Search" at bounding box center [863, 156] width 225 height 35
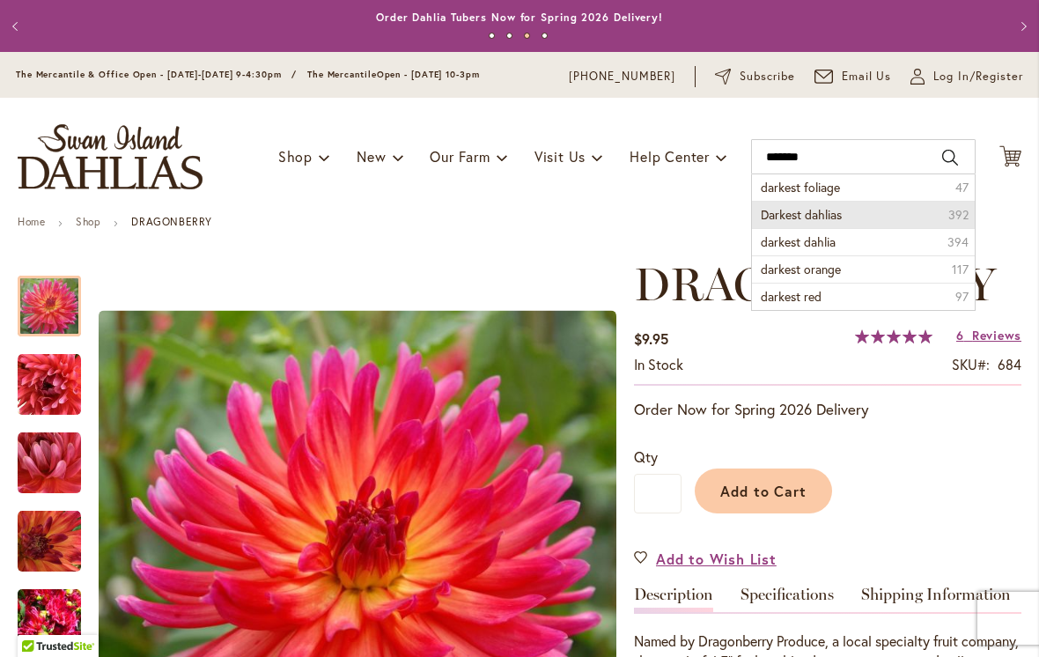
click at [854, 215] on li "Darkest dahlias 392" at bounding box center [863, 214] width 223 height 27
type input "**********"
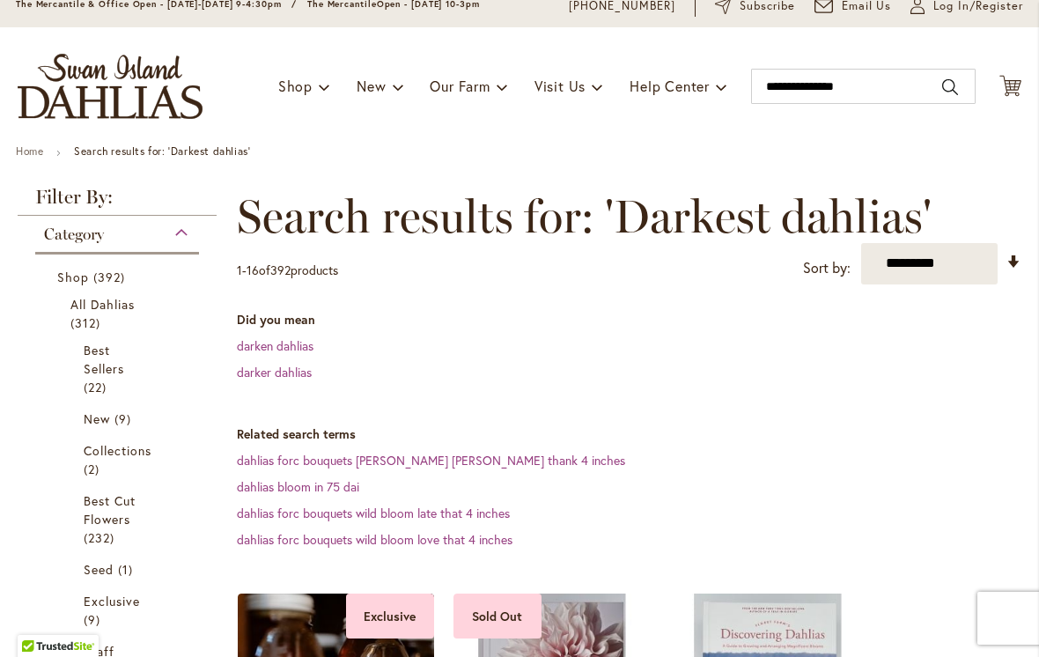
scroll to position [71, 0]
click at [241, 366] on link "darker dahlias" at bounding box center [274, 371] width 75 height 17
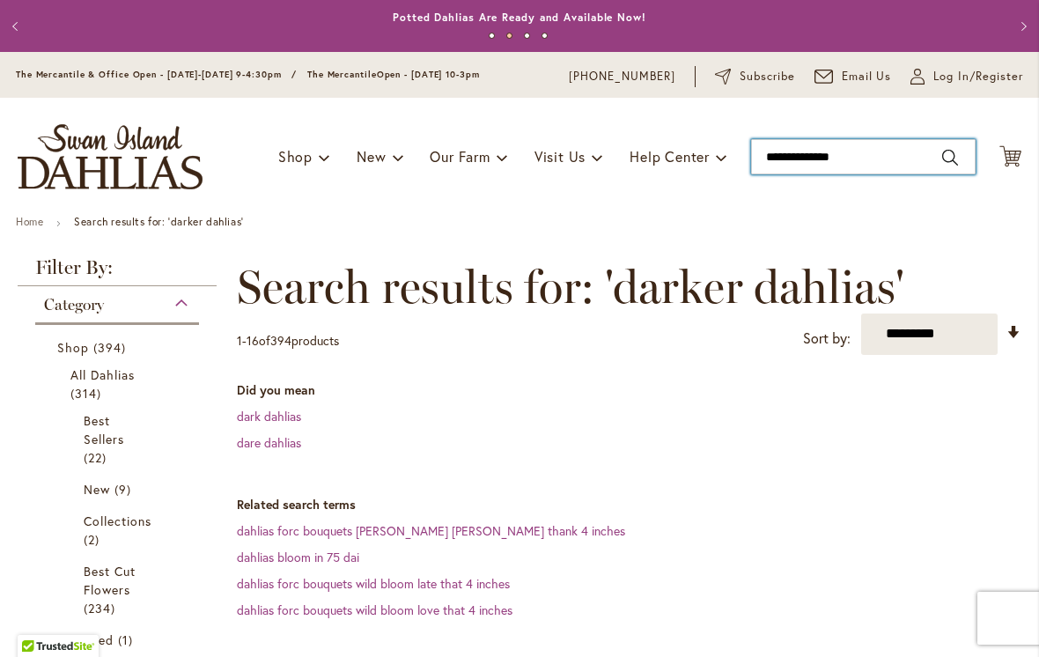
click at [878, 164] on input "**********" at bounding box center [863, 156] width 225 height 35
type input "*"
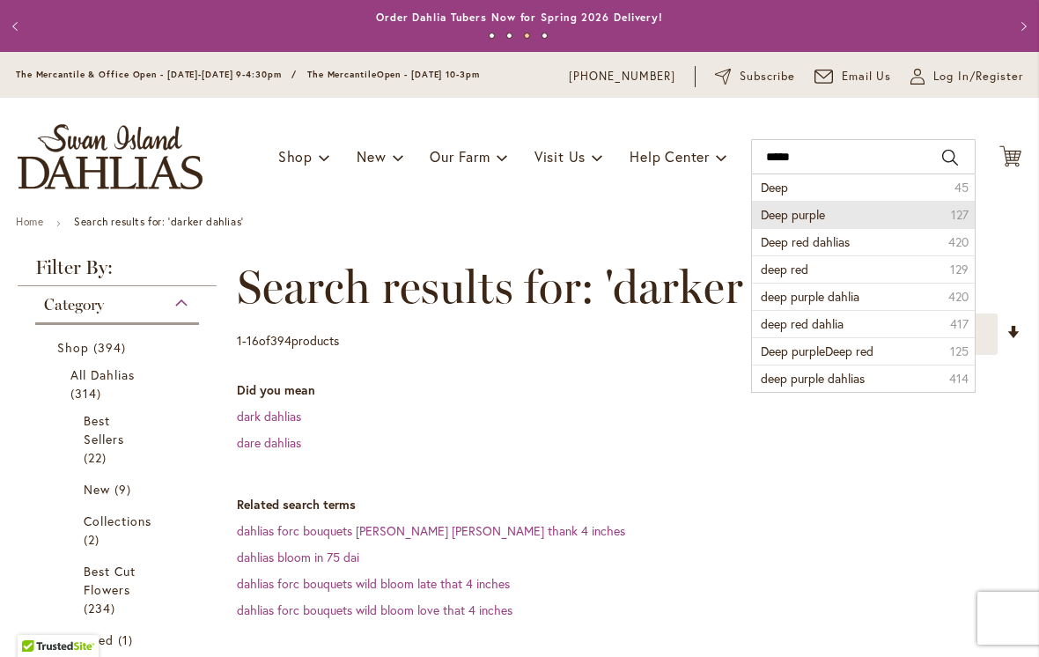
click at [845, 212] on li "Deep purple 127" at bounding box center [863, 214] width 223 height 27
type input "**********"
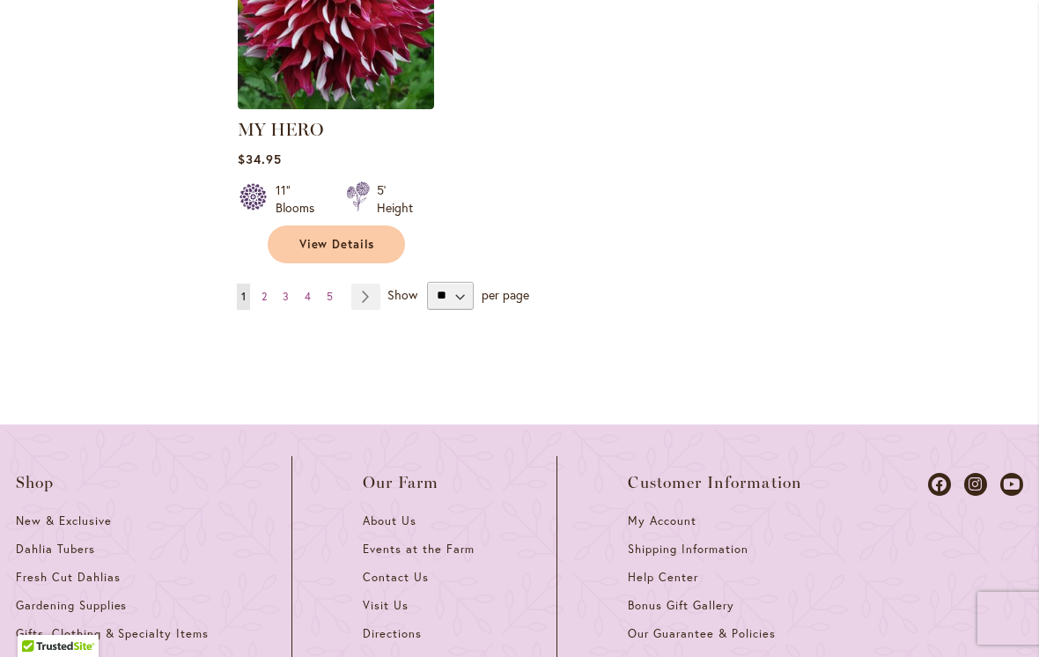
scroll to position [2567, 0]
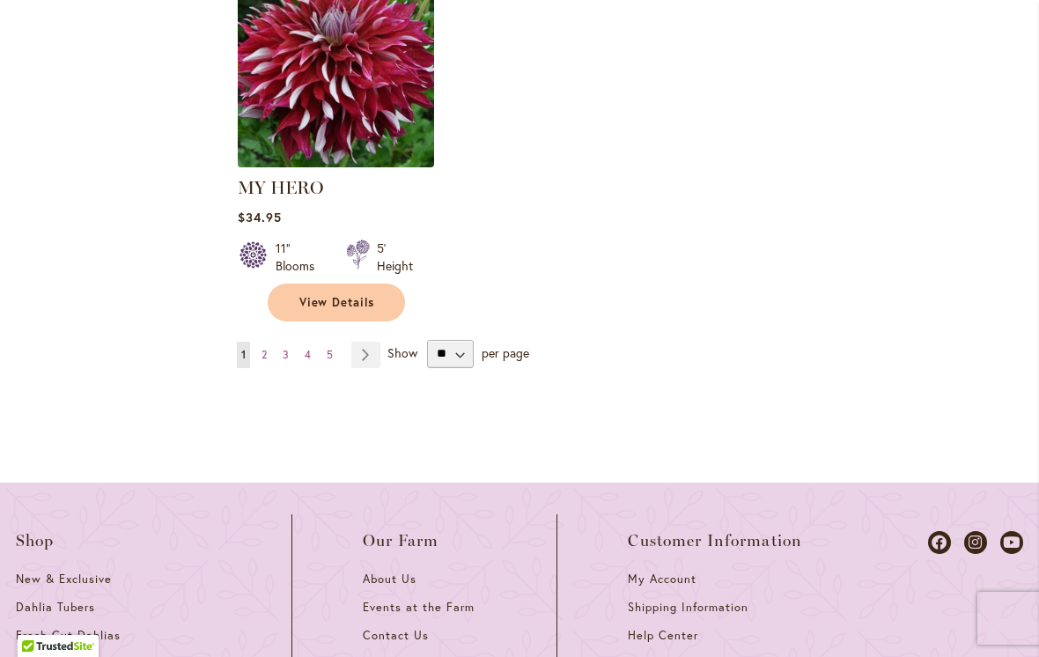
click at [317, 65] on img at bounding box center [336, 69] width 206 height 206
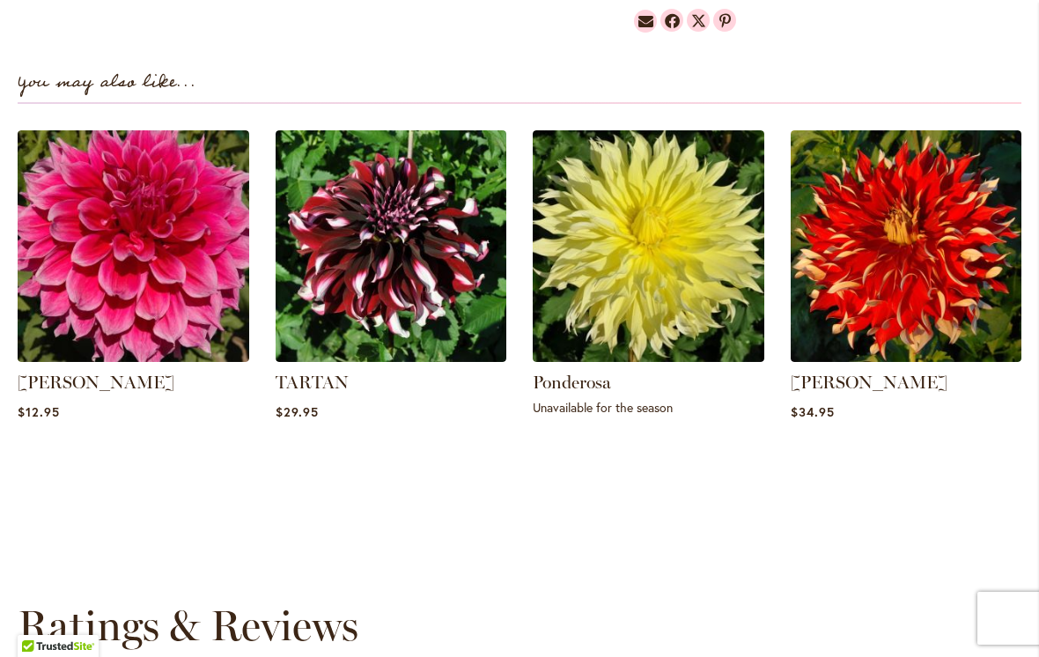
scroll to position [1245, 0]
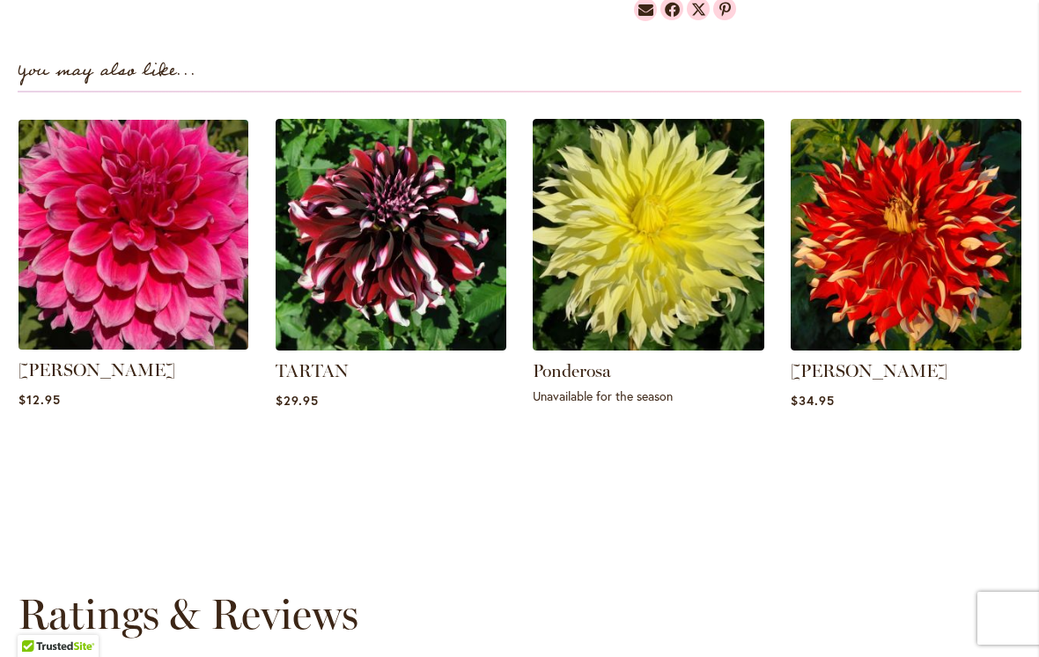
click at [125, 195] on img at bounding box center [132, 234] width 241 height 241
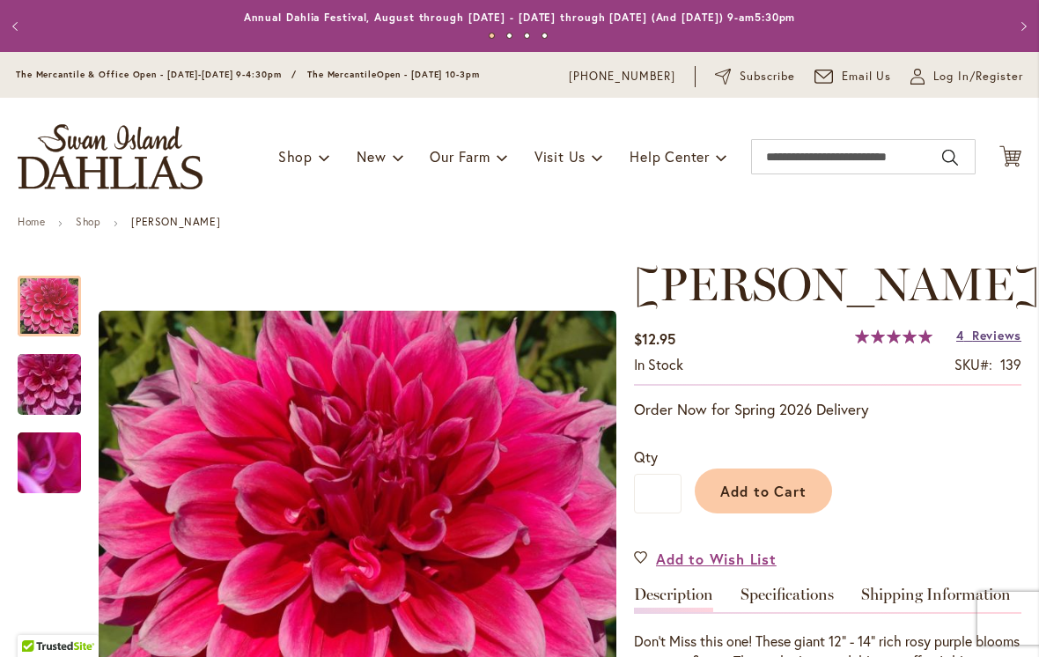
click at [993, 340] on span "Reviews" at bounding box center [996, 335] width 49 height 17
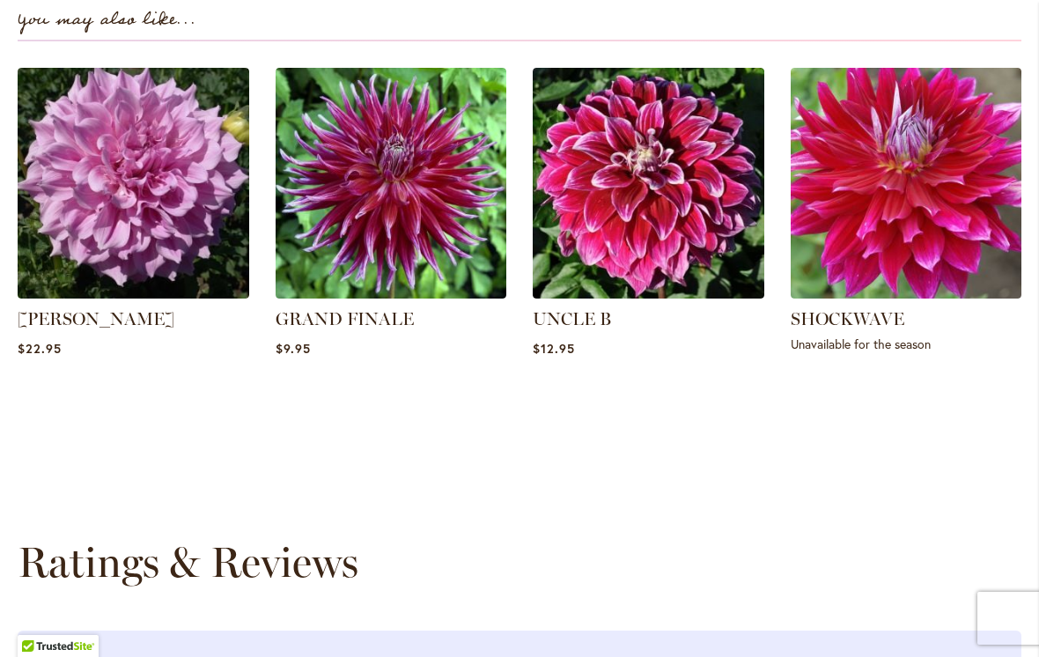
scroll to position [1250, 0]
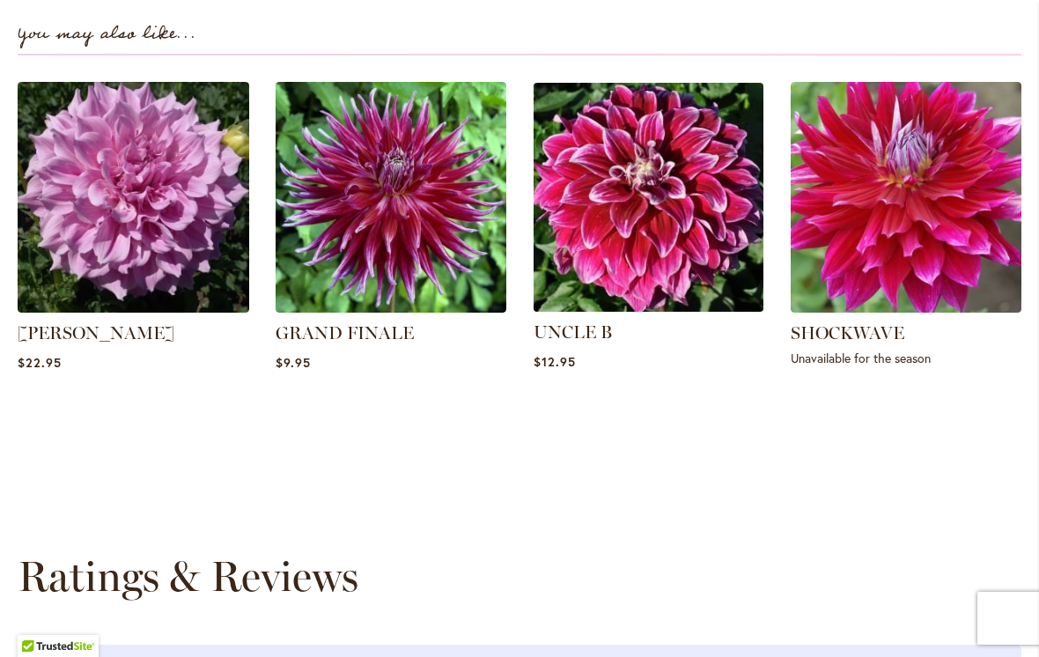
click at [626, 229] on img at bounding box center [648, 197] width 241 height 241
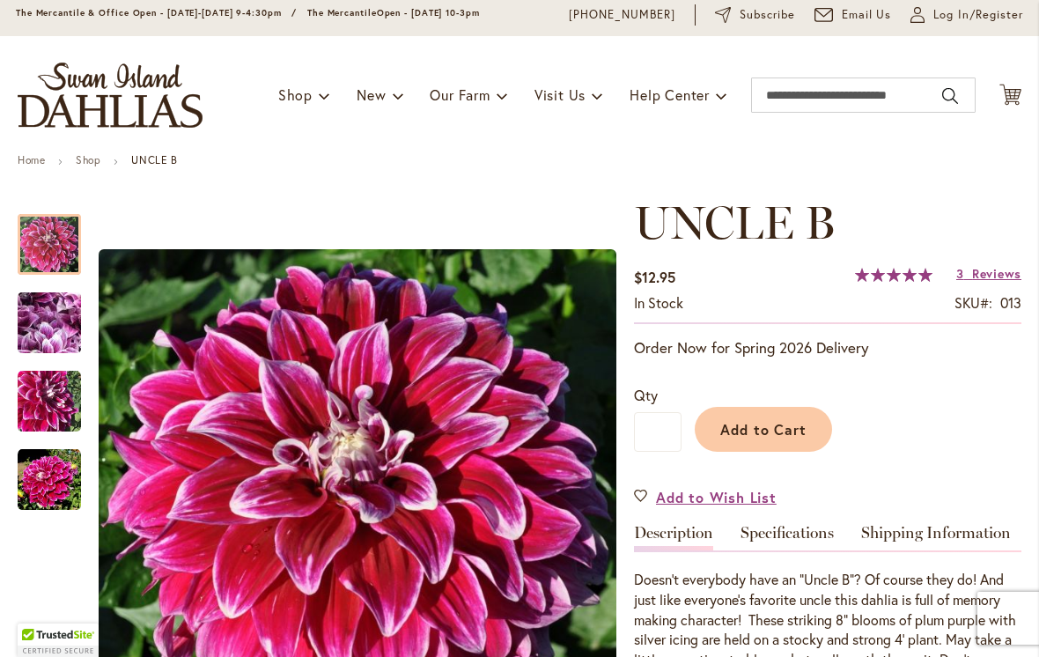
scroll to position [65, 0]
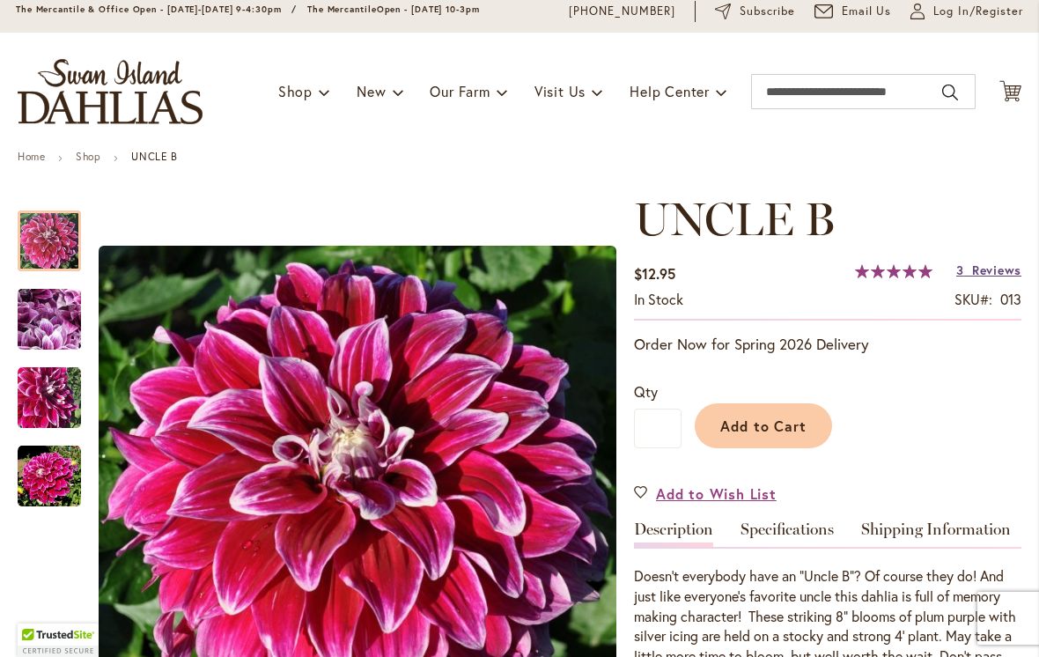
click at [1005, 267] on span "Reviews" at bounding box center [996, 270] width 49 height 17
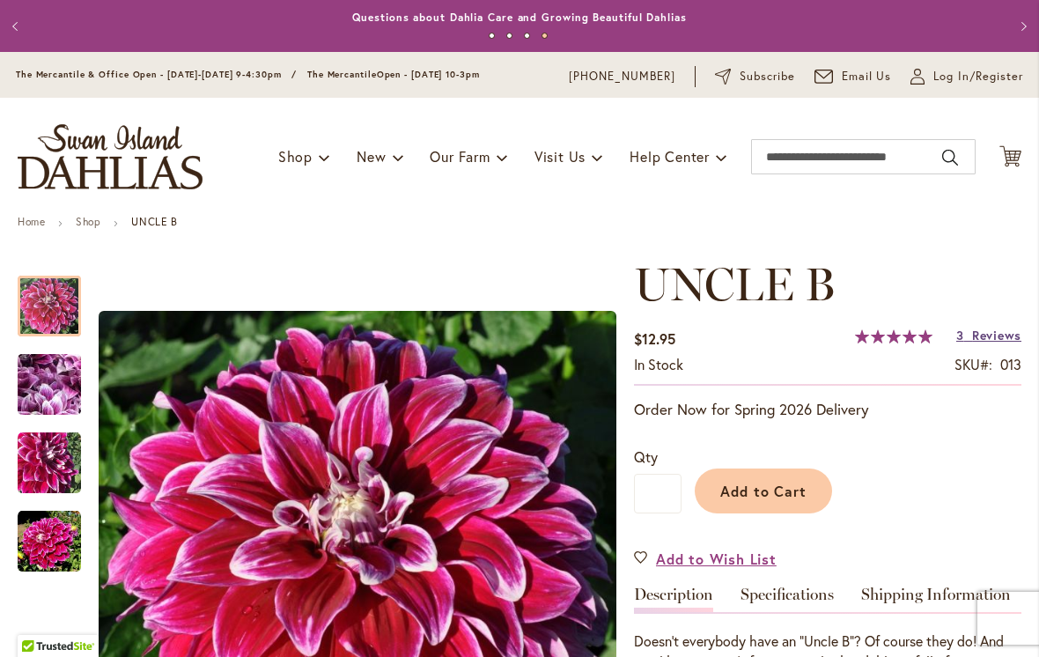
scroll to position [0, 0]
click at [771, 159] on input "Search" at bounding box center [863, 156] width 225 height 35
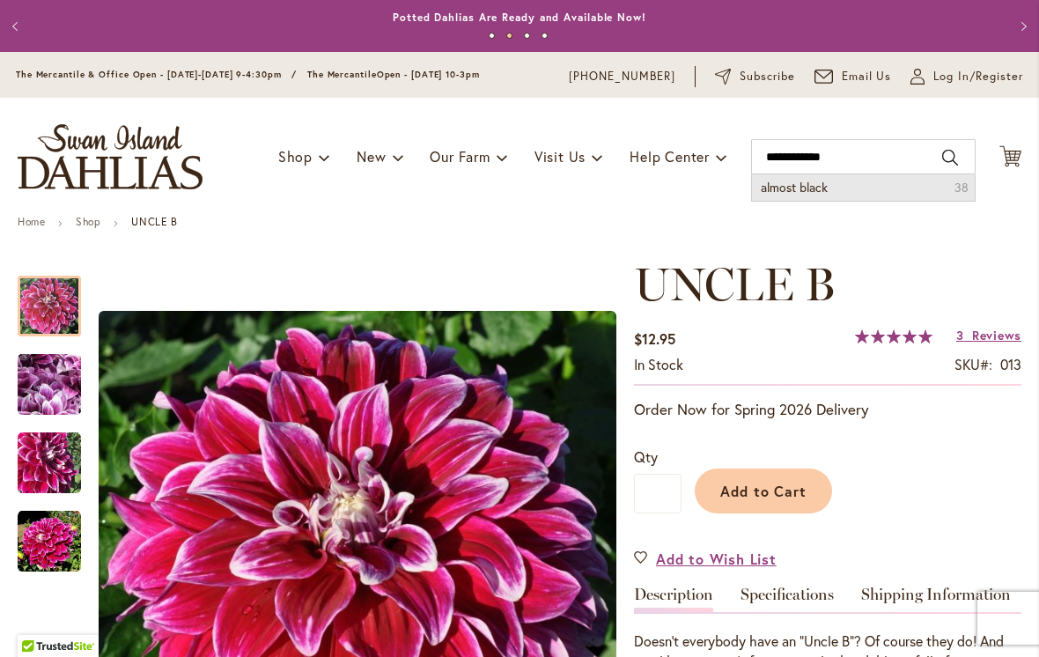
click at [857, 186] on li "almost black 38" at bounding box center [863, 187] width 223 height 26
type input "**********"
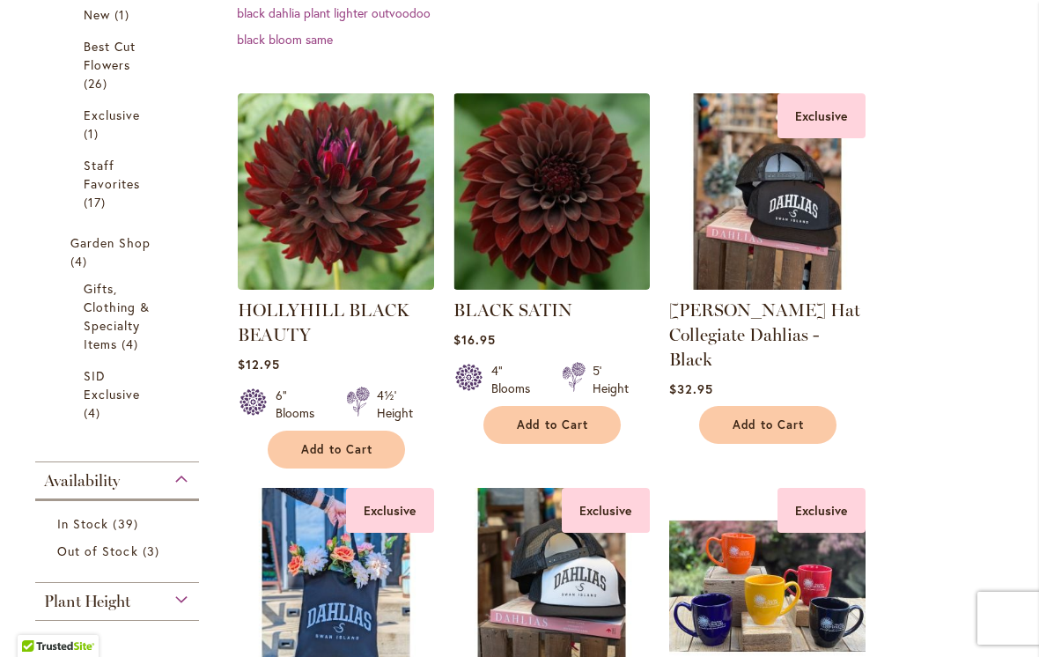
scroll to position [456, 0]
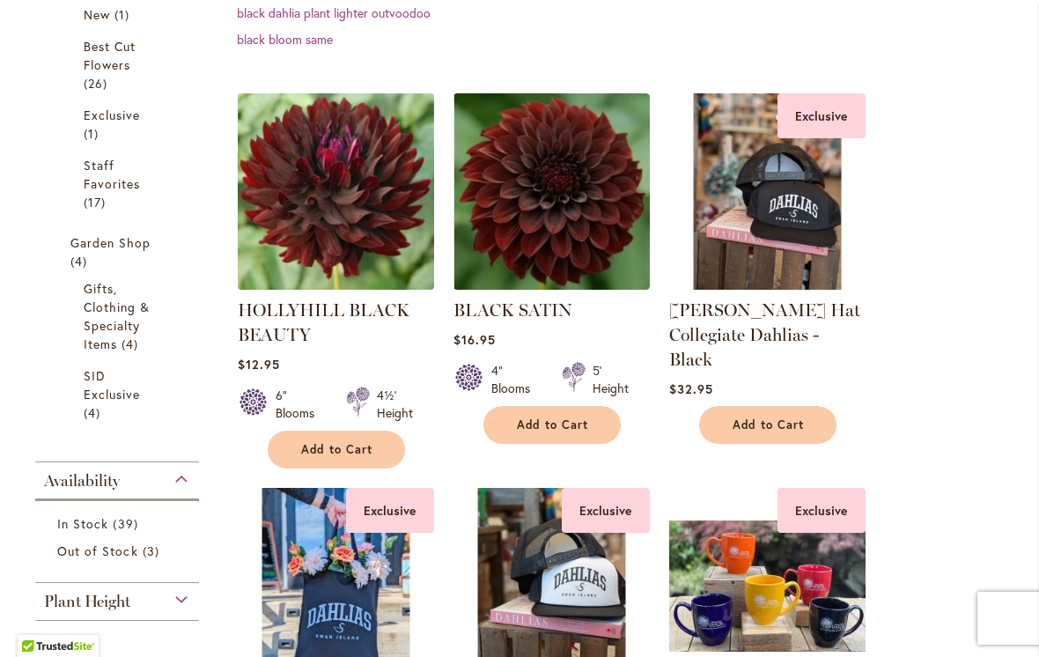
click at [341, 202] on img at bounding box center [336, 191] width 206 height 206
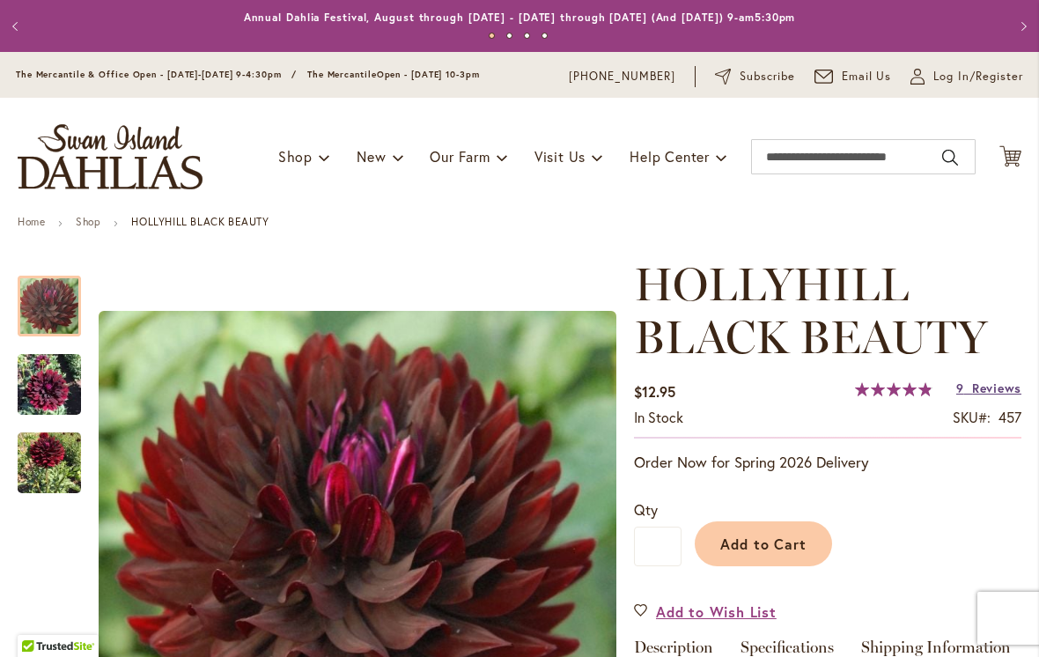
click at [1004, 389] on span "Reviews" at bounding box center [996, 388] width 49 height 17
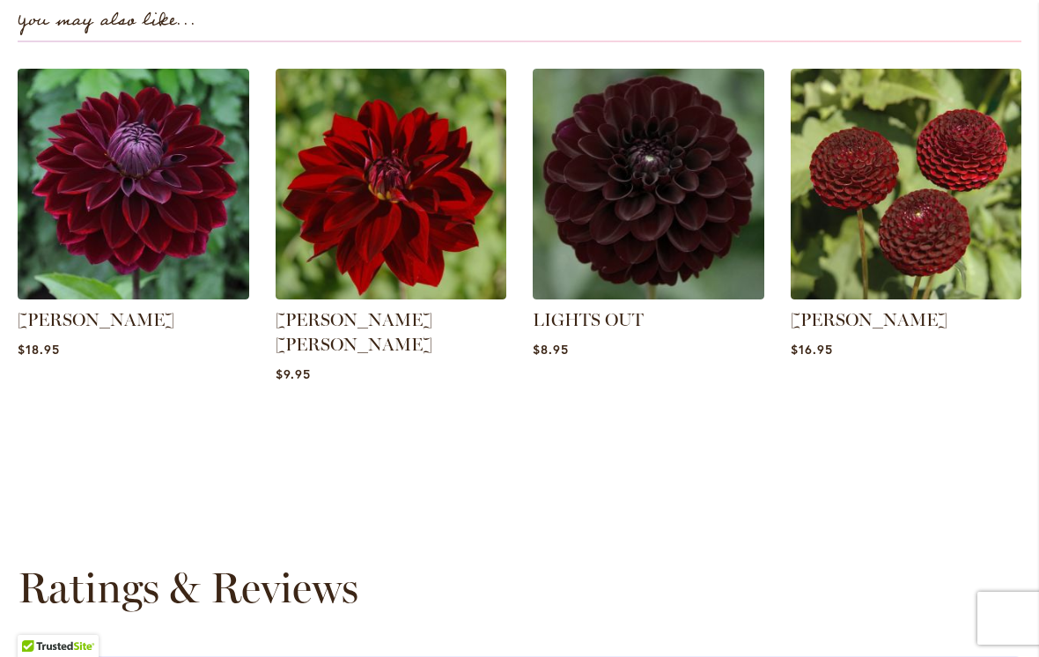
scroll to position [1290, 0]
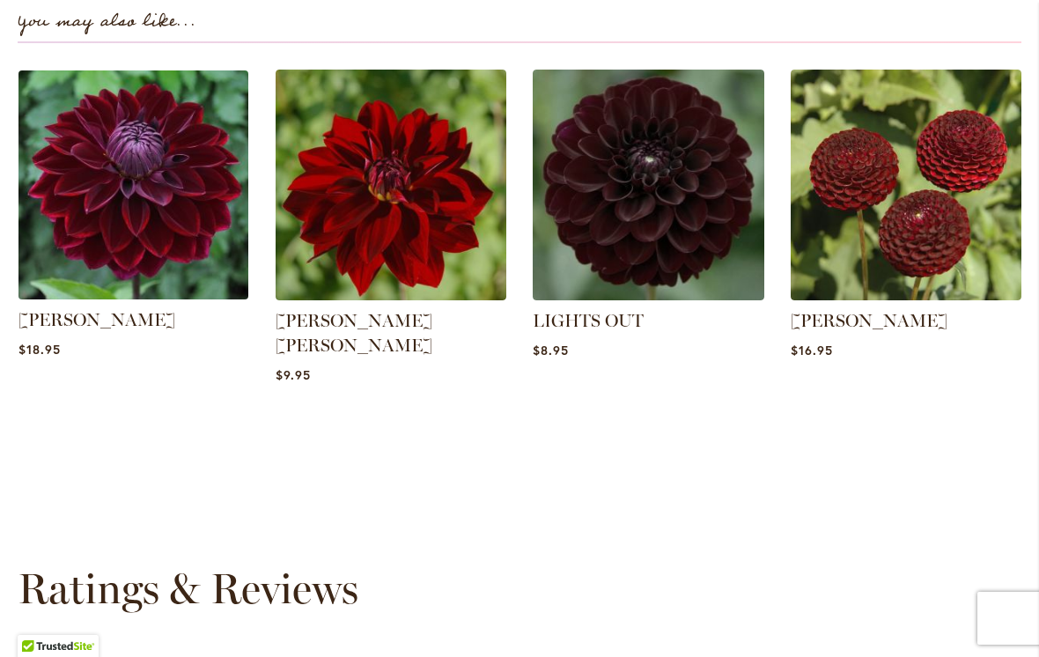
click at [129, 166] on img at bounding box center [132, 184] width 241 height 241
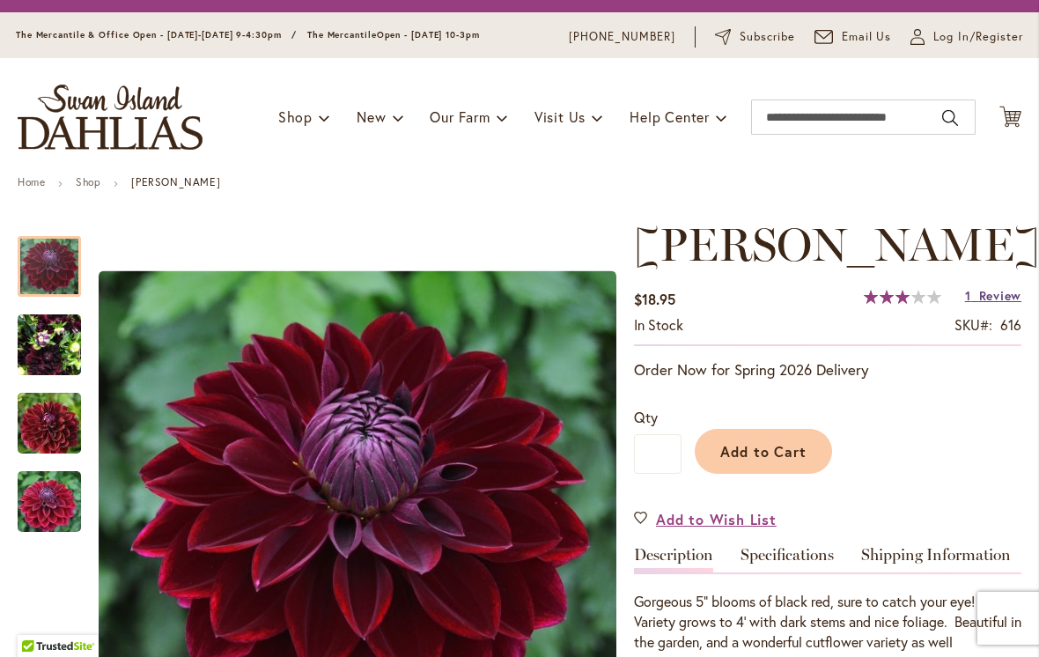
click at [1010, 299] on span "Review" at bounding box center [1000, 295] width 42 height 17
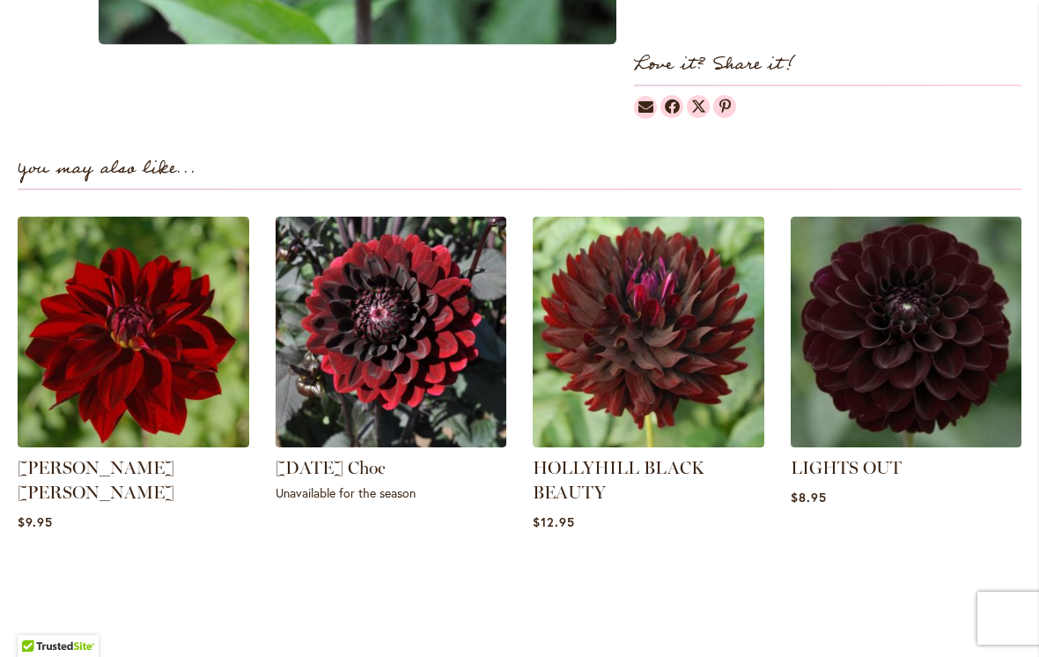
scroll to position [1089, 0]
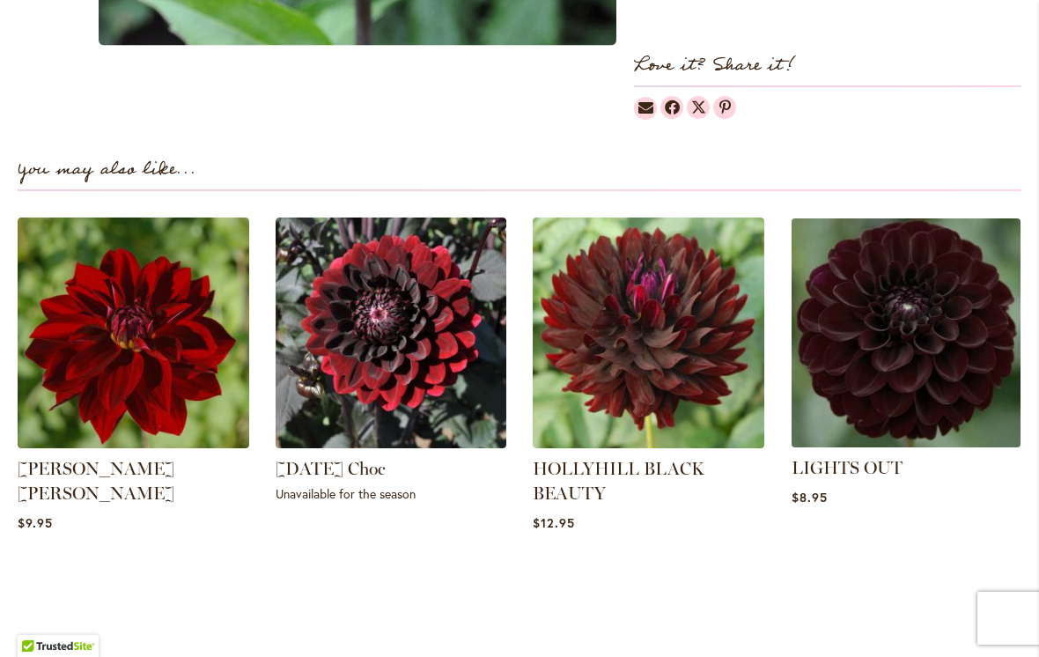
click at [958, 371] on img at bounding box center [906, 332] width 241 height 241
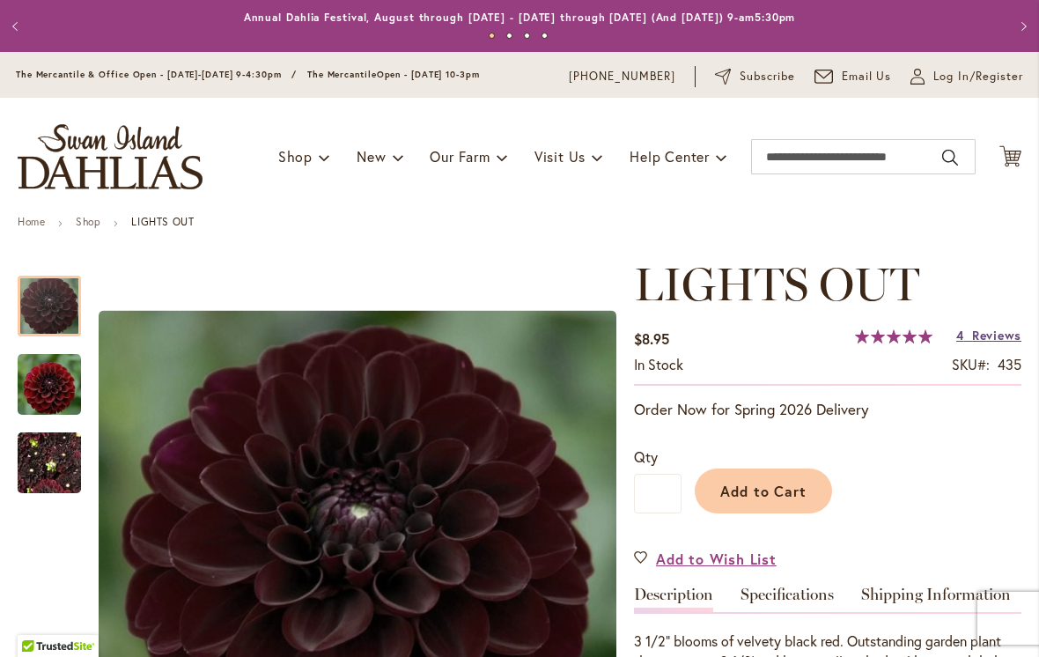
click at [999, 343] on span "Reviews" at bounding box center [996, 335] width 49 height 17
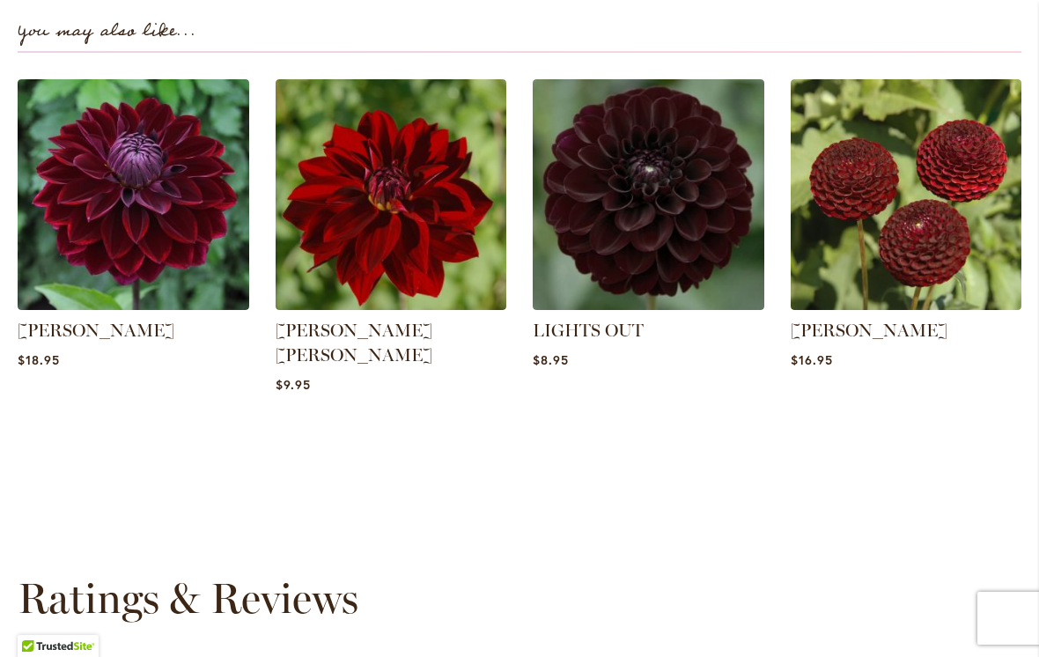
scroll to position [1286, 0]
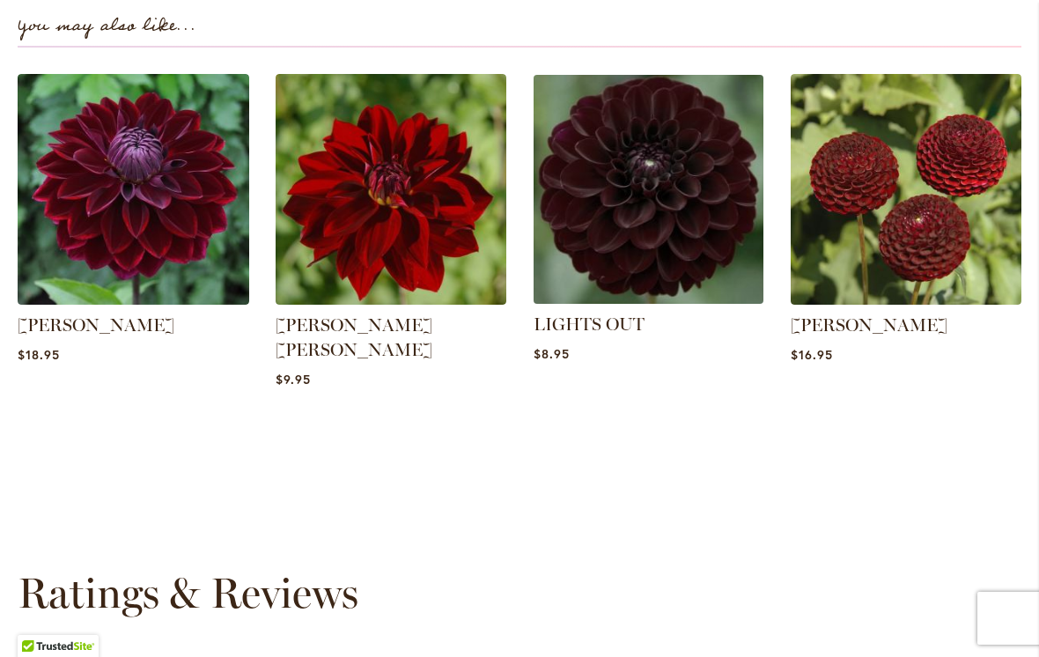
click at [688, 172] on img at bounding box center [648, 189] width 241 height 241
